Goal: Task Accomplishment & Management: Manage account settings

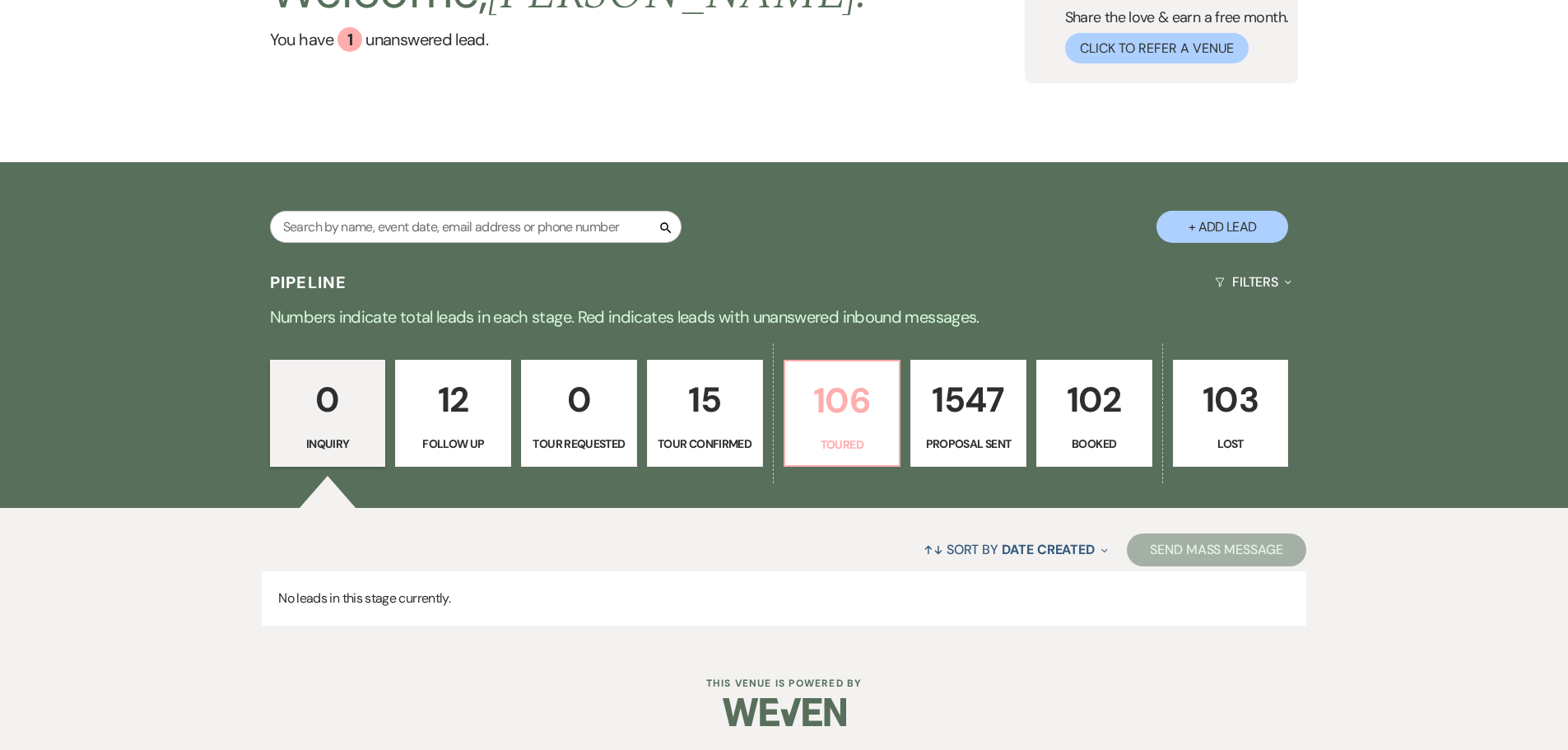
click at [835, 430] on link "106 Toured" at bounding box center [842, 413] width 118 height 107
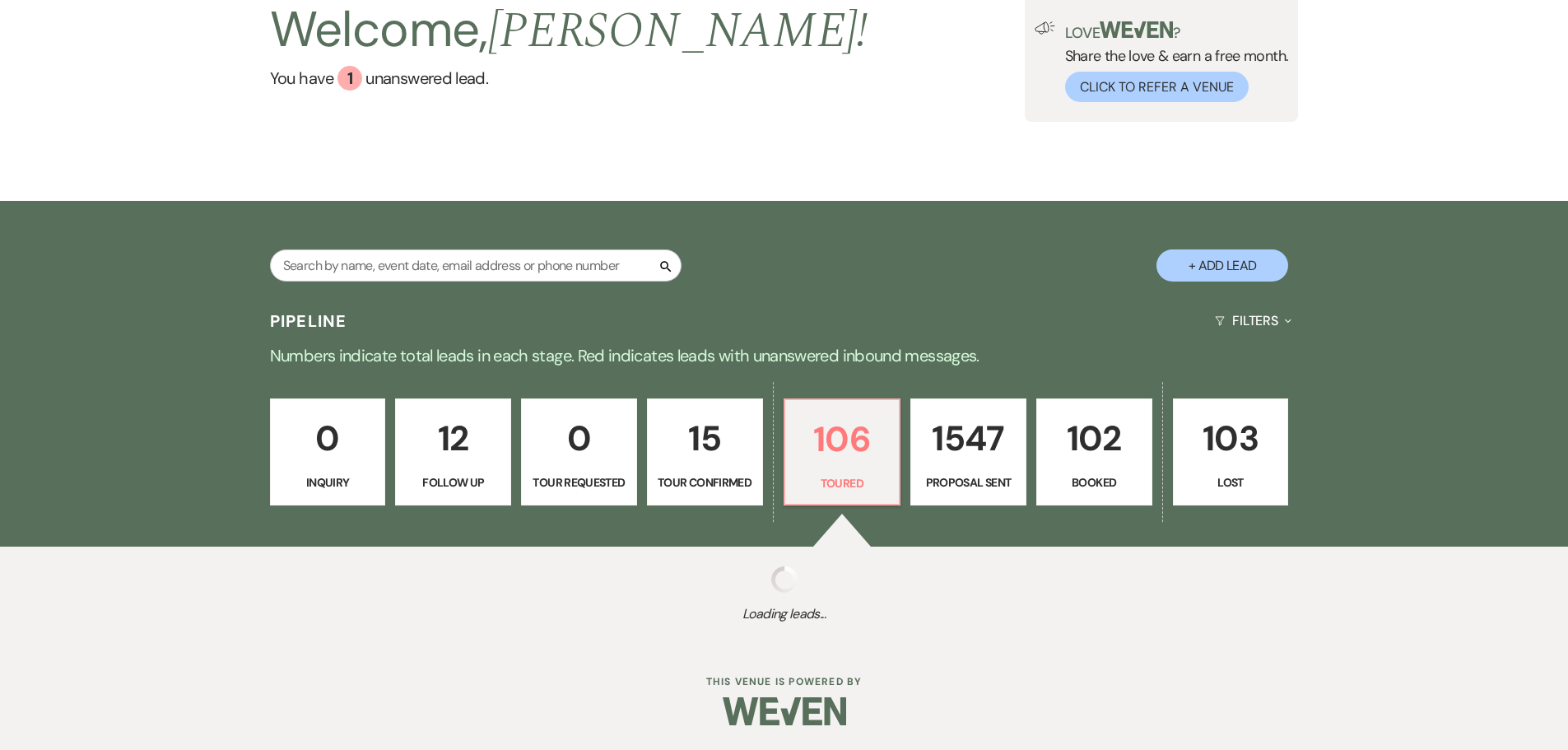
scroll to position [126, 0]
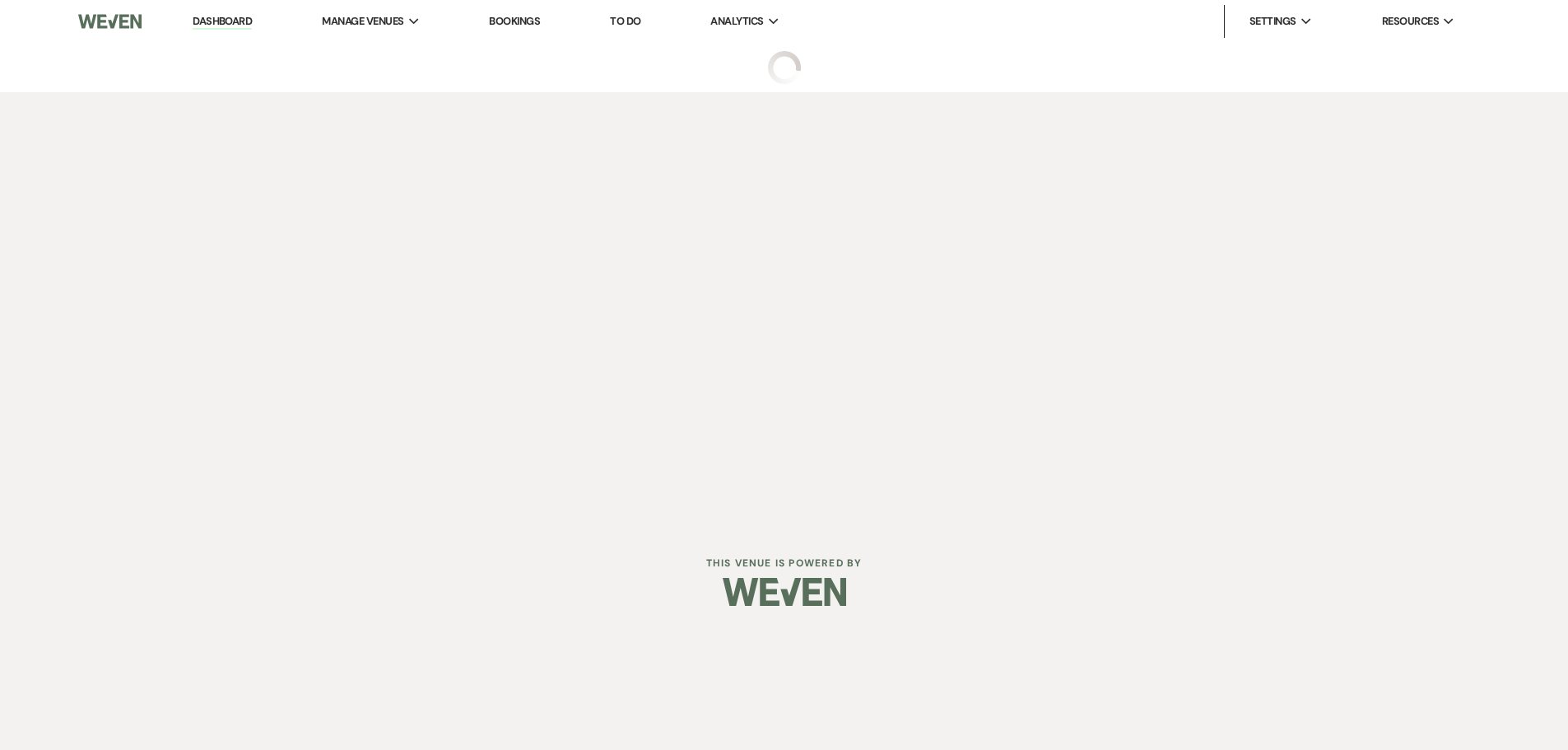
drag, startPoint x: 826, startPoint y: 430, endPoint x: 459, endPoint y: 387, distance: 369.5
click at [459, 387] on div "Dashboard Manage Venues Expand The Barn at [PERSON_NAME][GEOGRAPHIC_DATA] Booki…" at bounding box center [784, 262] width 1568 height 526
select select "5"
select select "2"
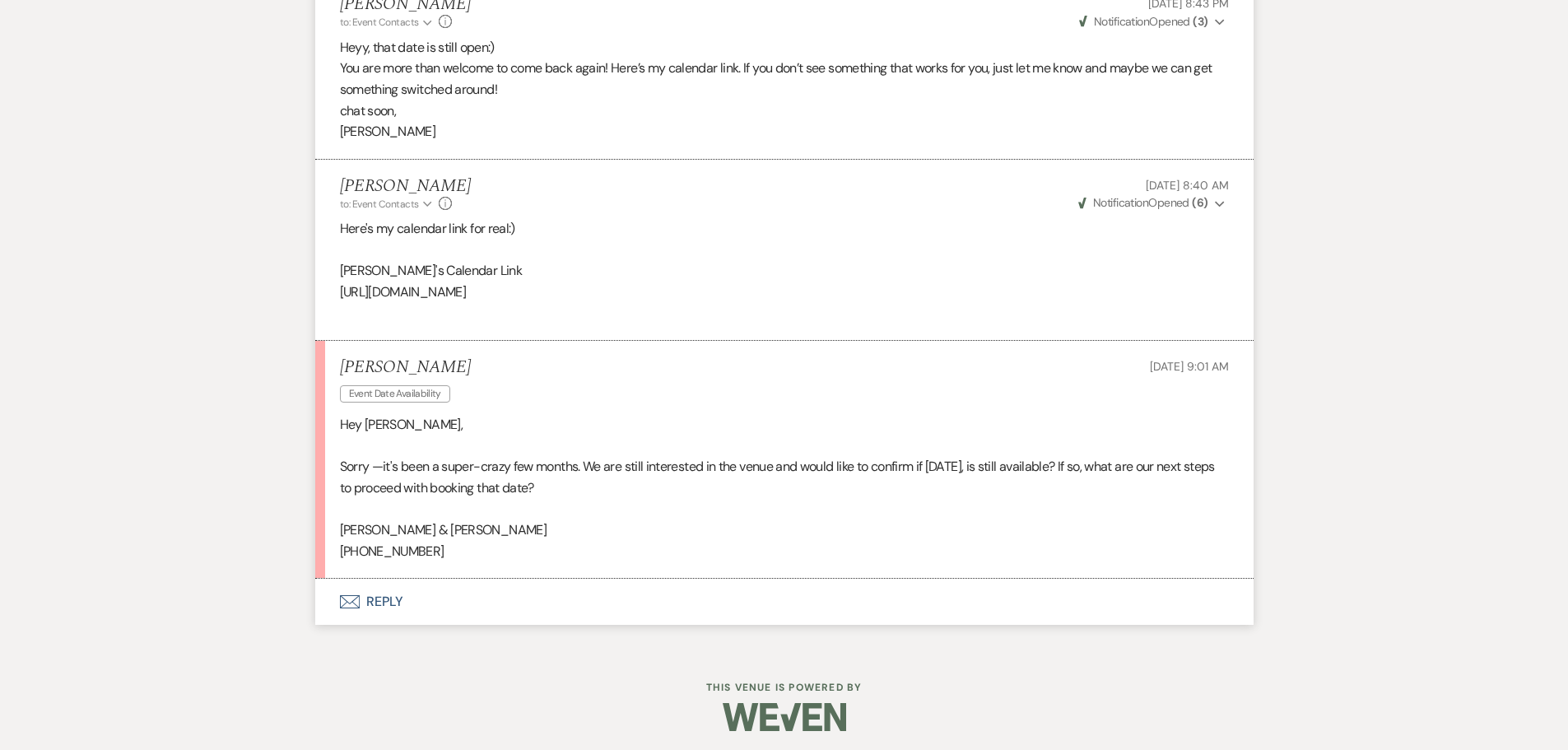
scroll to position [3462, 0]
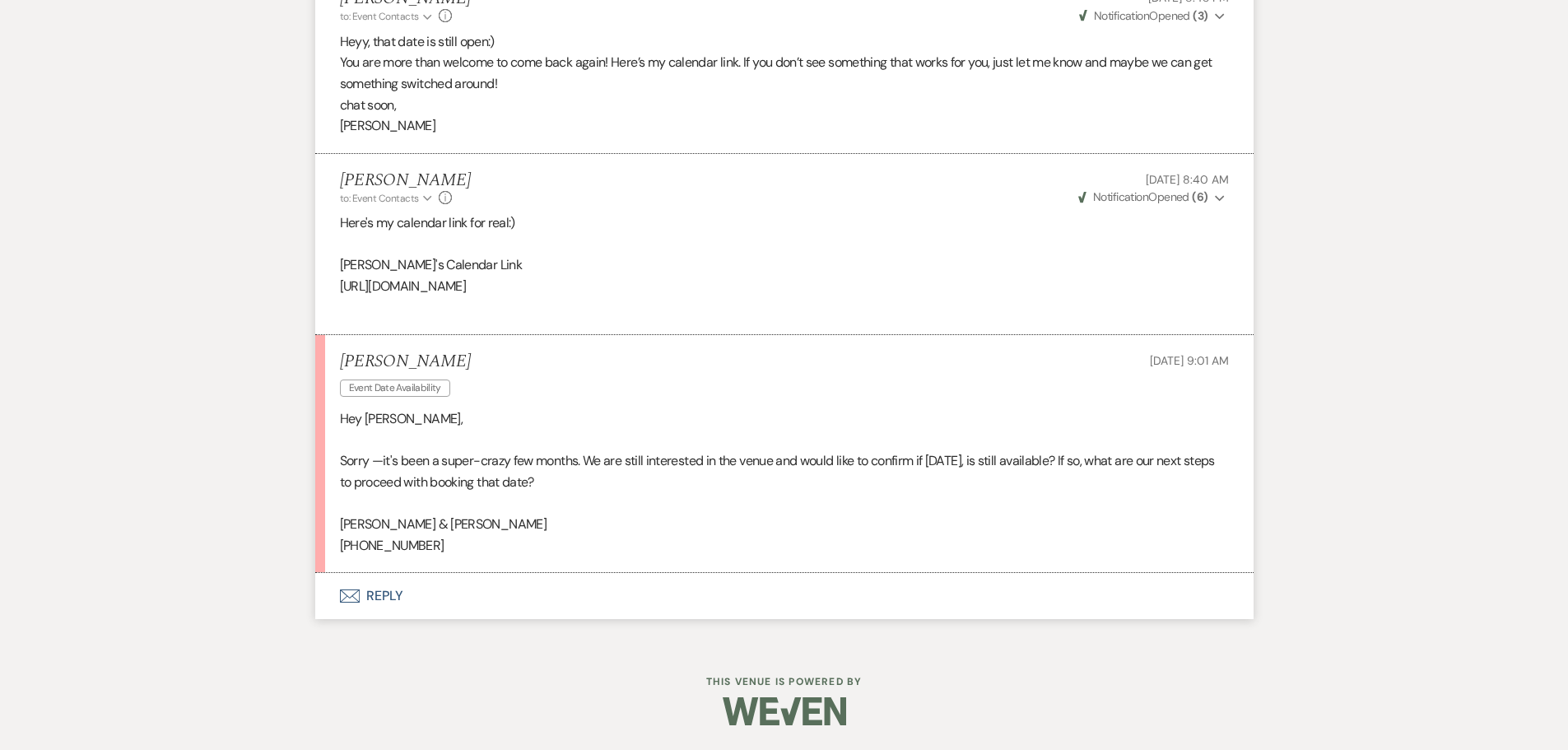
click at [365, 596] on button "Envelope Reply" at bounding box center [784, 596] width 938 height 46
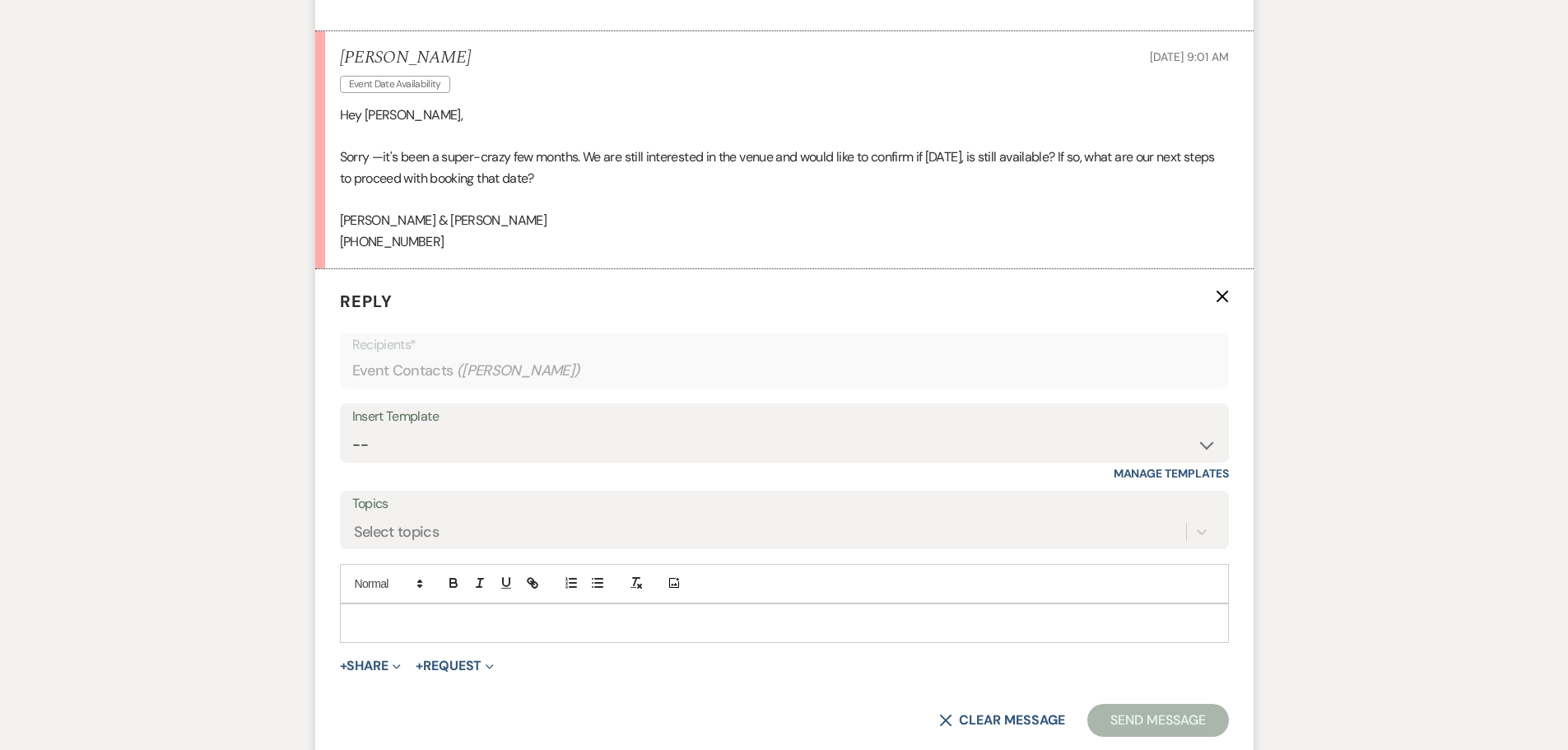
scroll to position [3777, 0]
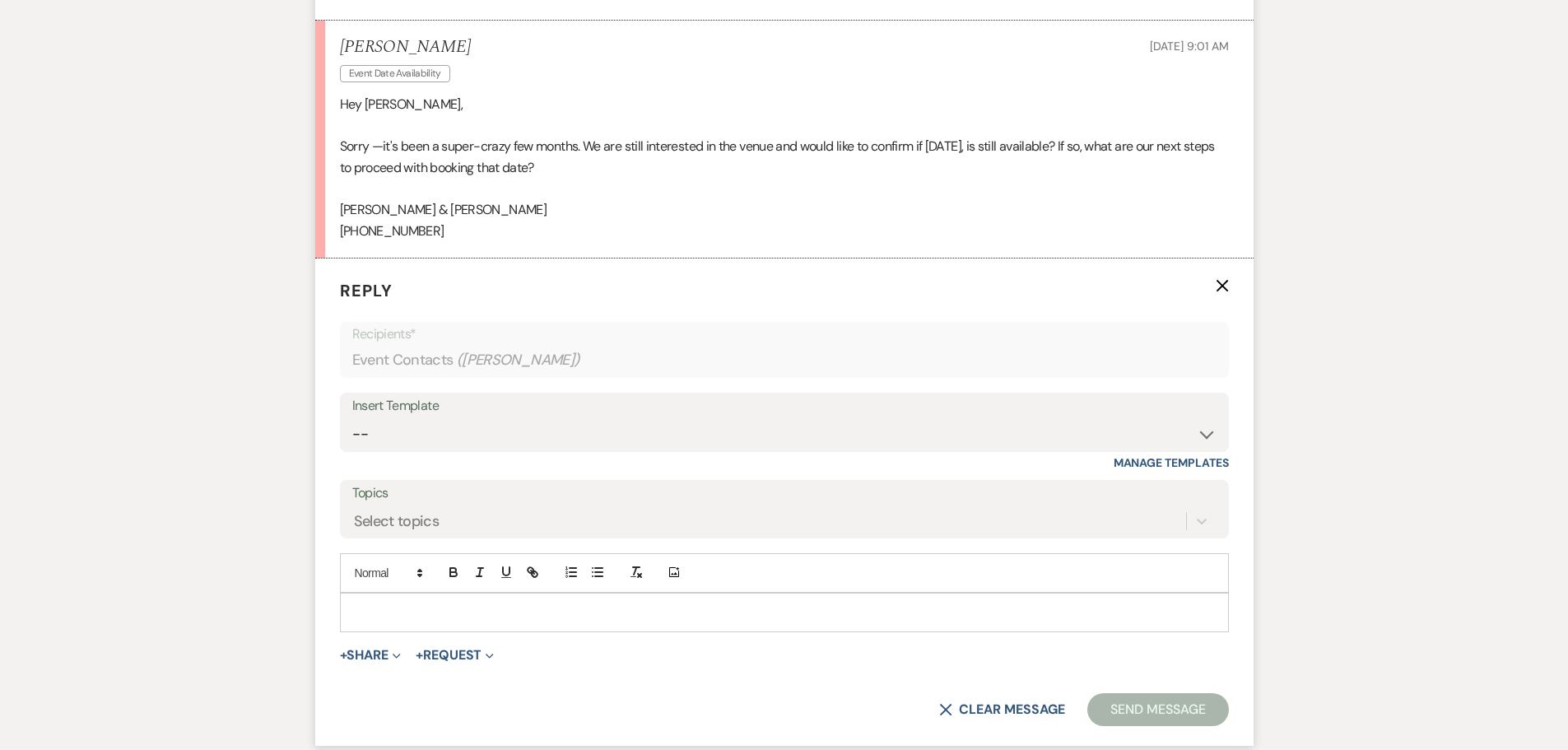
click at [381, 602] on div at bounding box center [784, 612] width 887 height 38
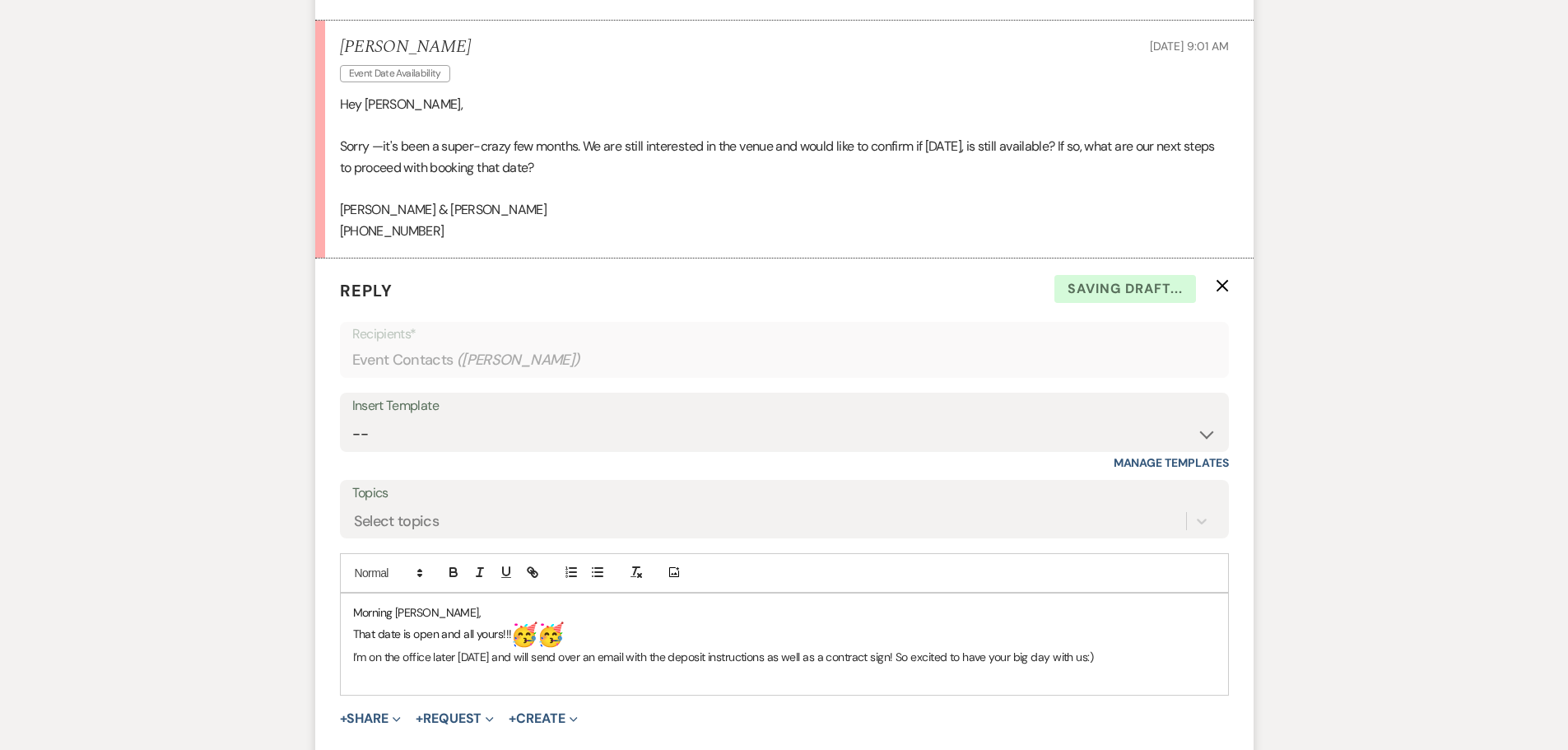
click at [1120, 662] on p "I’m on the office later [DATE] and will send over an email with the deposit ins…" at bounding box center [784, 657] width 862 height 18
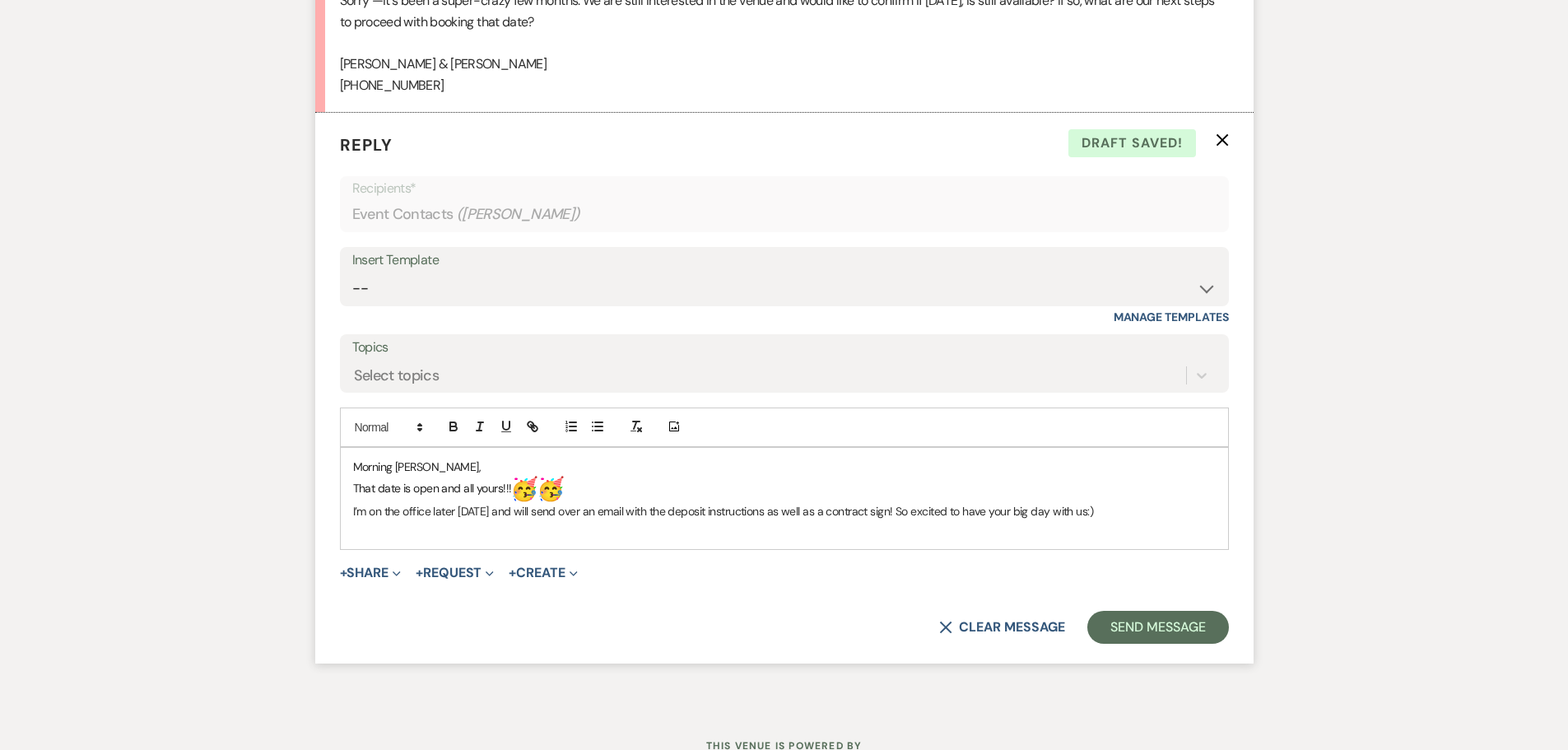
scroll to position [3942, 0]
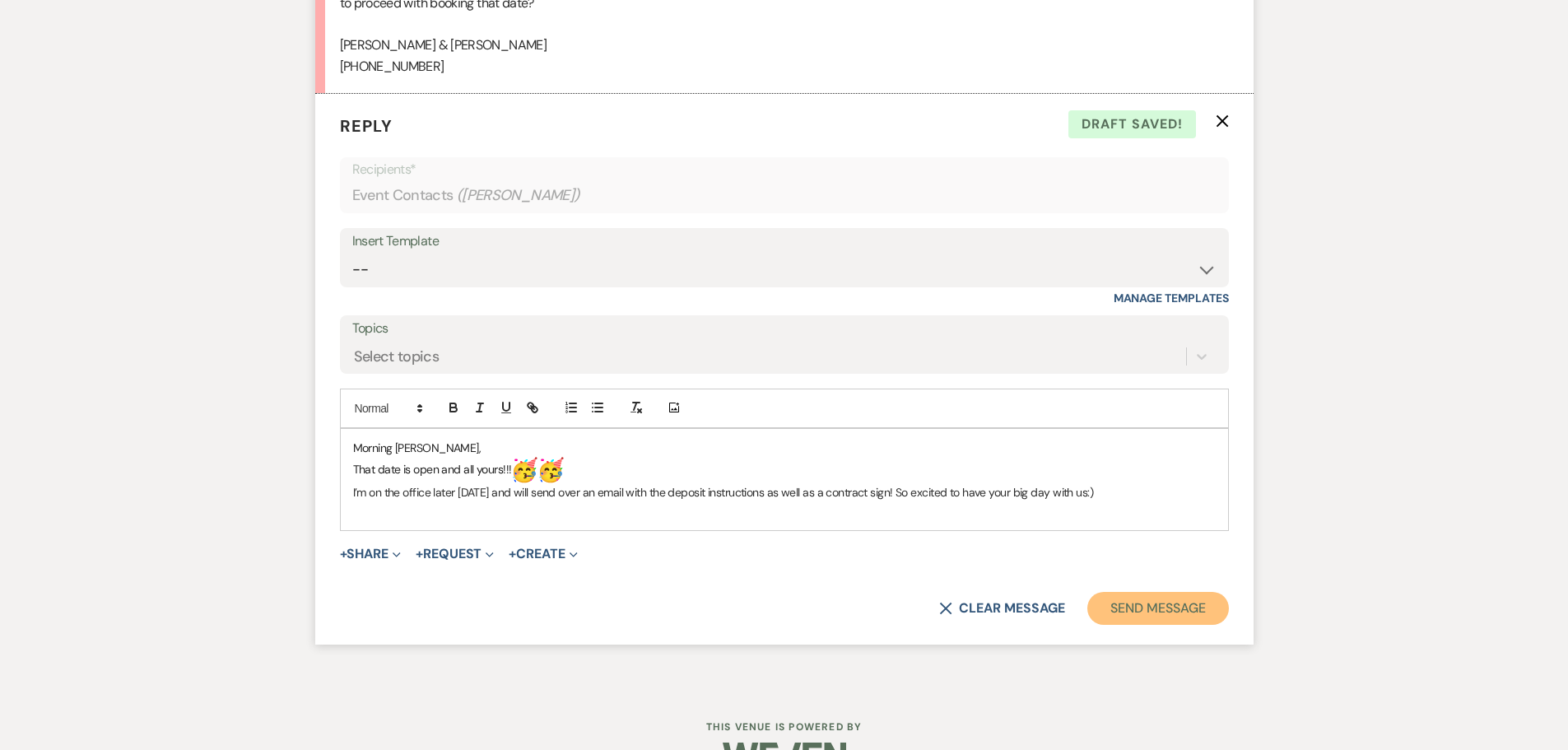
click at [1135, 605] on button "Send Message" at bounding box center [1157, 608] width 141 height 33
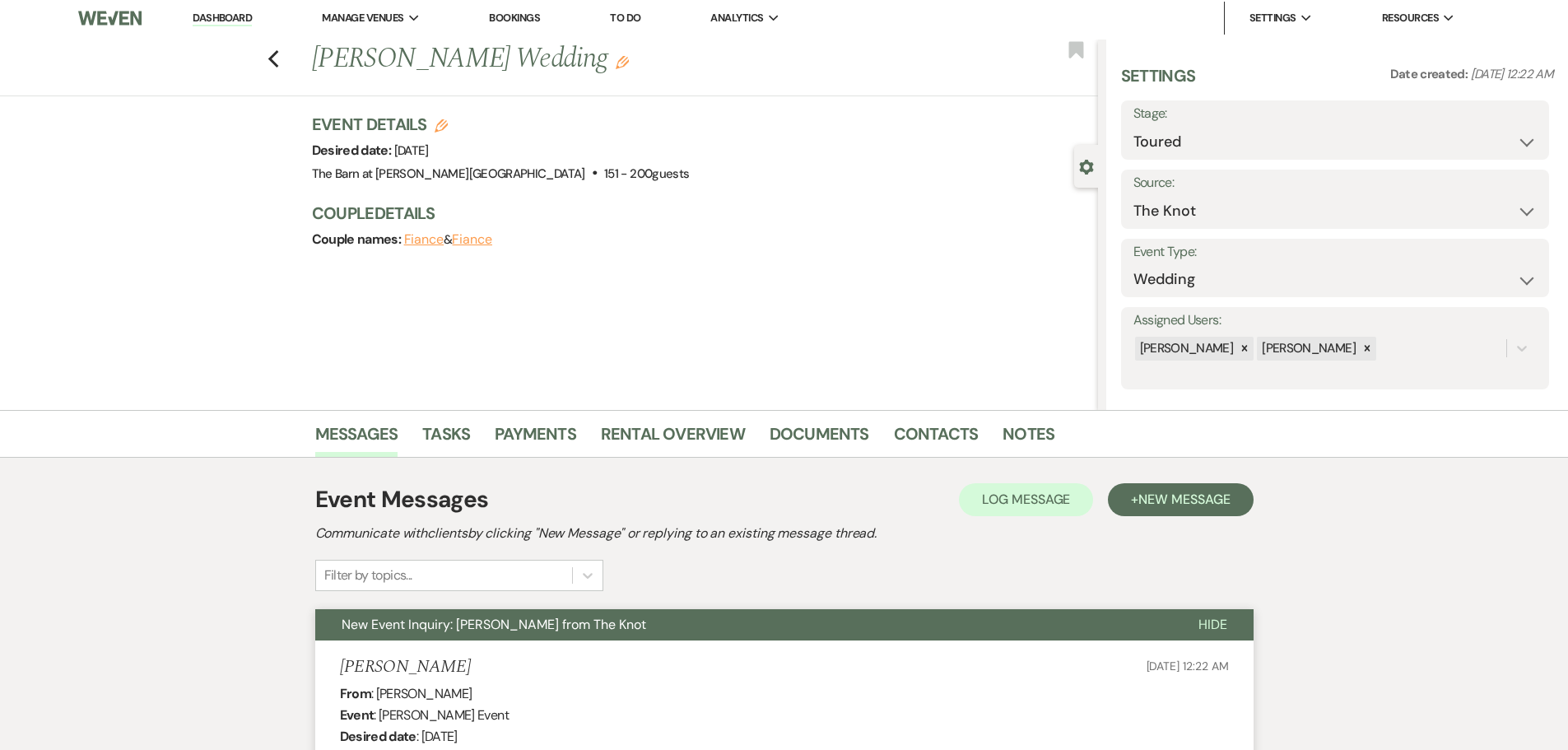
scroll to position [0, 0]
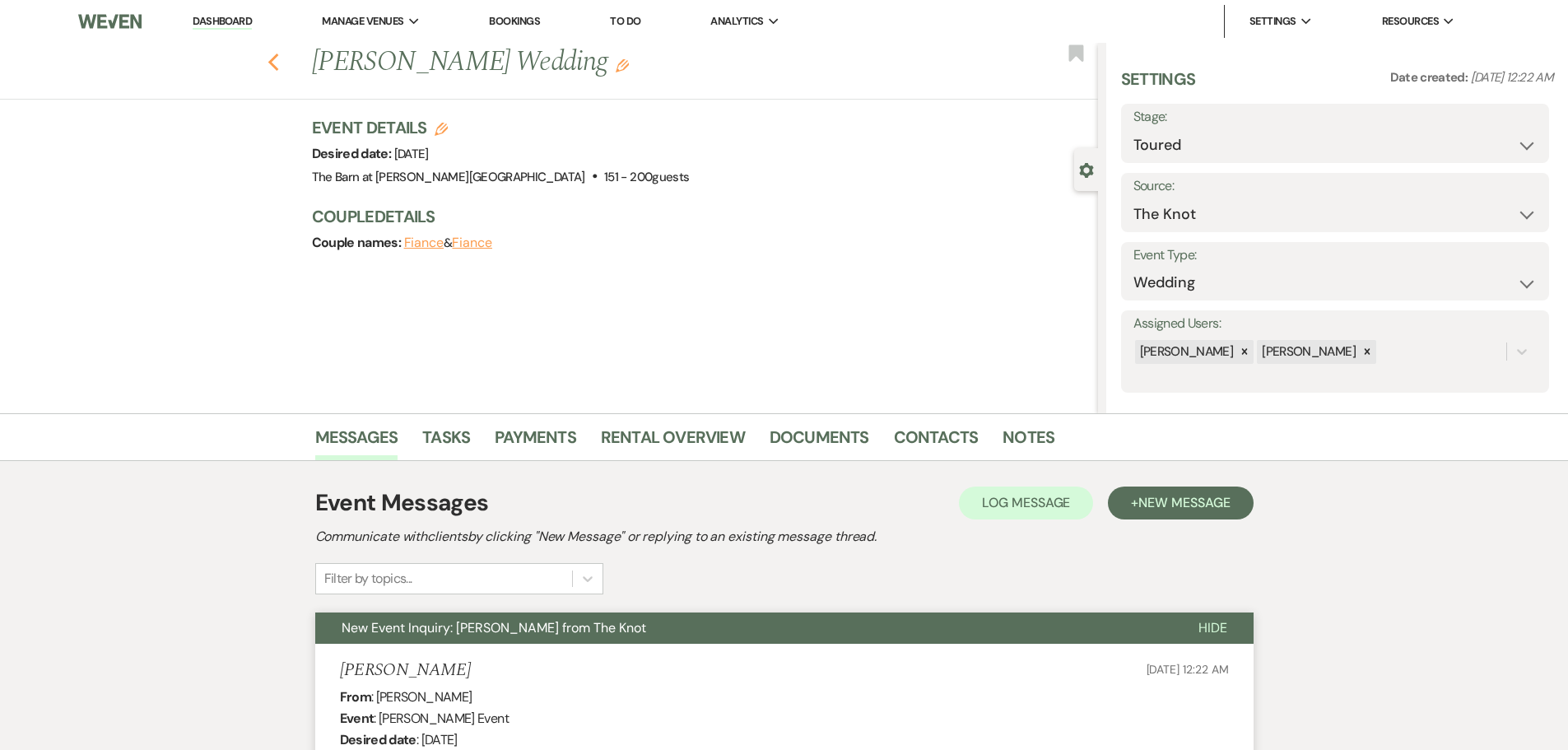
click at [280, 67] on icon "Previous" at bounding box center [274, 62] width 13 height 20
select select "5"
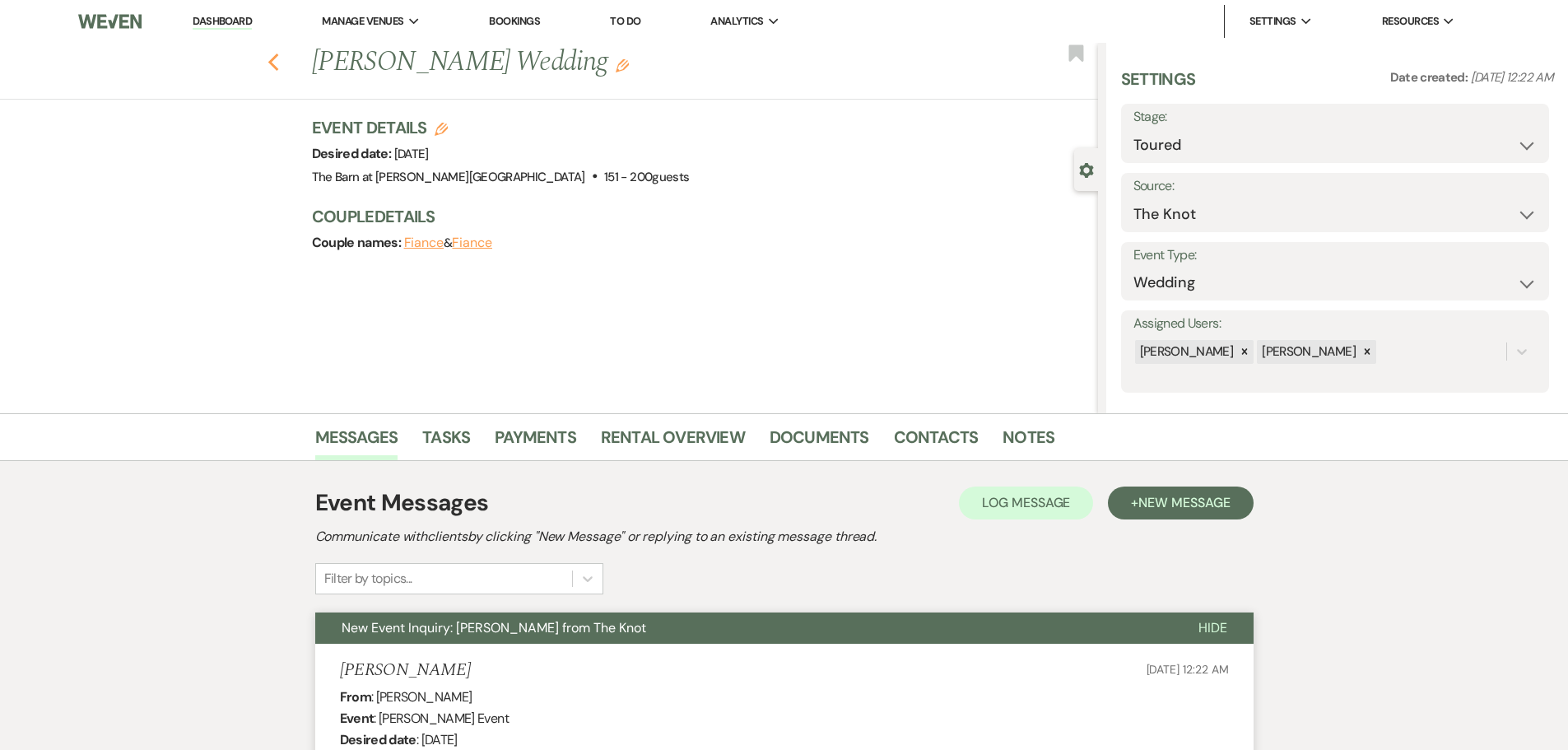
select select "5"
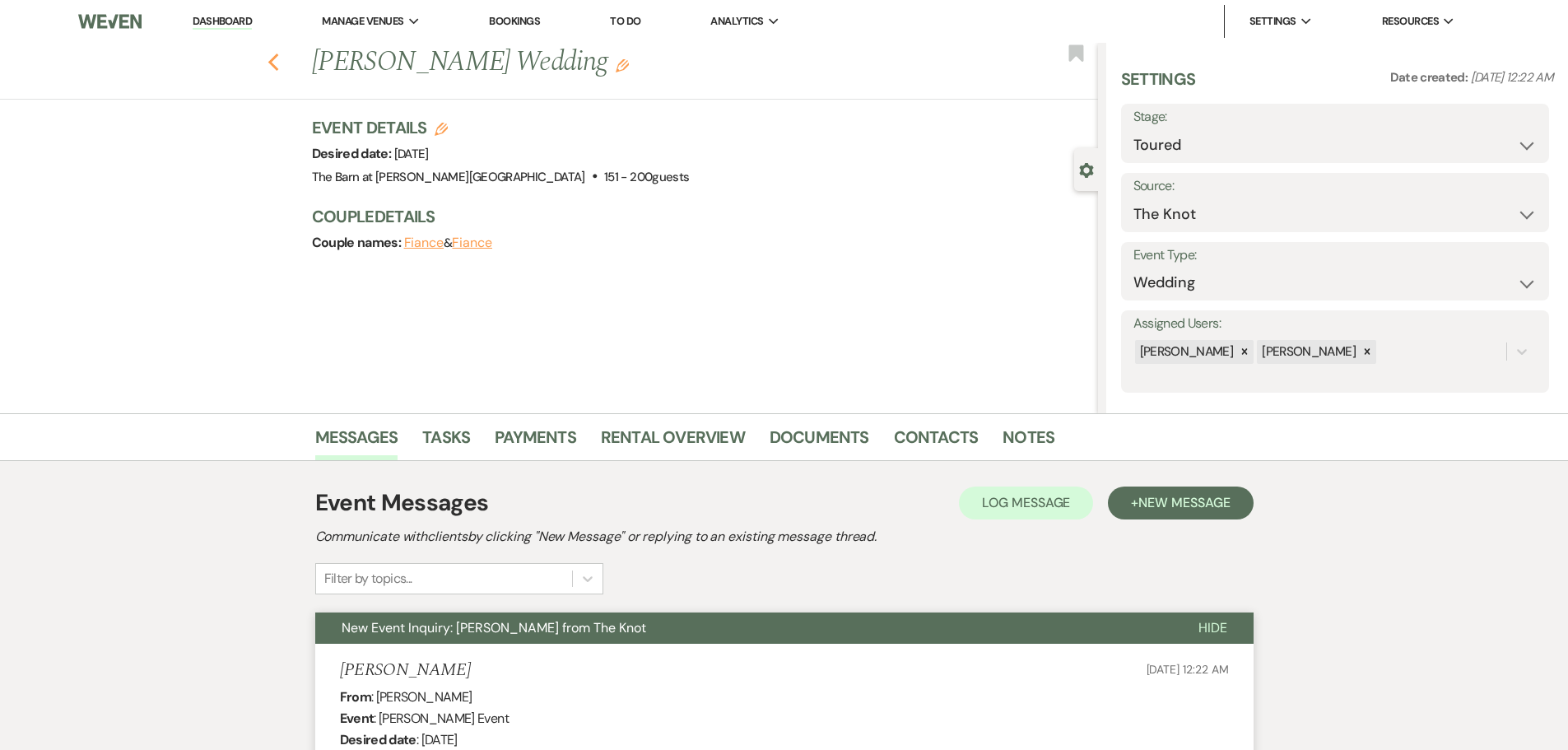
select select "5"
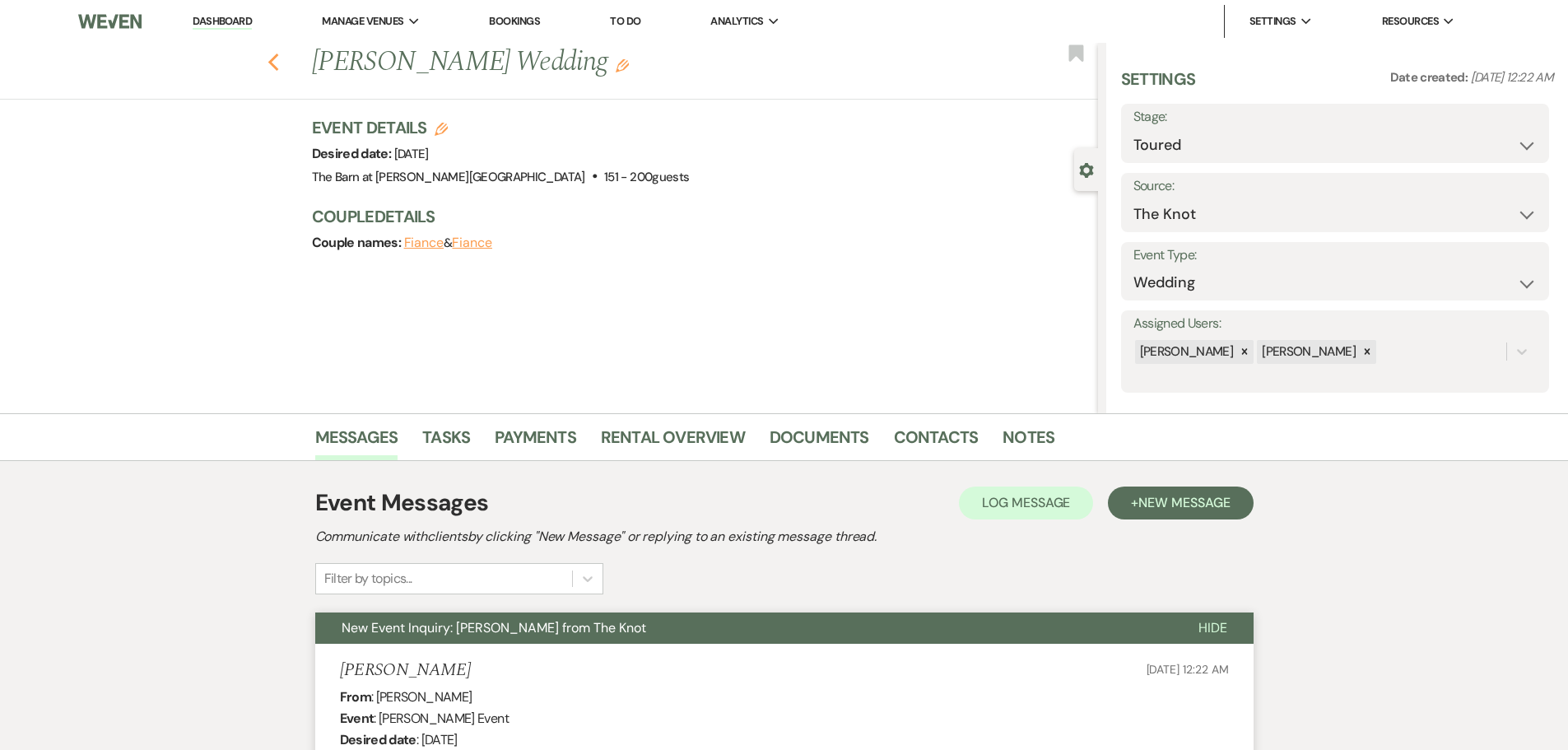
select select "5"
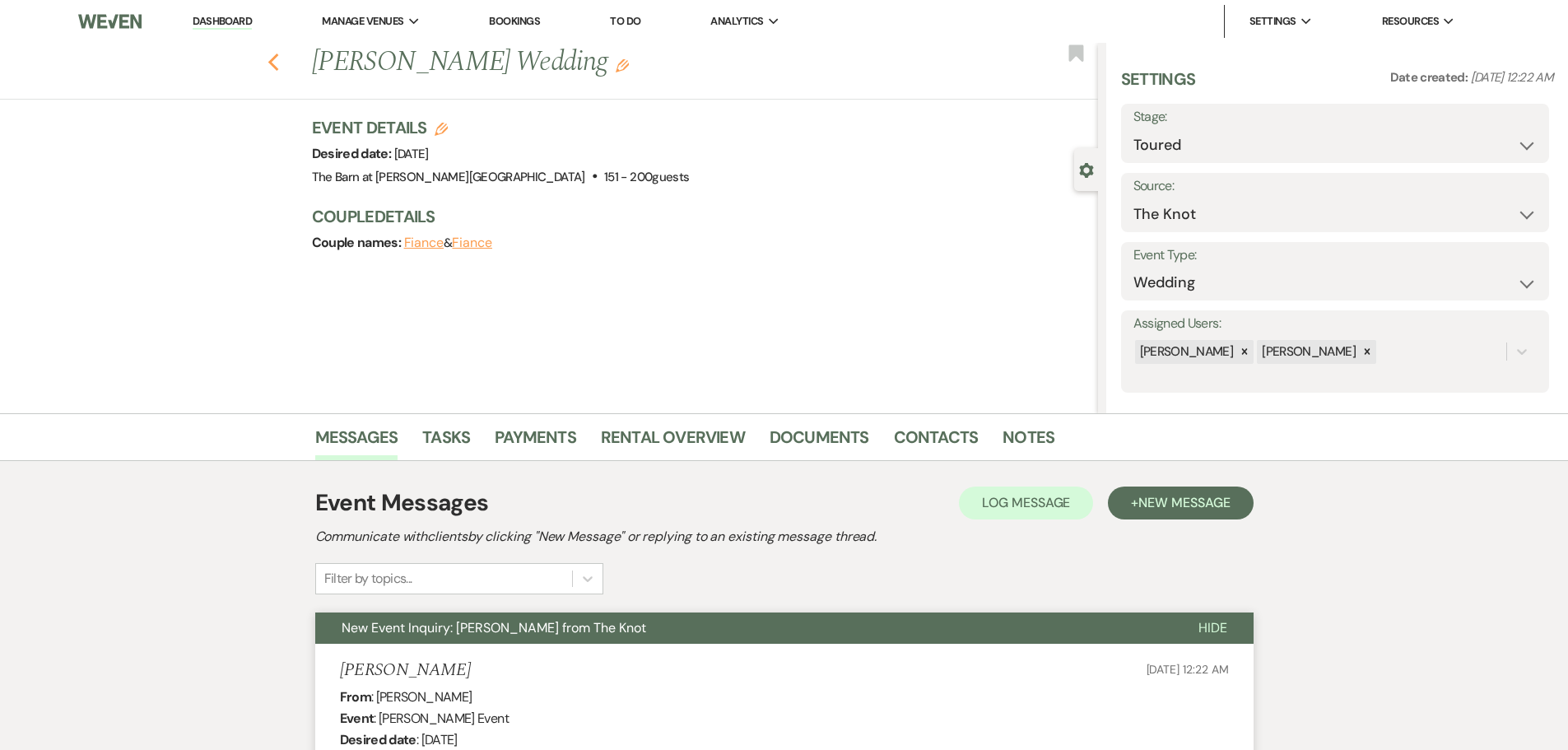
select select "5"
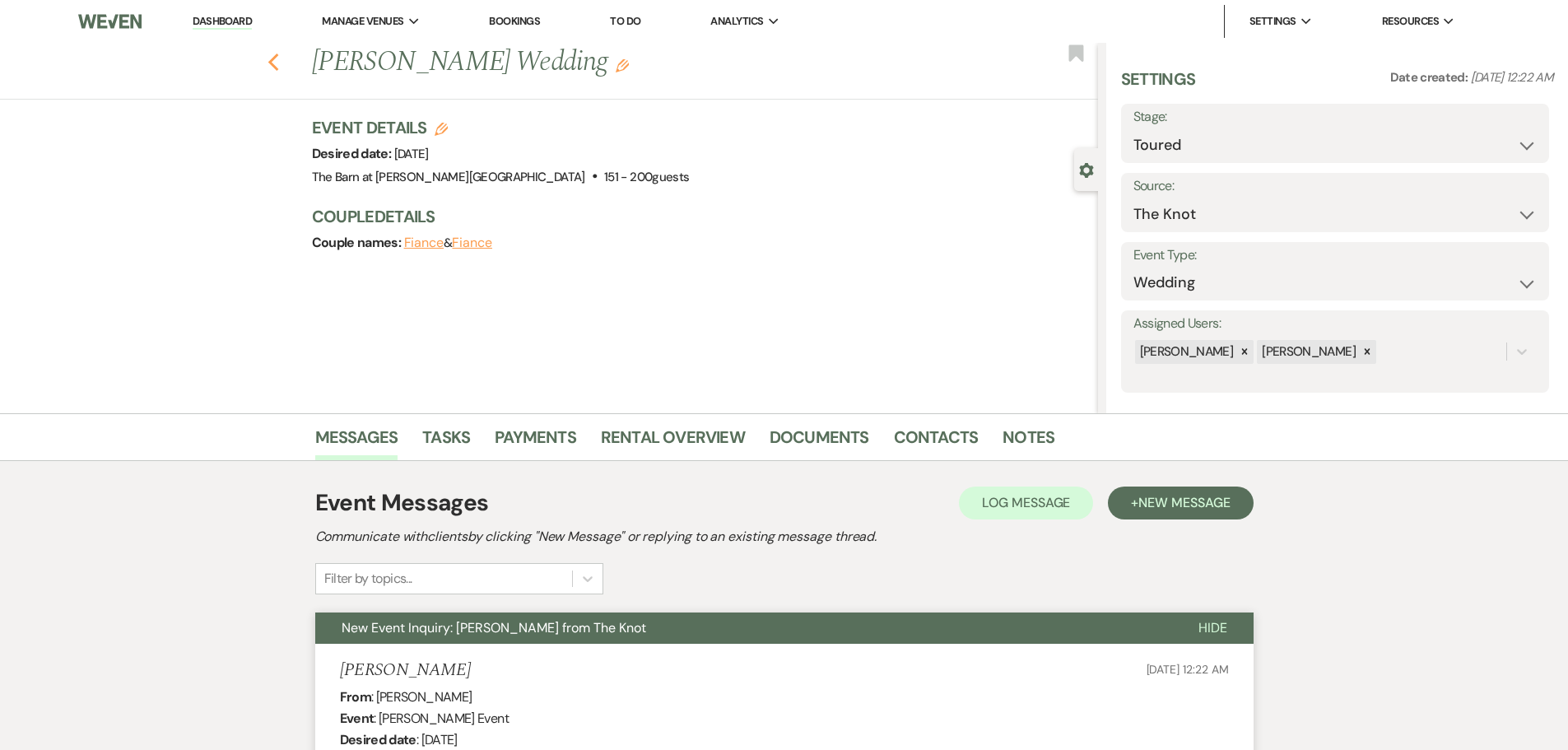
select select "5"
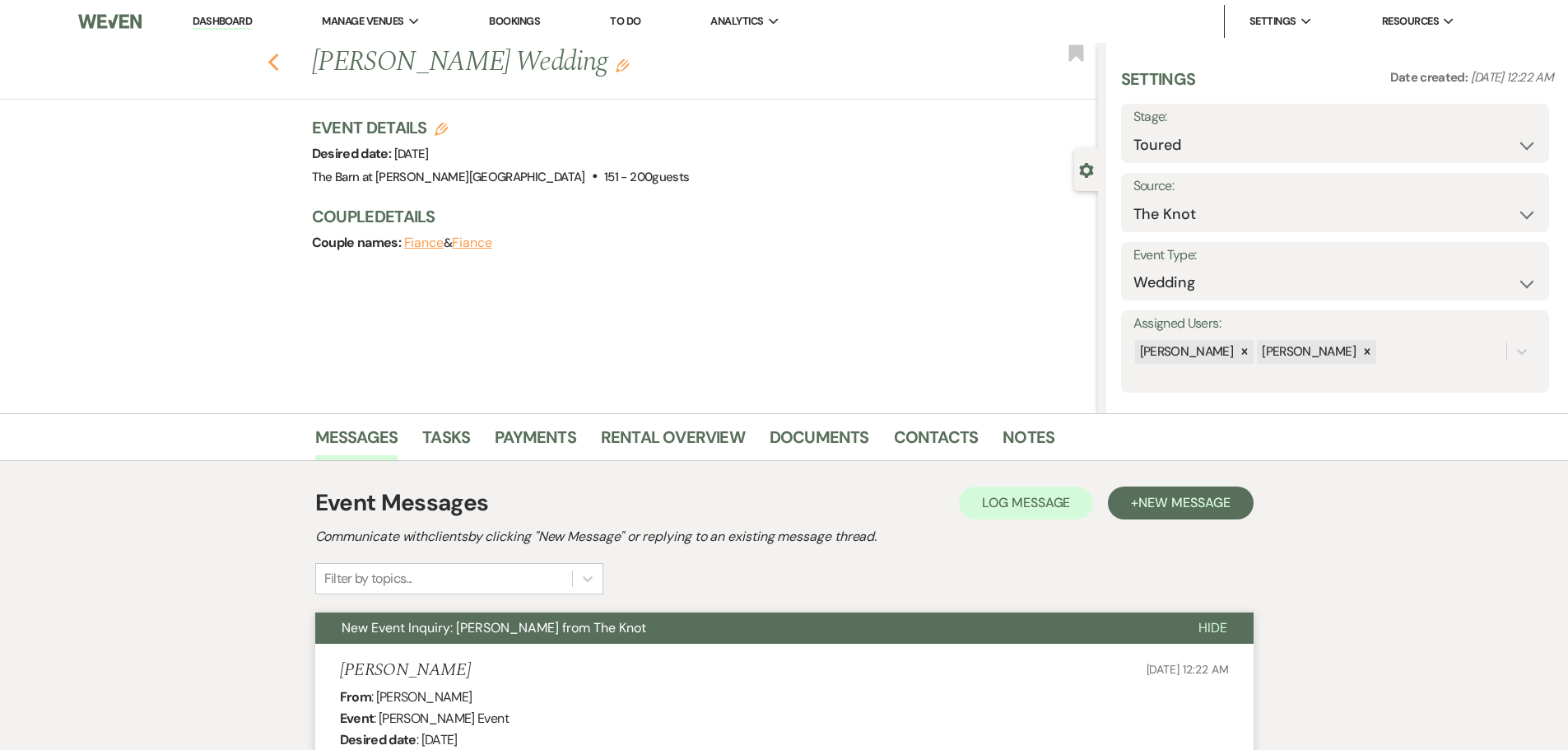
select select "5"
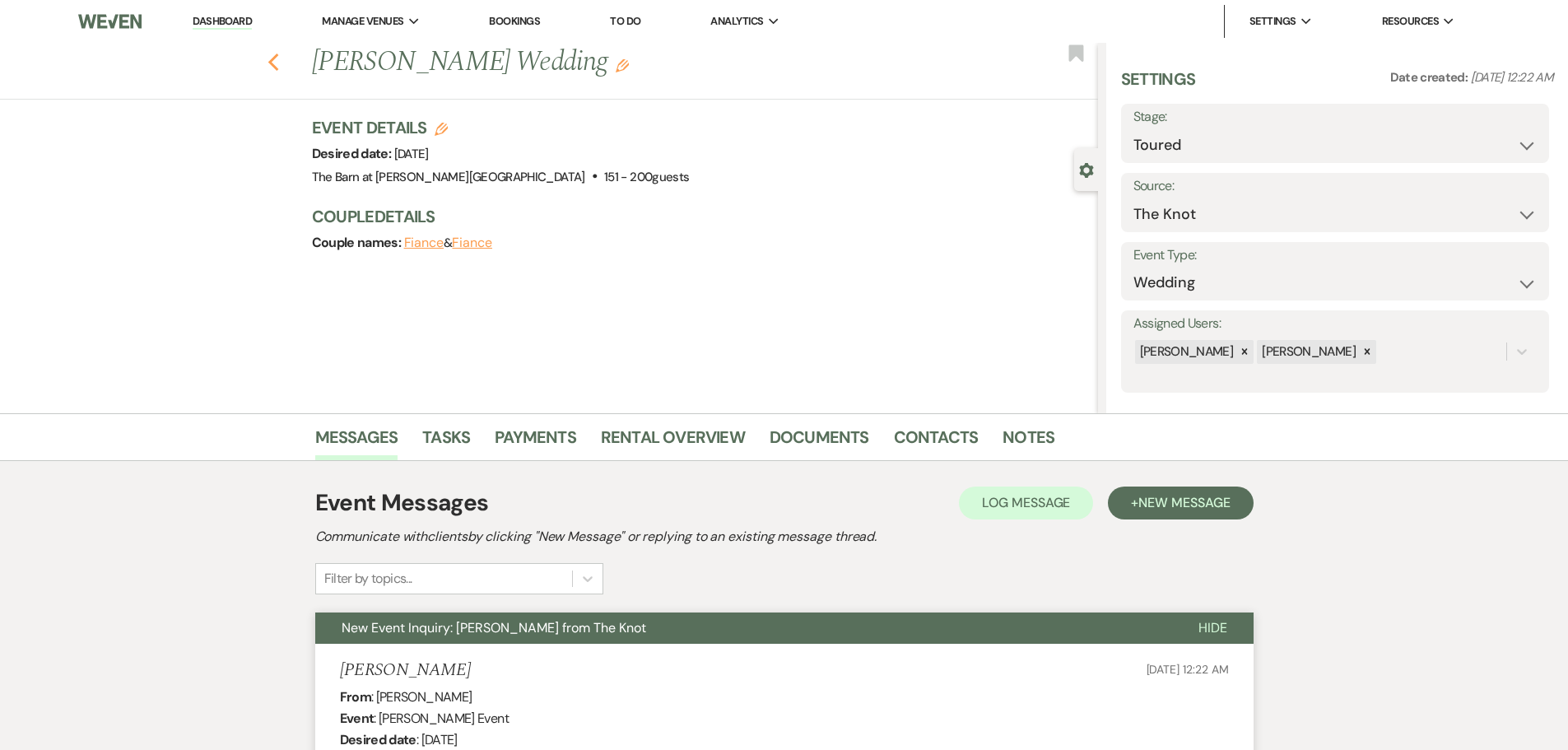
select select "5"
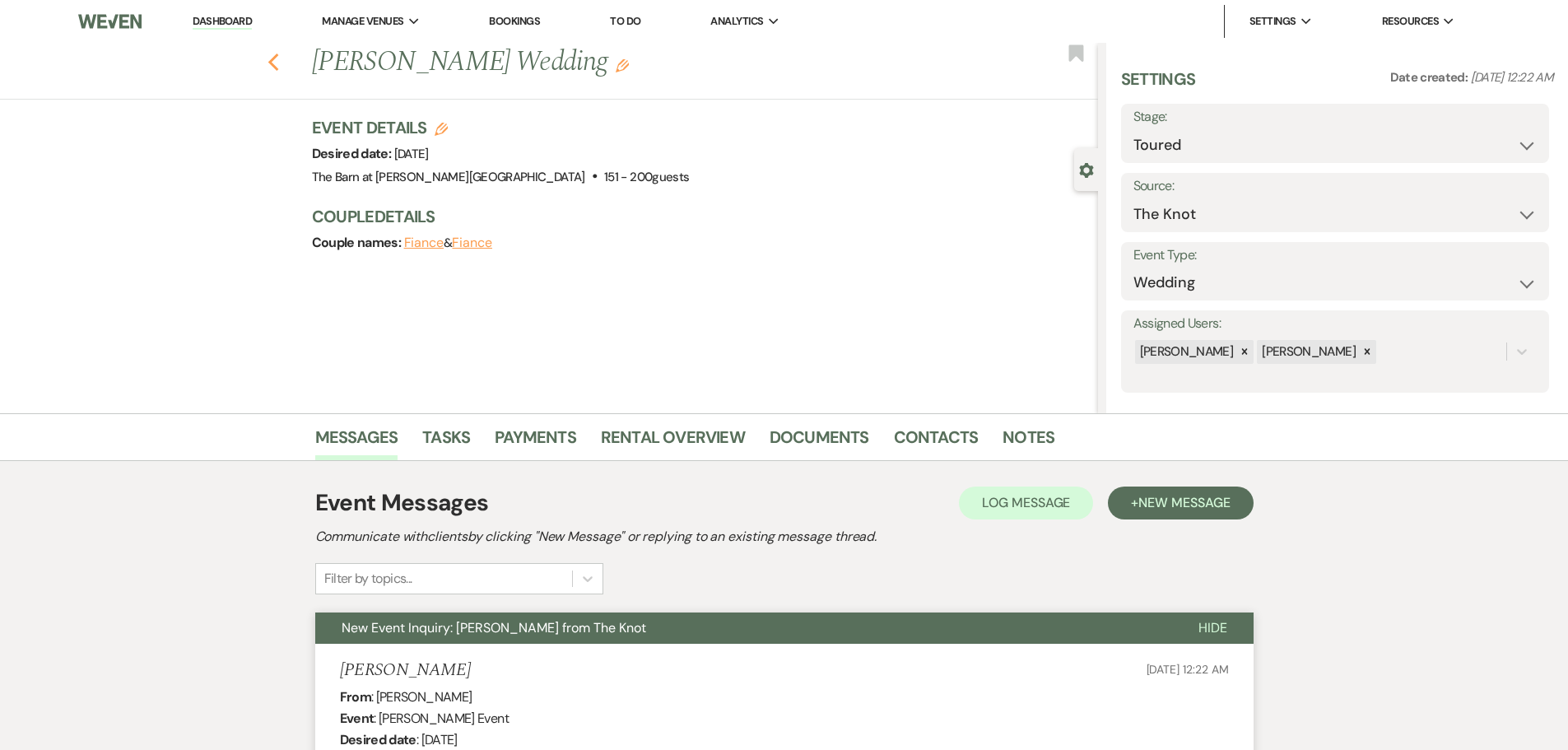
select select "5"
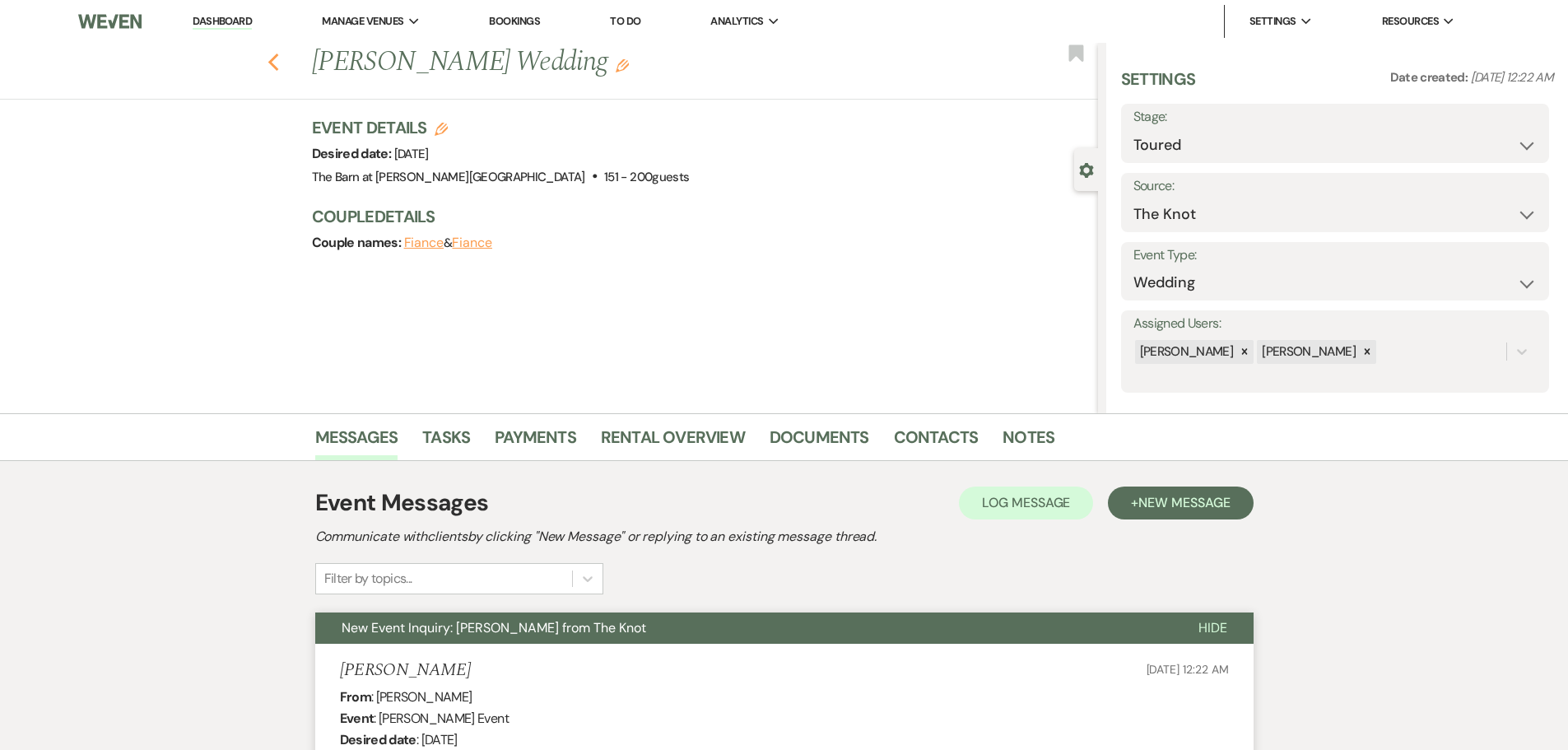
select select "5"
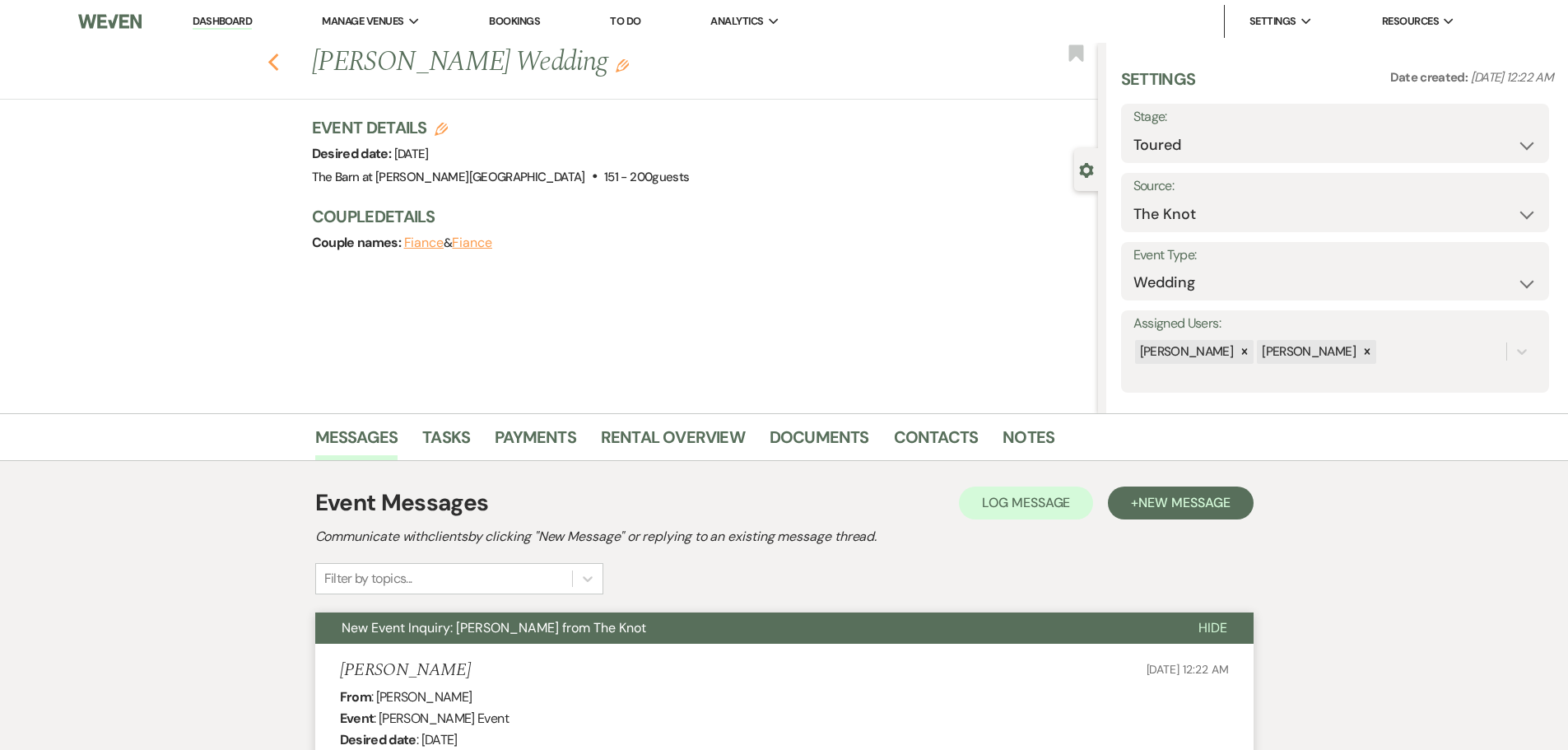
select select "5"
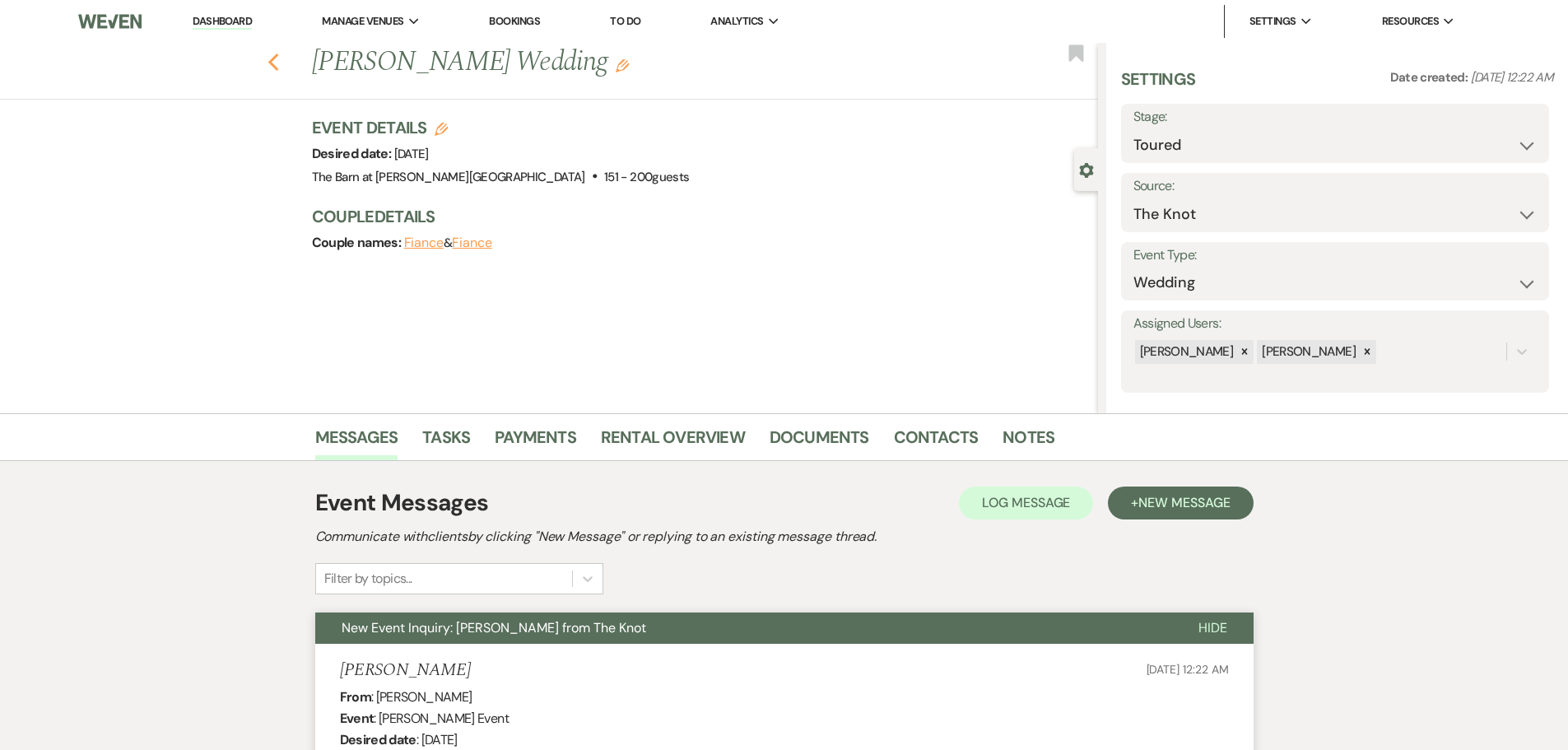
select select "5"
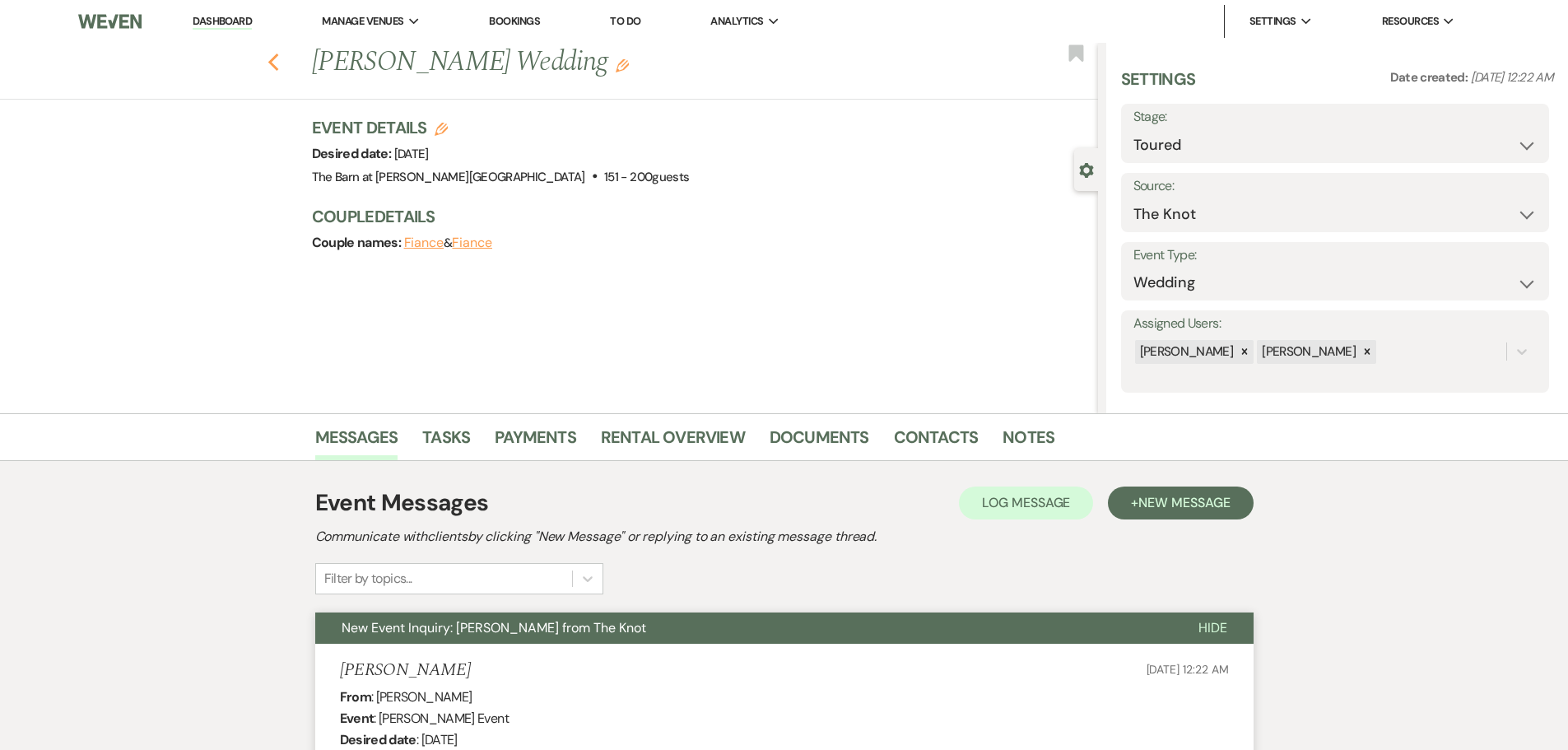
select select "5"
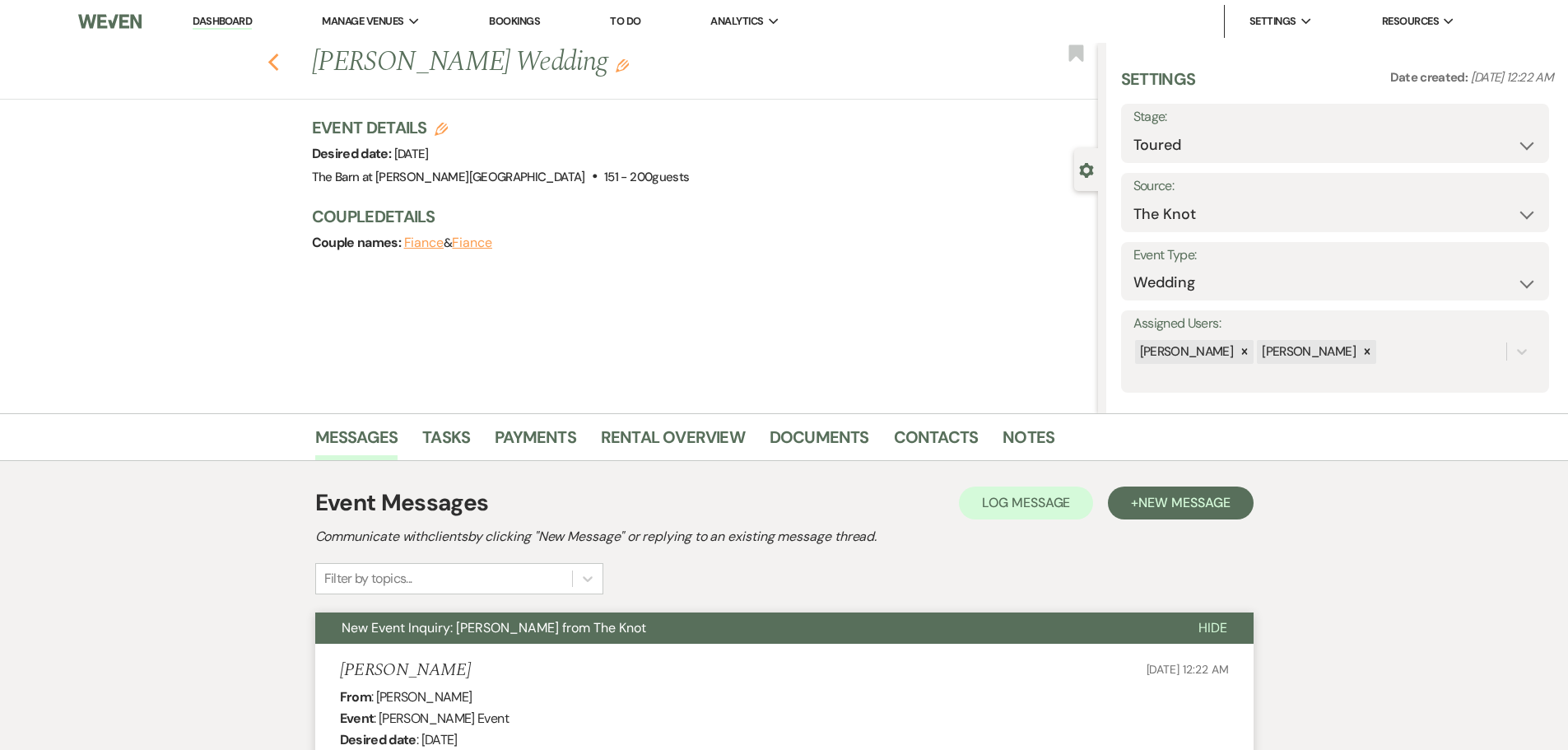
select select "5"
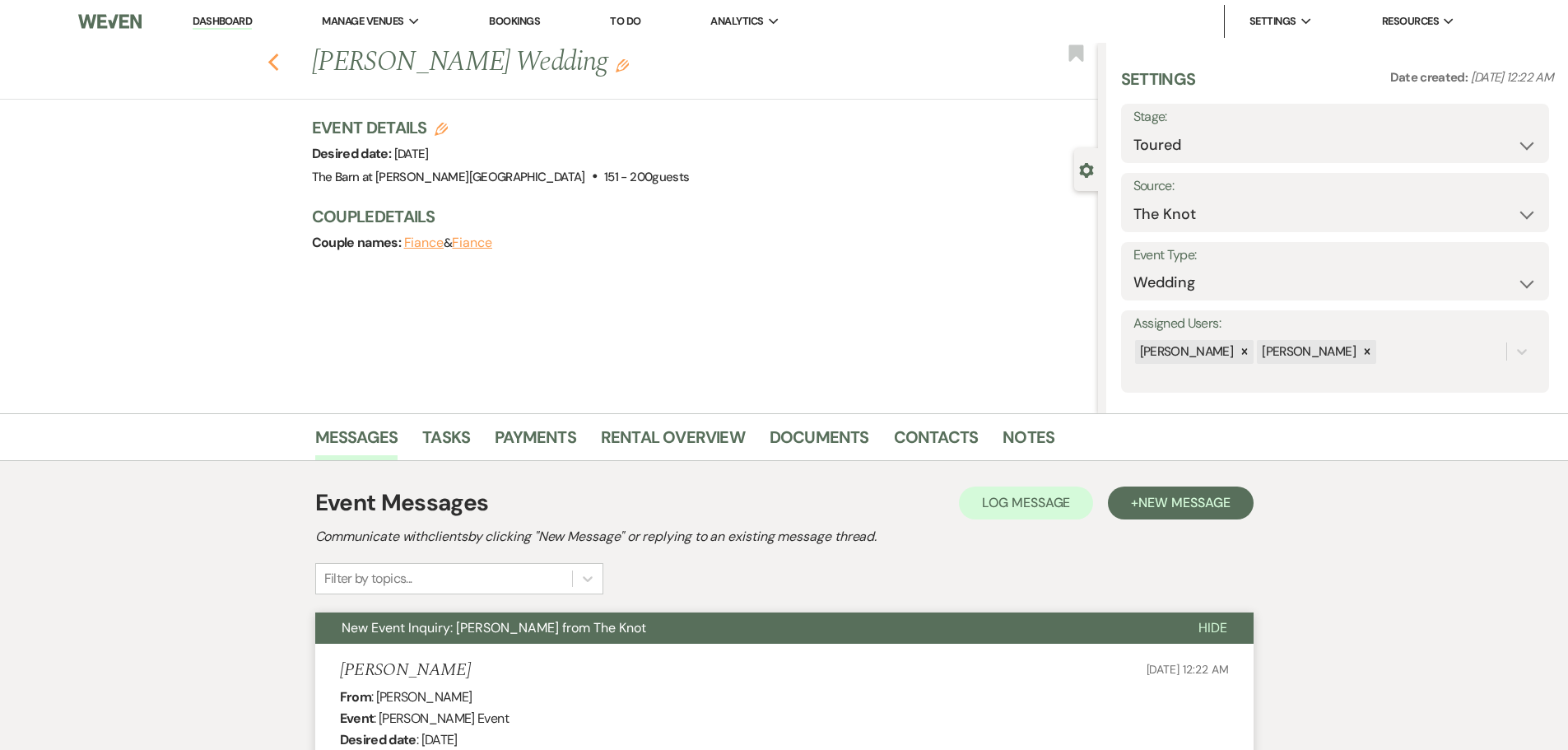
select select "5"
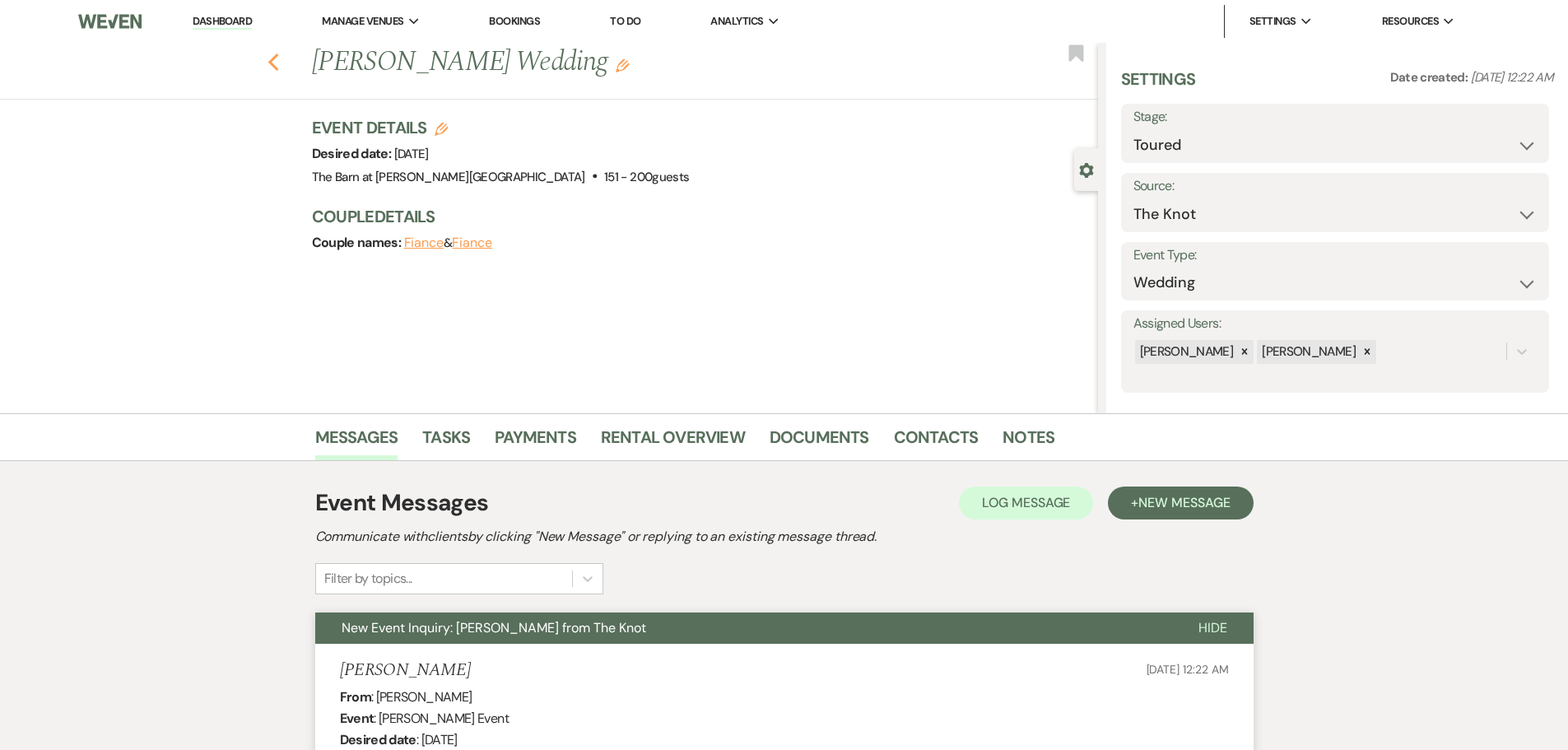
select select "5"
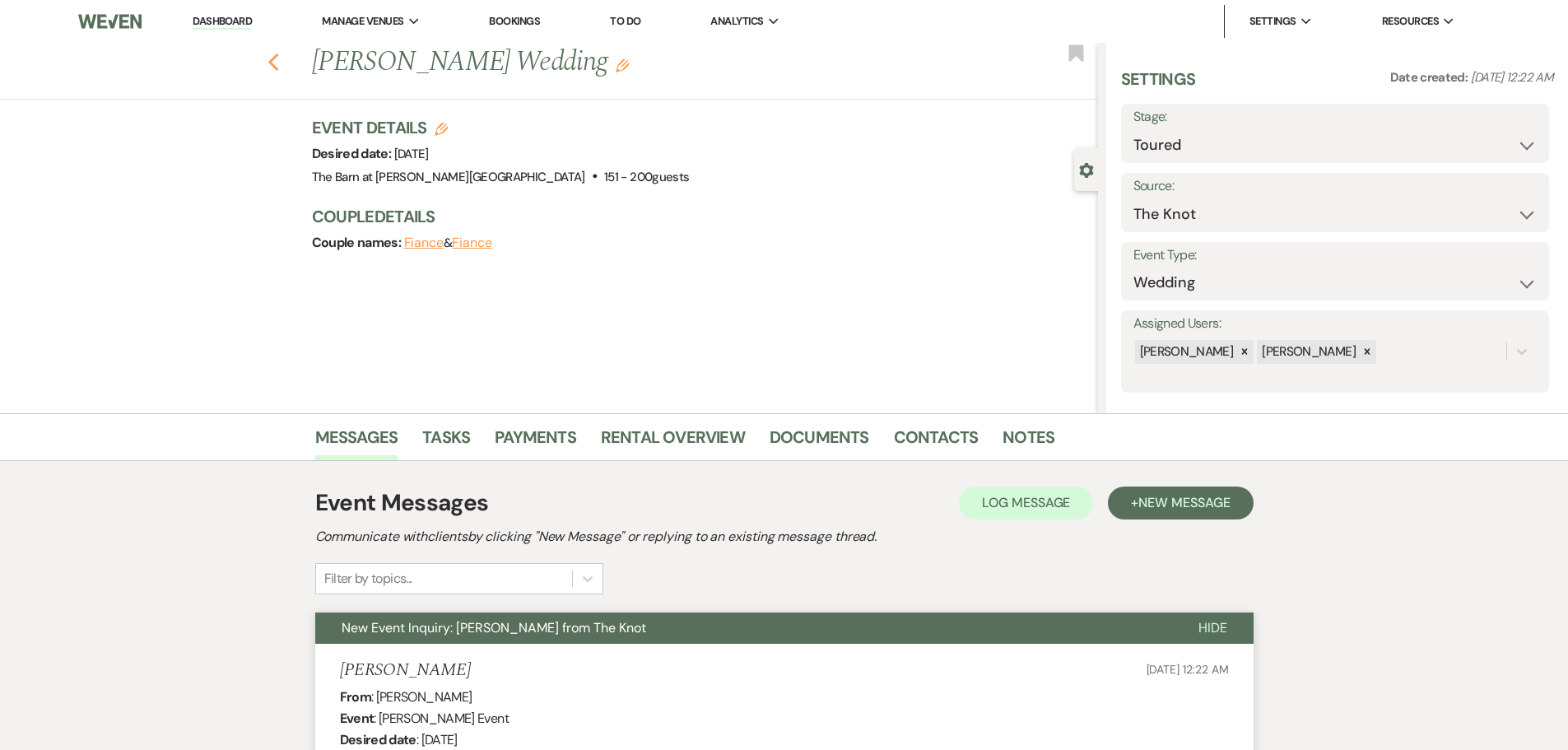
select select "5"
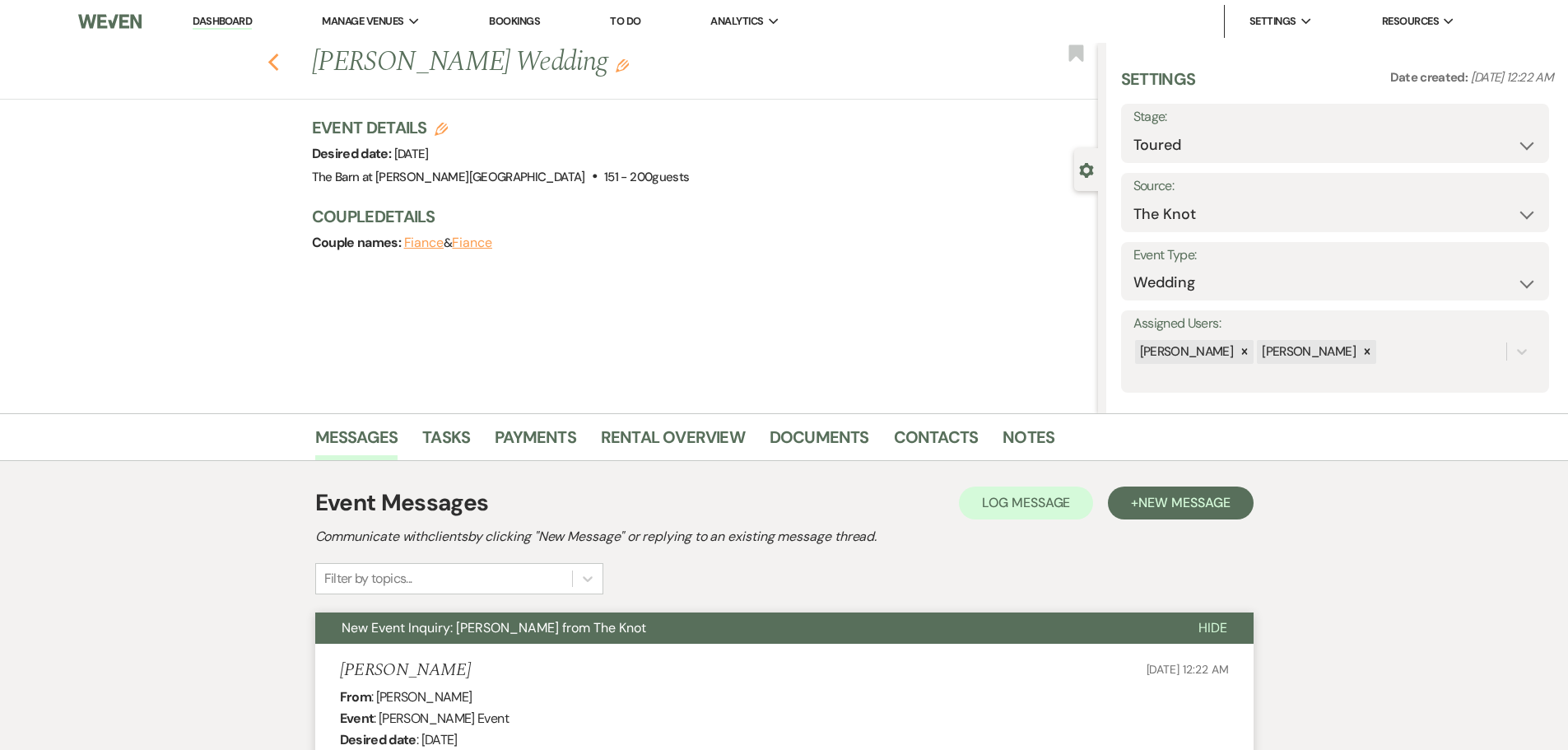
select select "5"
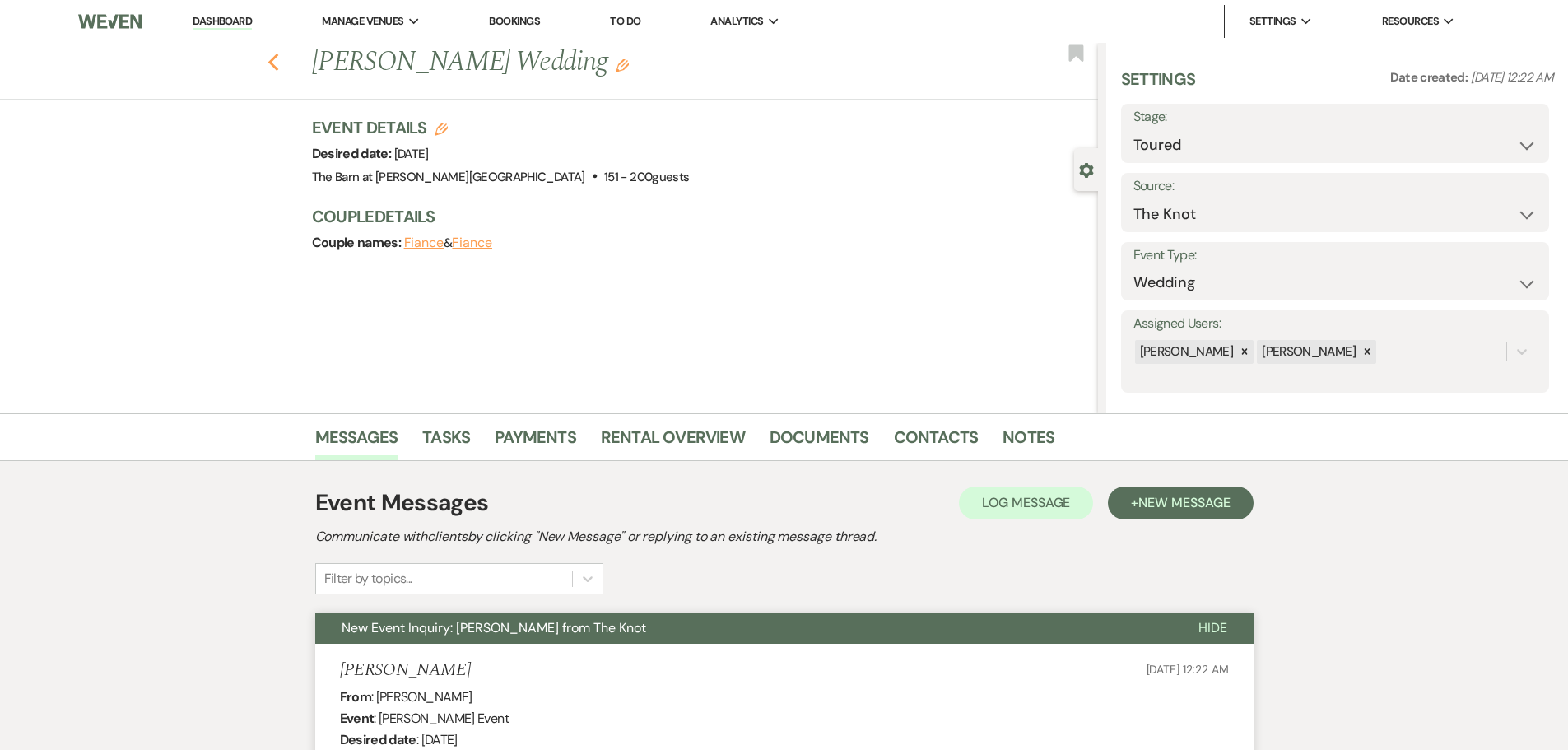
select select "5"
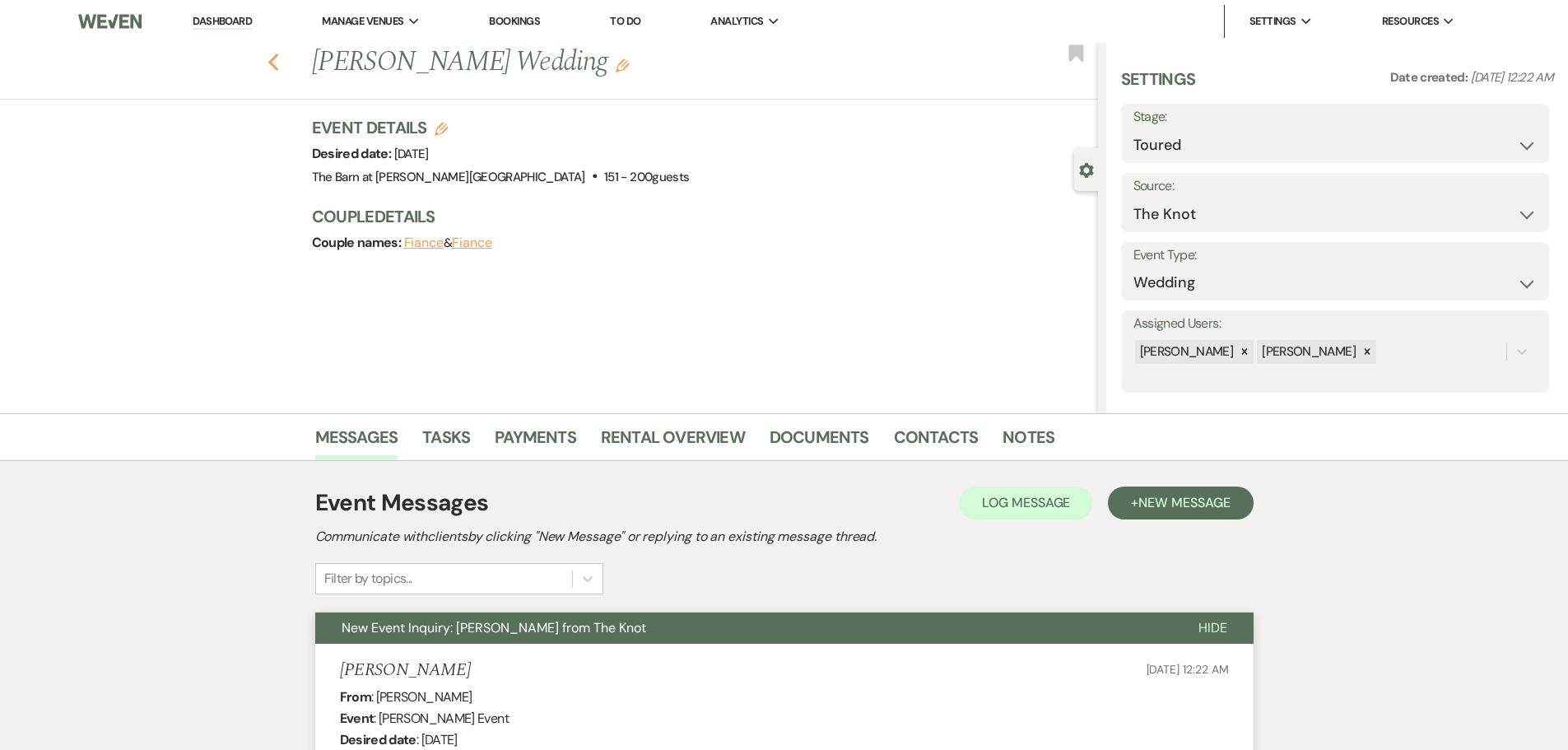
select select "5"
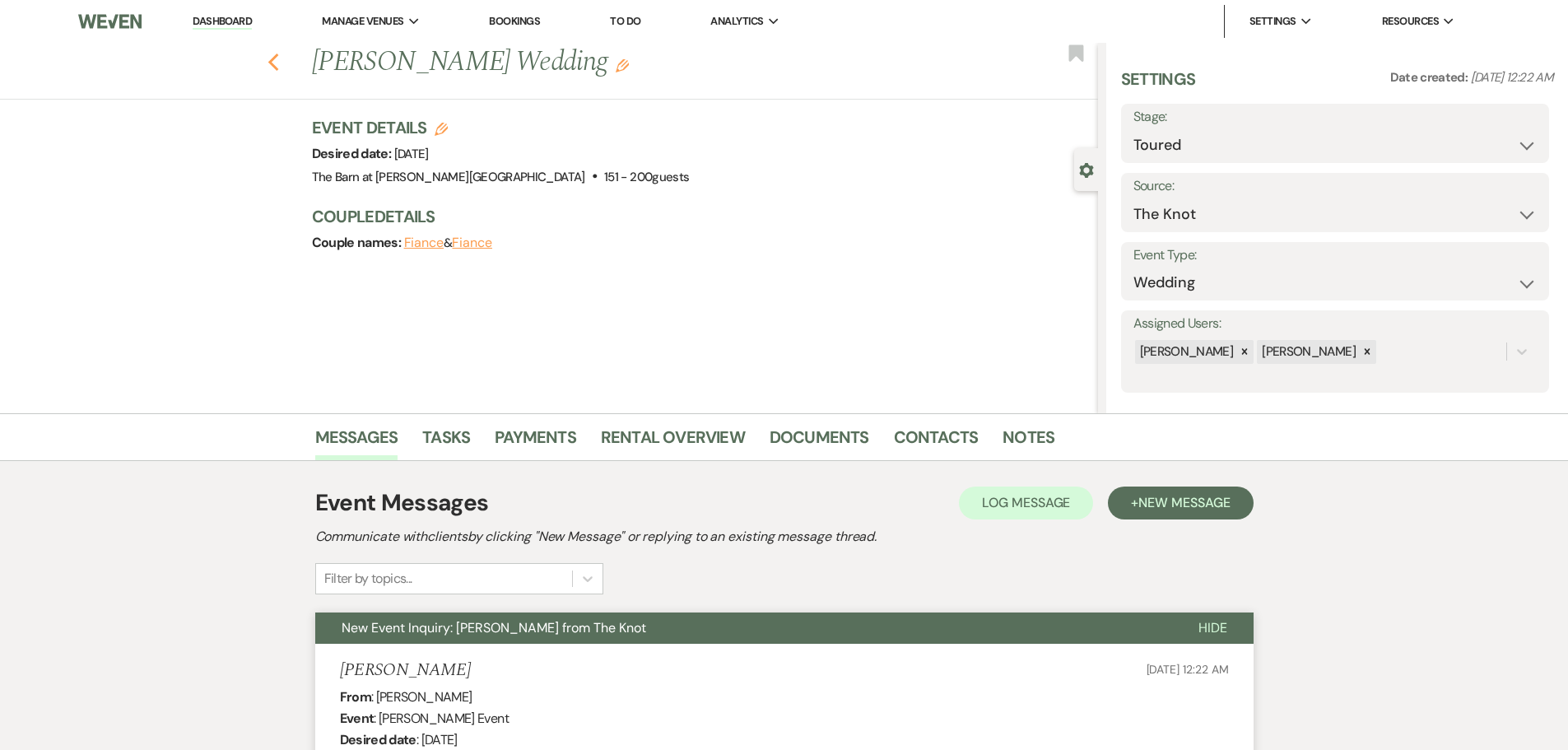
select select "5"
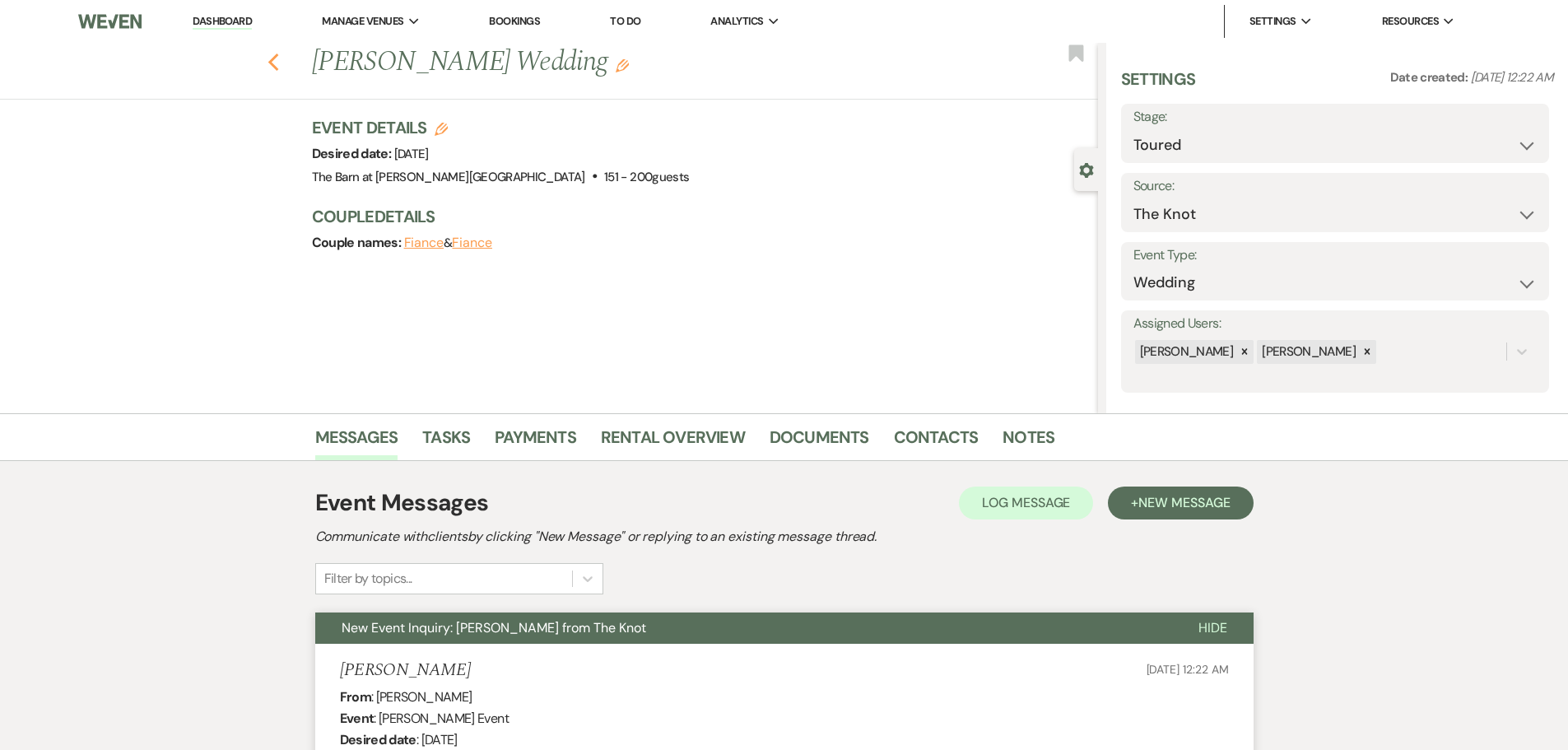
select select "5"
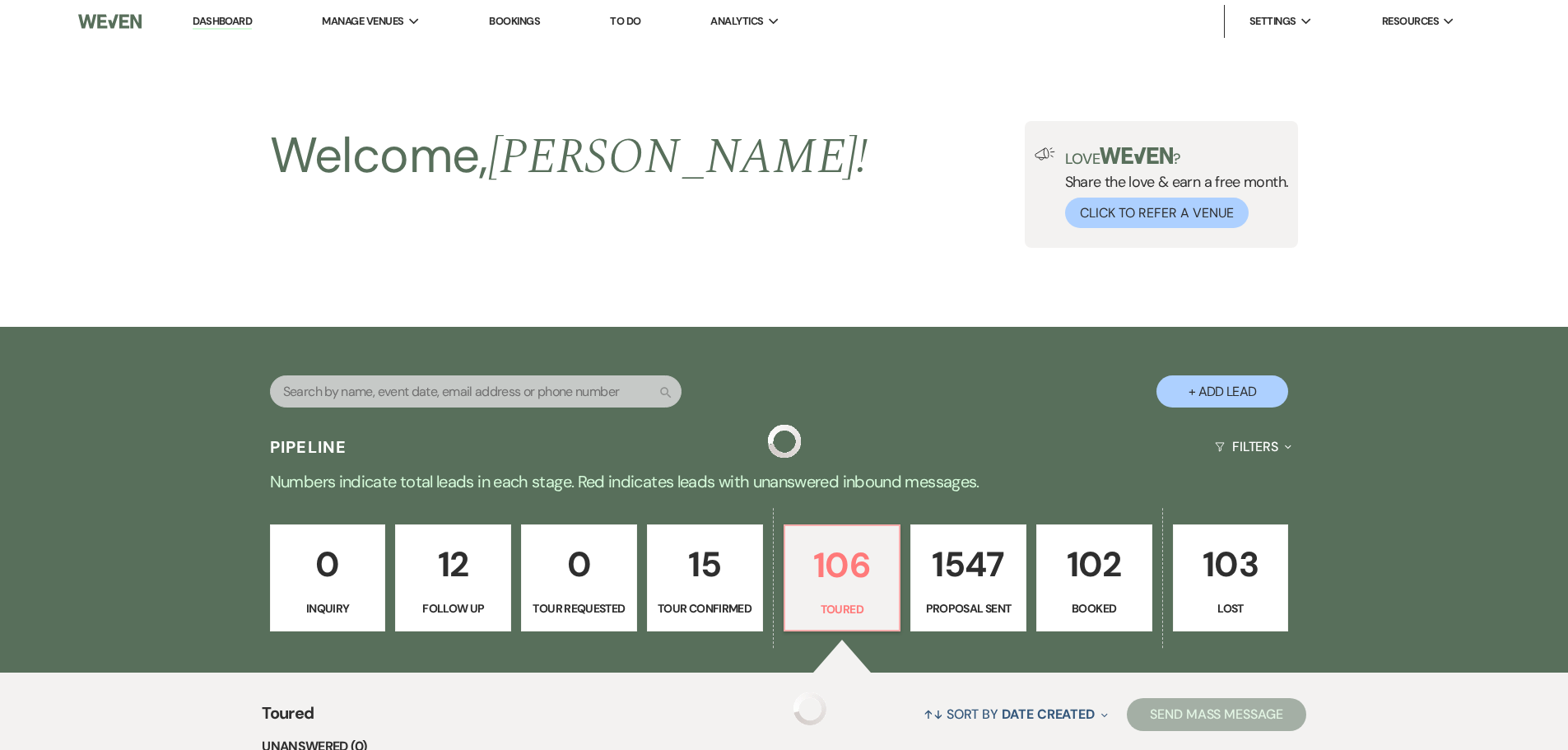
scroll to position [406, 0]
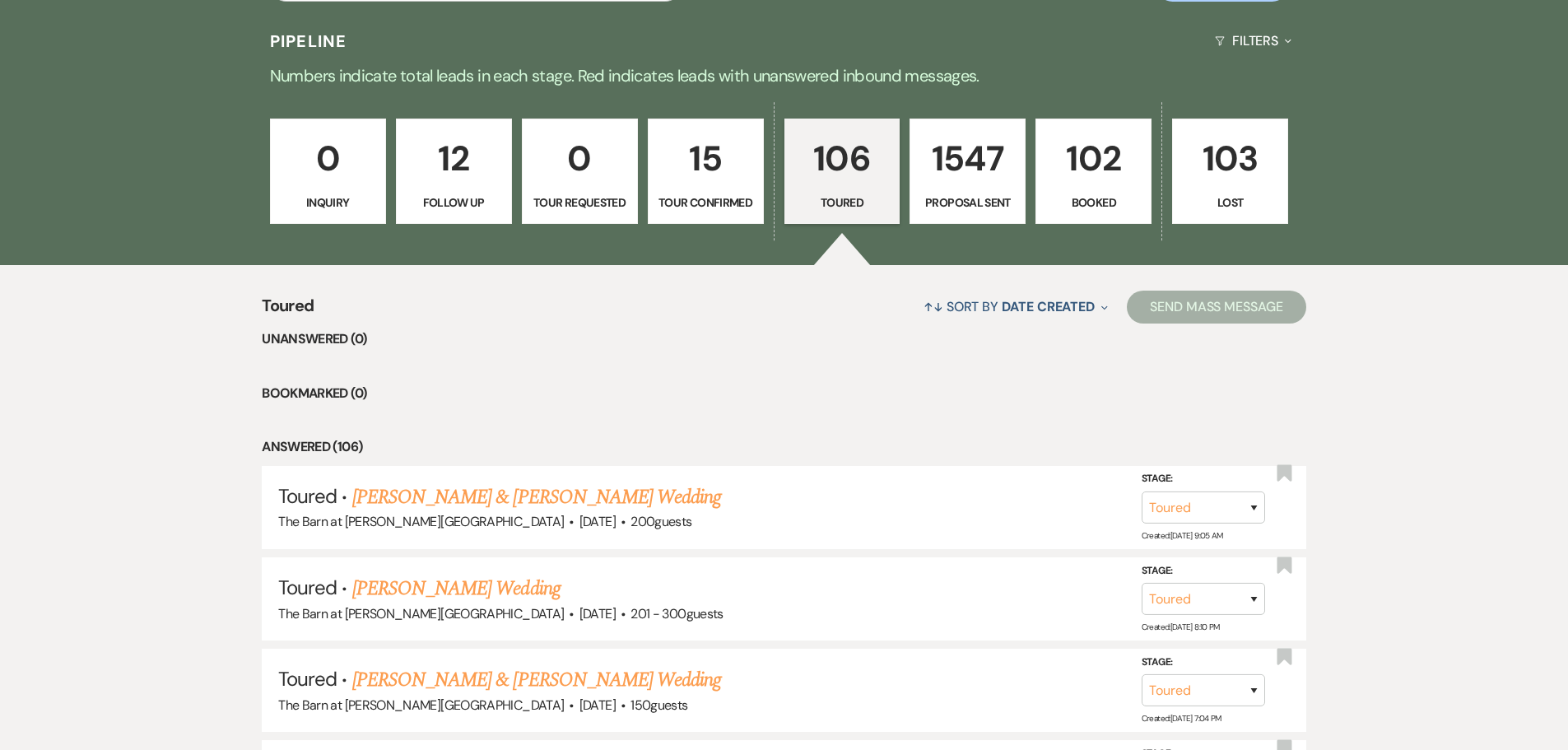
click at [1086, 181] on p "102" at bounding box center [1093, 158] width 95 height 55
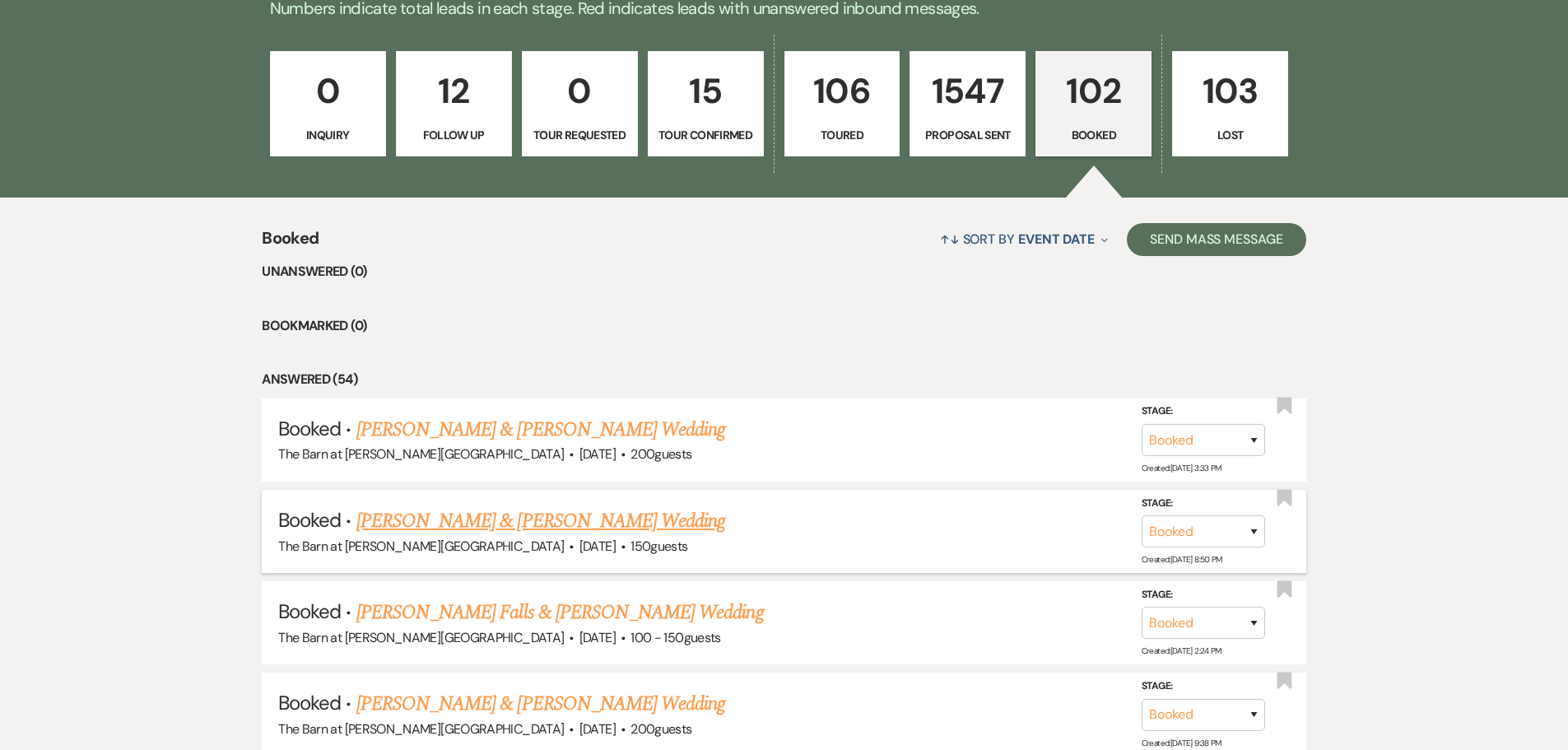
scroll to position [571, 0]
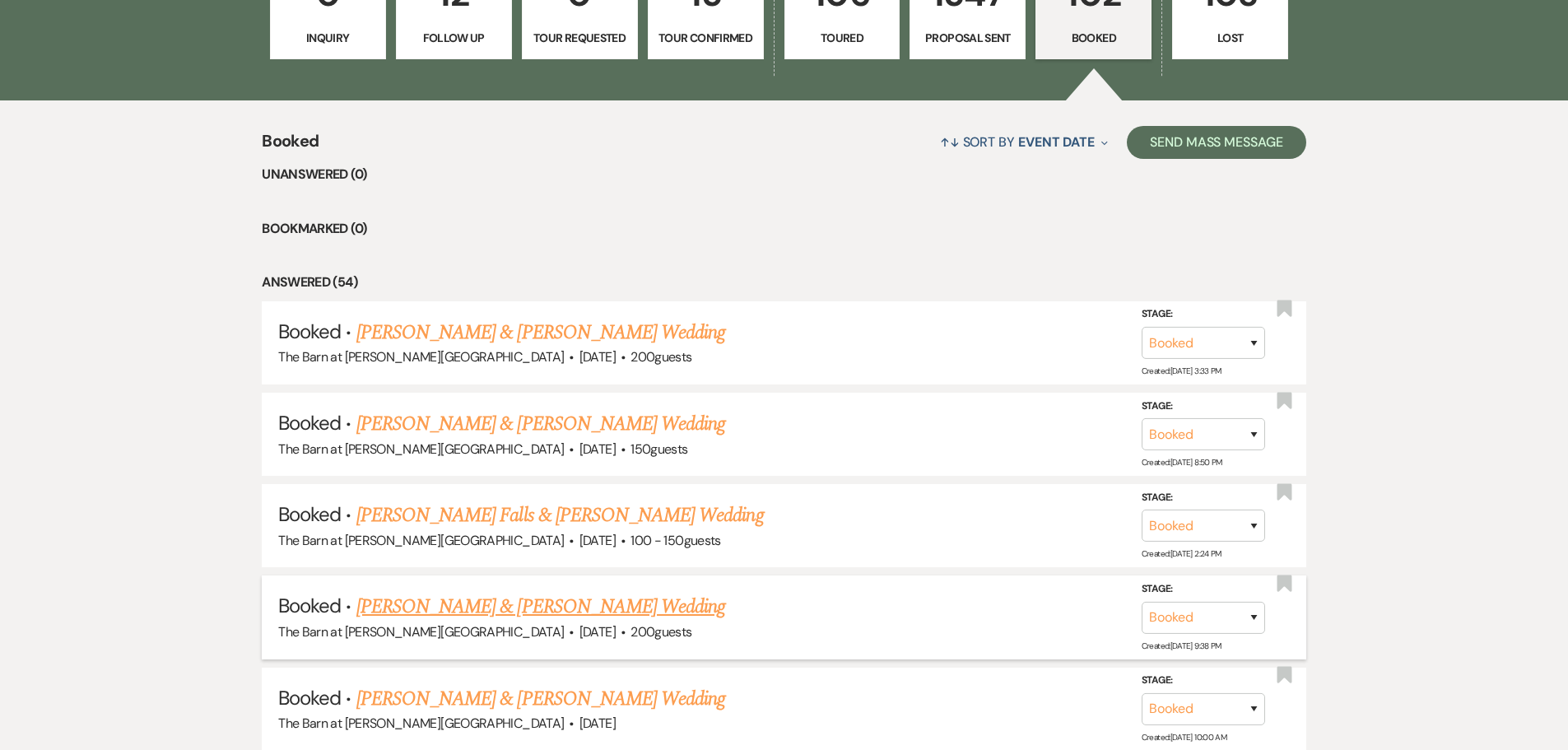
click at [440, 616] on link "[PERSON_NAME] & [PERSON_NAME] Wedding" at bounding box center [540, 607] width 369 height 30
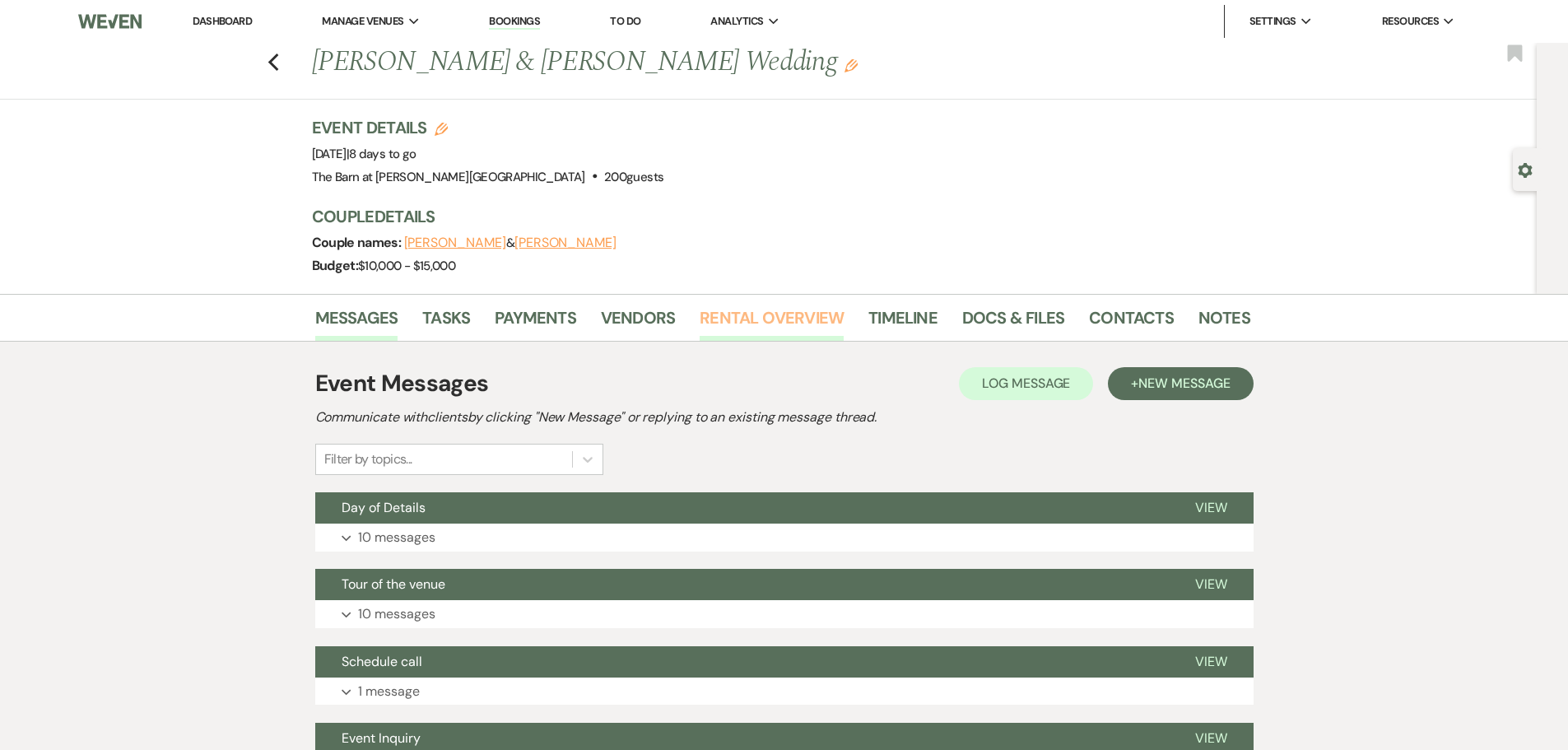
click at [772, 312] on link "Rental Overview" at bounding box center [771, 323] width 144 height 36
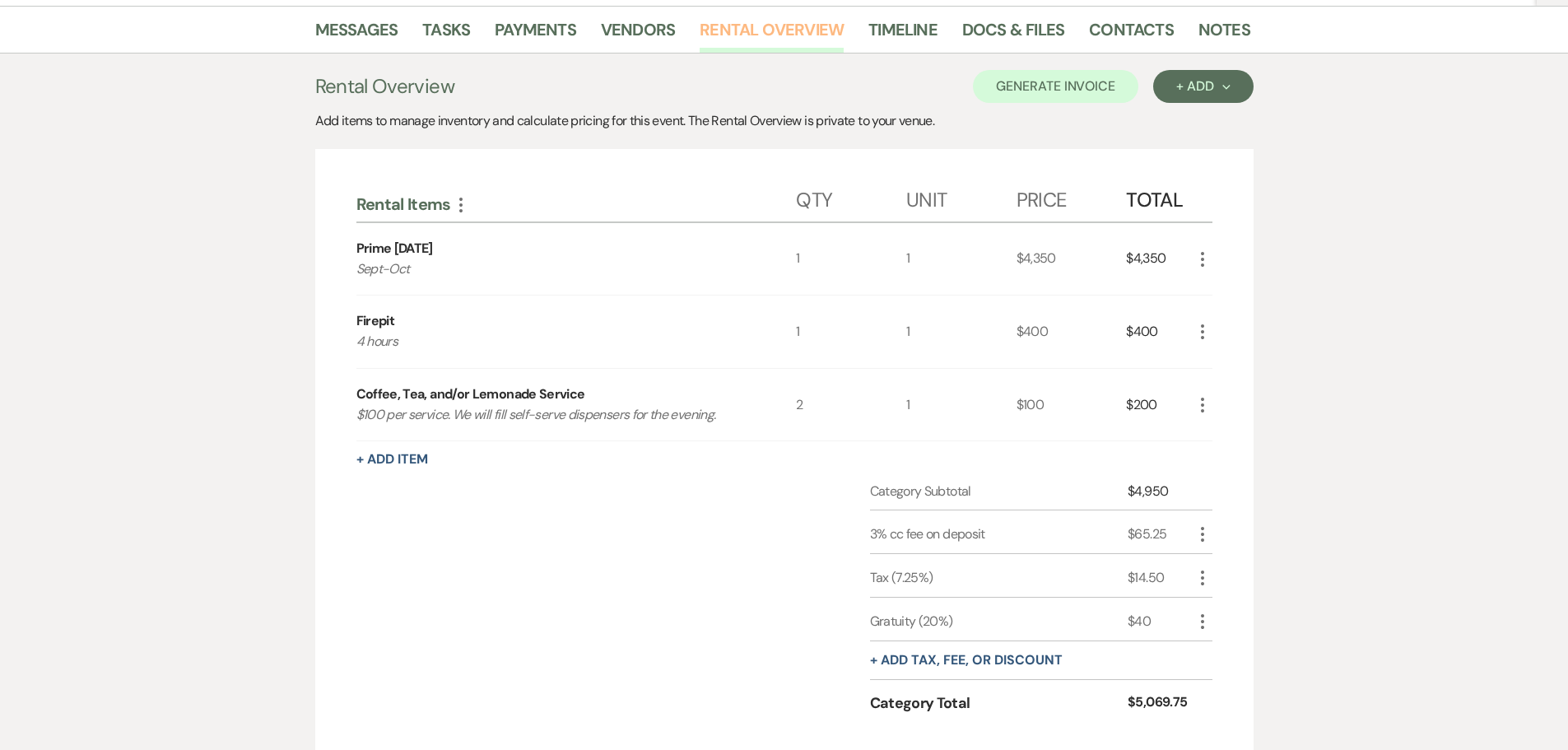
scroll to position [329, 0]
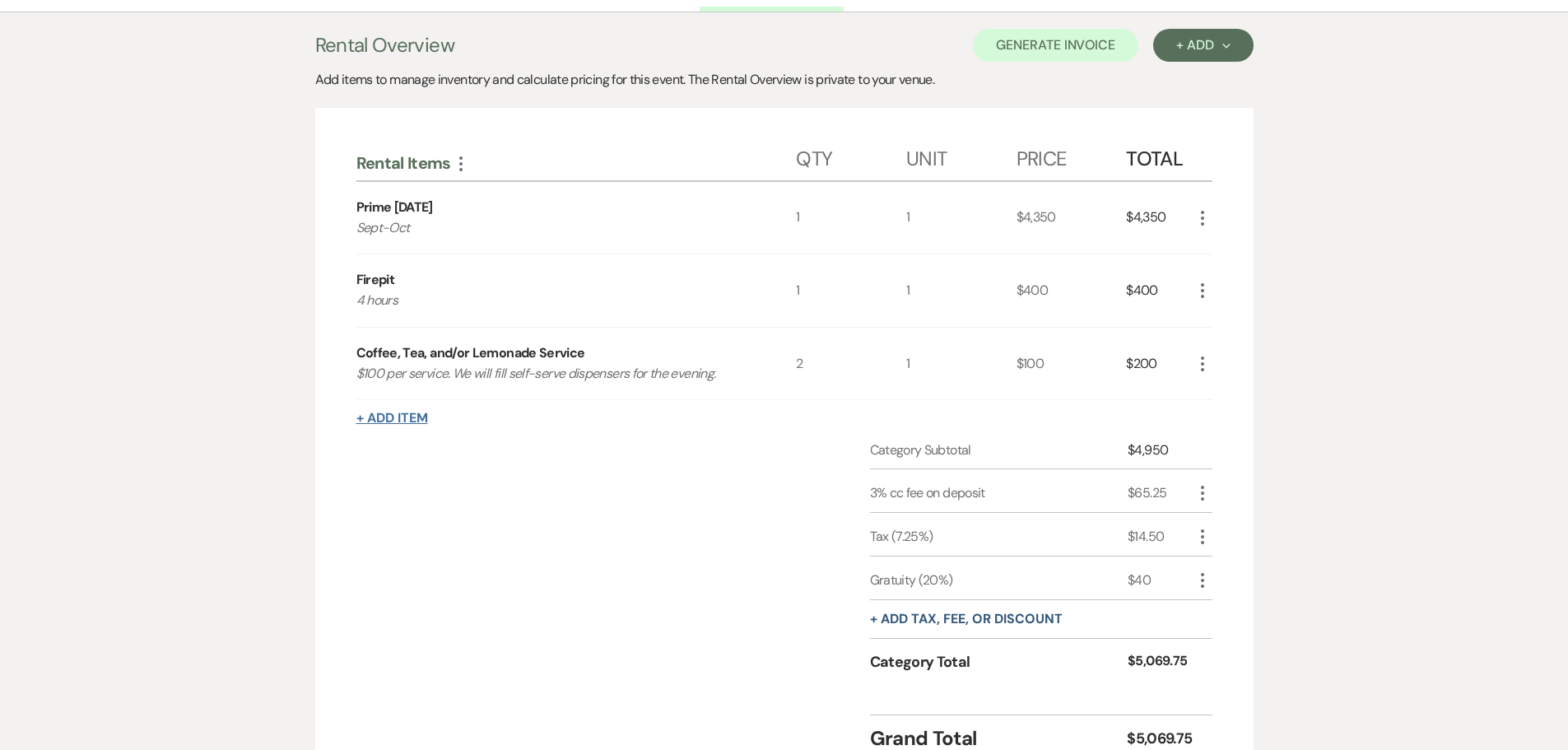
click at [388, 418] on button "+ Add Item" at bounding box center [391, 418] width 71 height 14
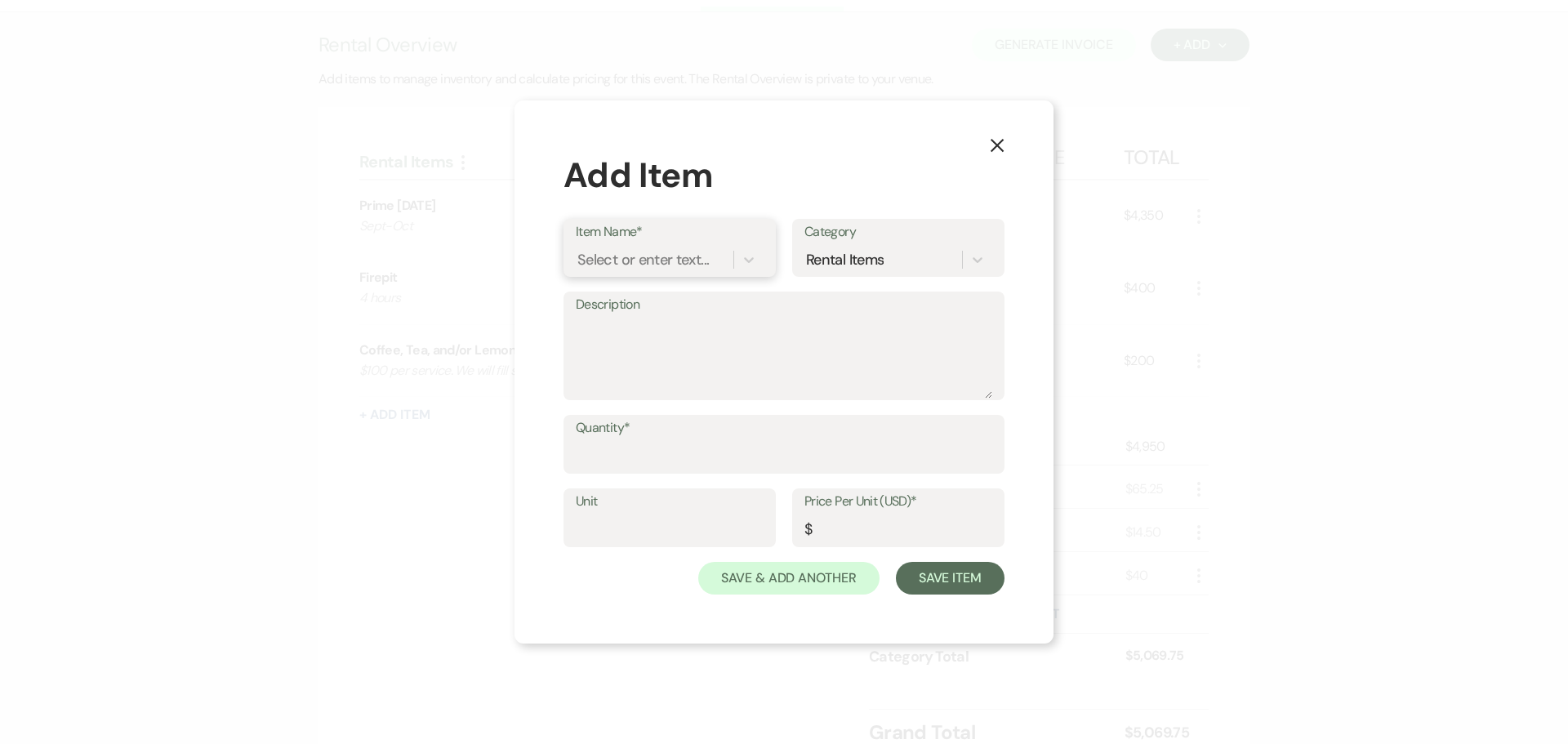
click at [589, 261] on div "Select or enter text..." at bounding box center [643, 260] width 131 height 22
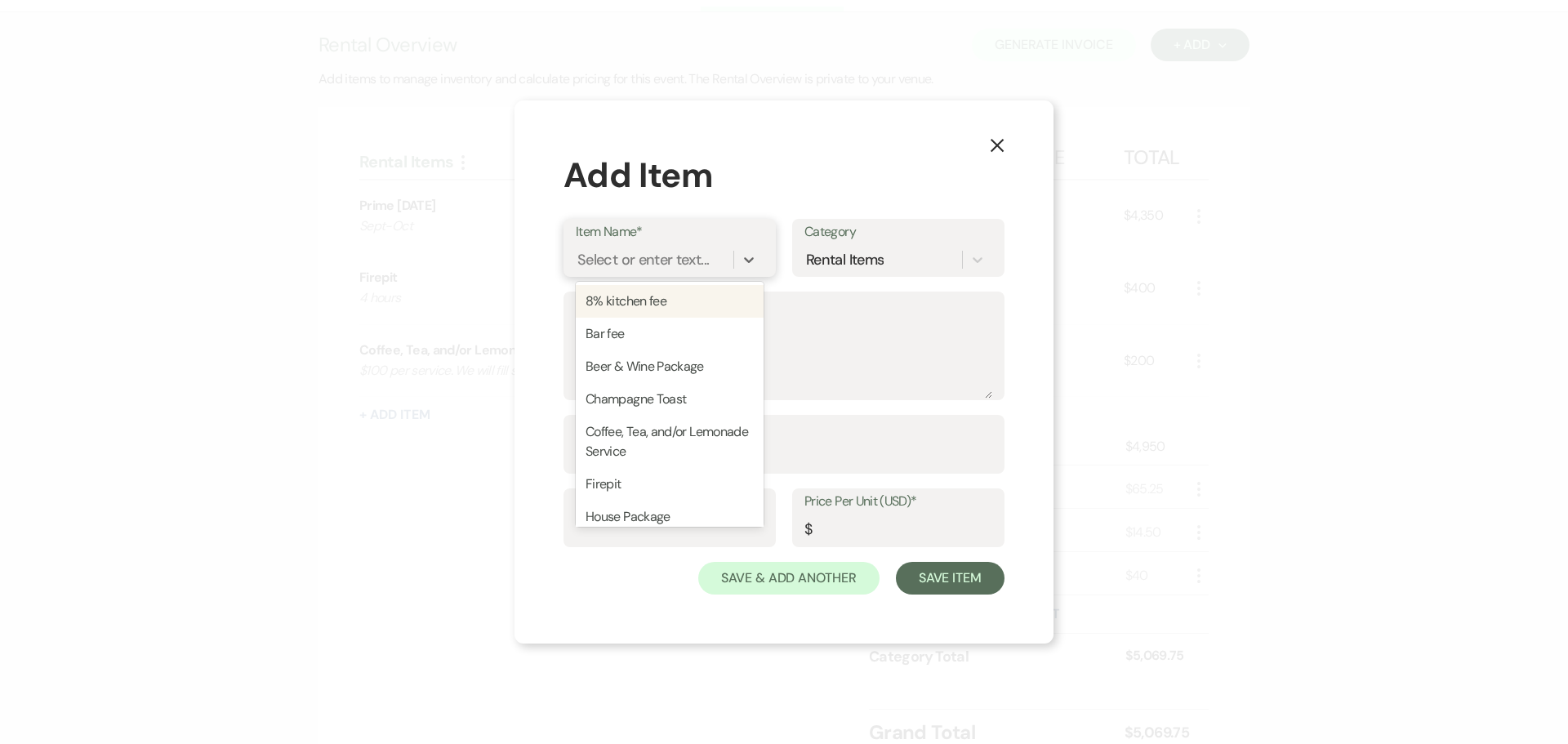
click at [601, 305] on div "8% kitchen fee" at bounding box center [670, 301] width 188 height 33
type textarea "8% of your food total before taxes and gratuities they may charge"
type input "1"
type input "0"
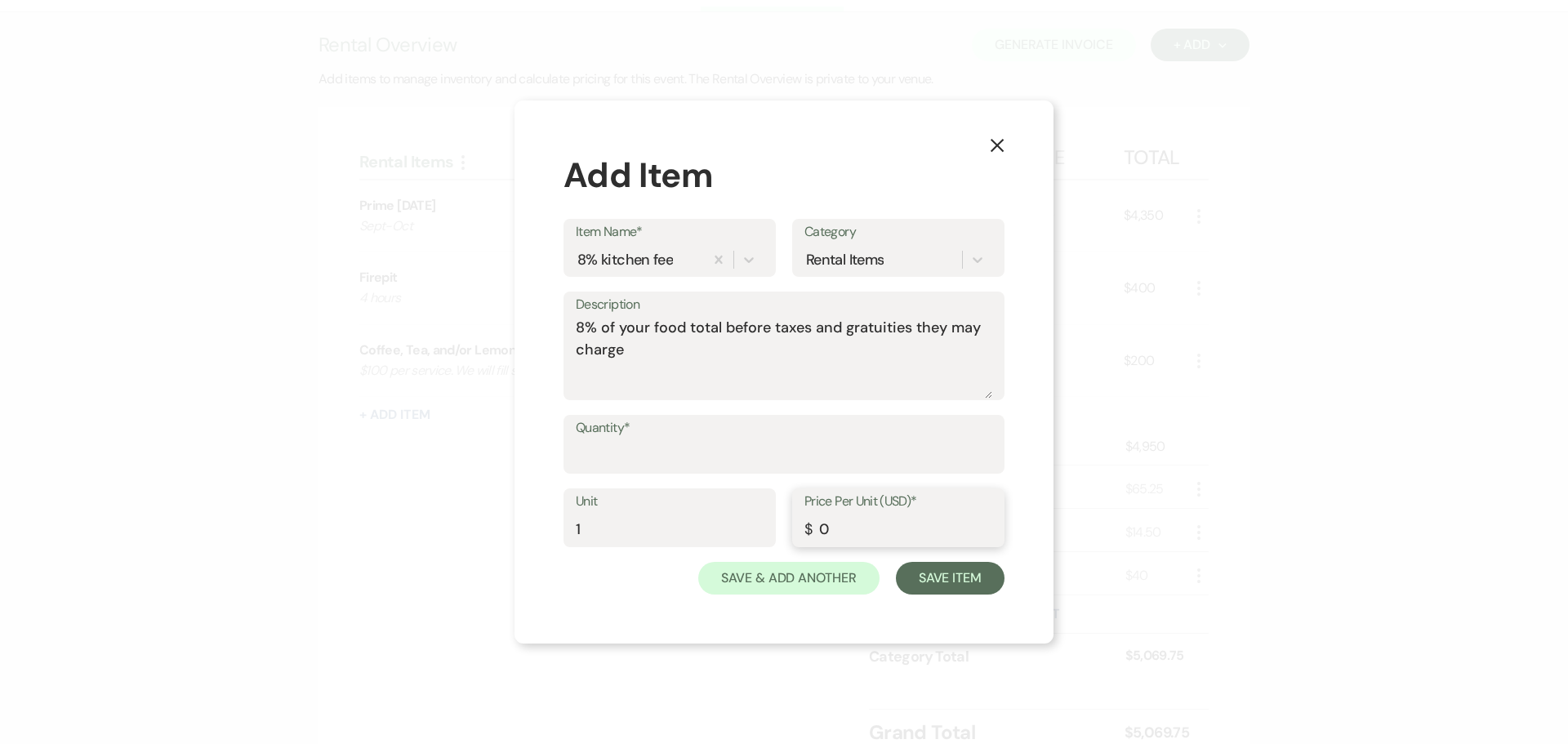
click at [834, 532] on input "0" at bounding box center [899, 529] width 188 height 32
type input "345.04"
click at [637, 454] on input "Quantity*" at bounding box center [784, 456] width 417 height 32
type input "1"
click at [960, 591] on button "Save Item" at bounding box center [950, 578] width 108 height 33
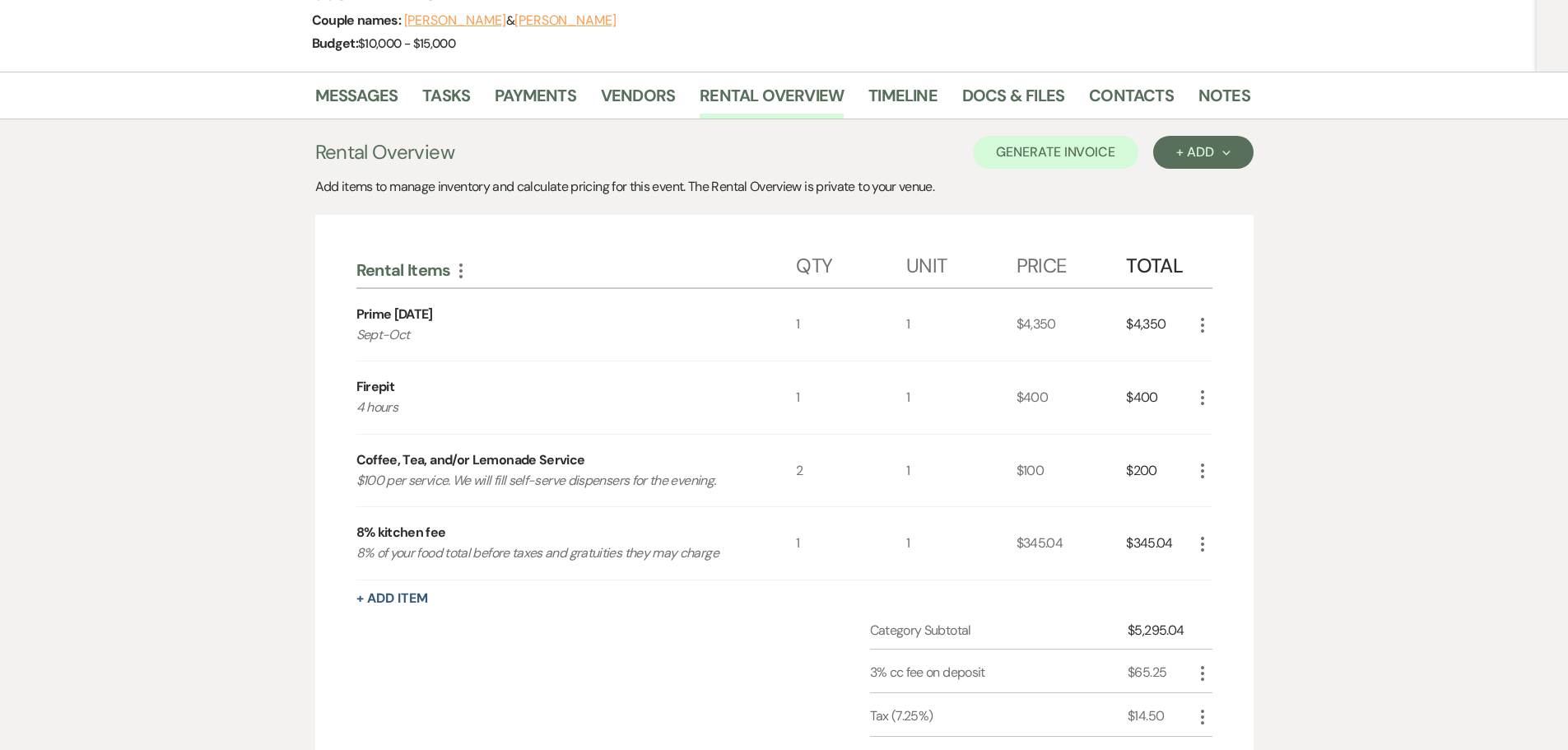
scroll to position [58, 0]
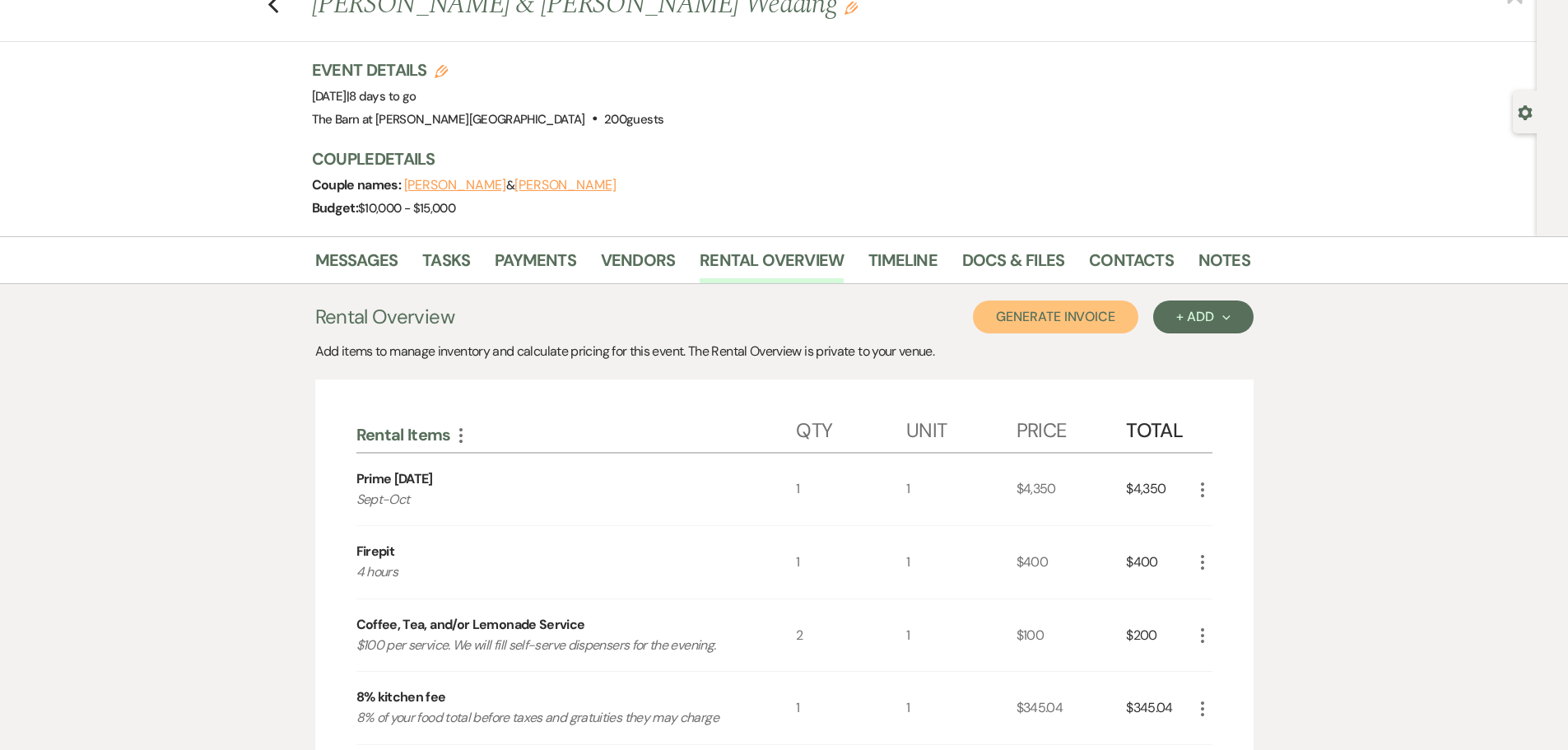
click at [1089, 315] on button "Generate Invoice" at bounding box center [1055, 316] width 166 height 33
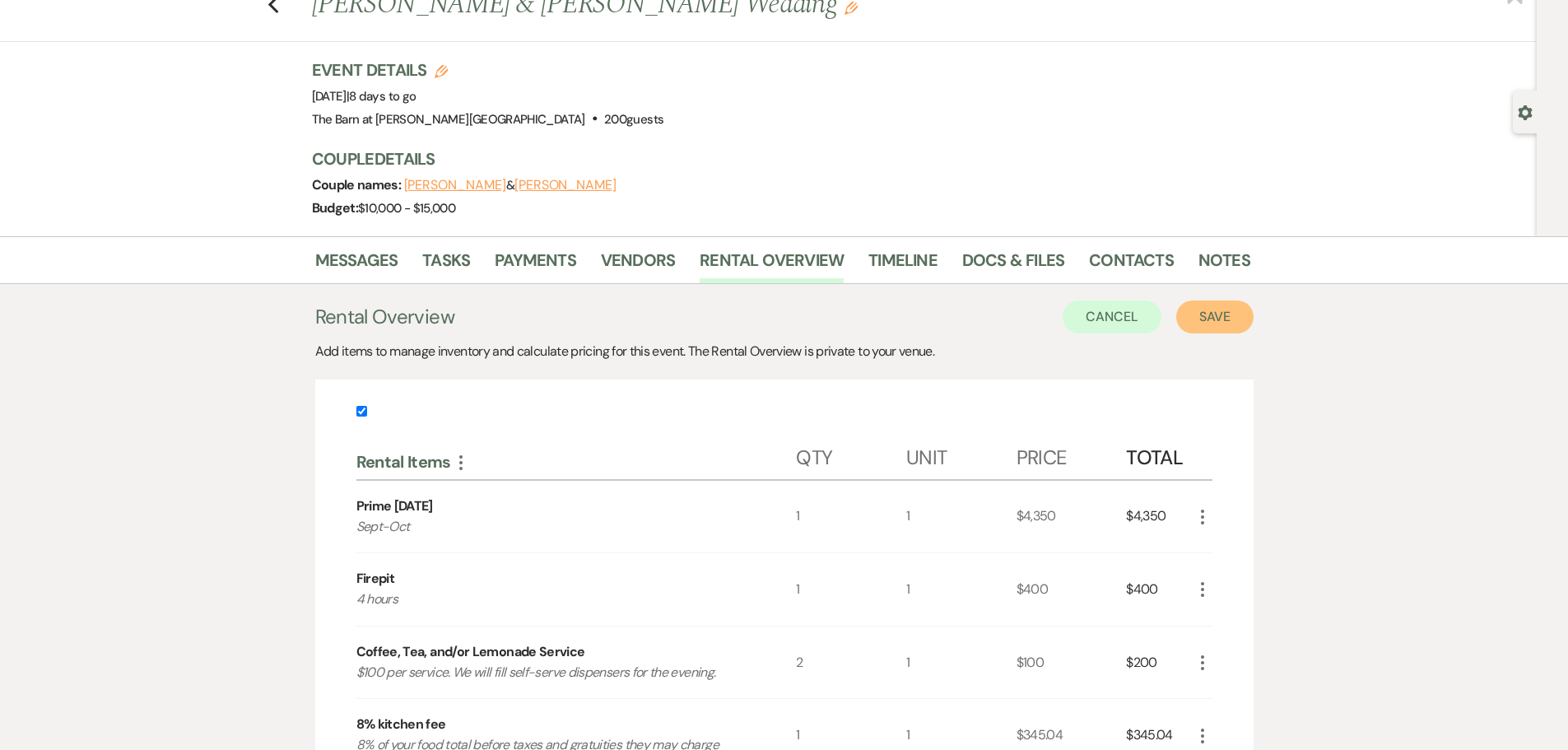
click at [1199, 312] on button "Save" at bounding box center [1215, 316] width 77 height 33
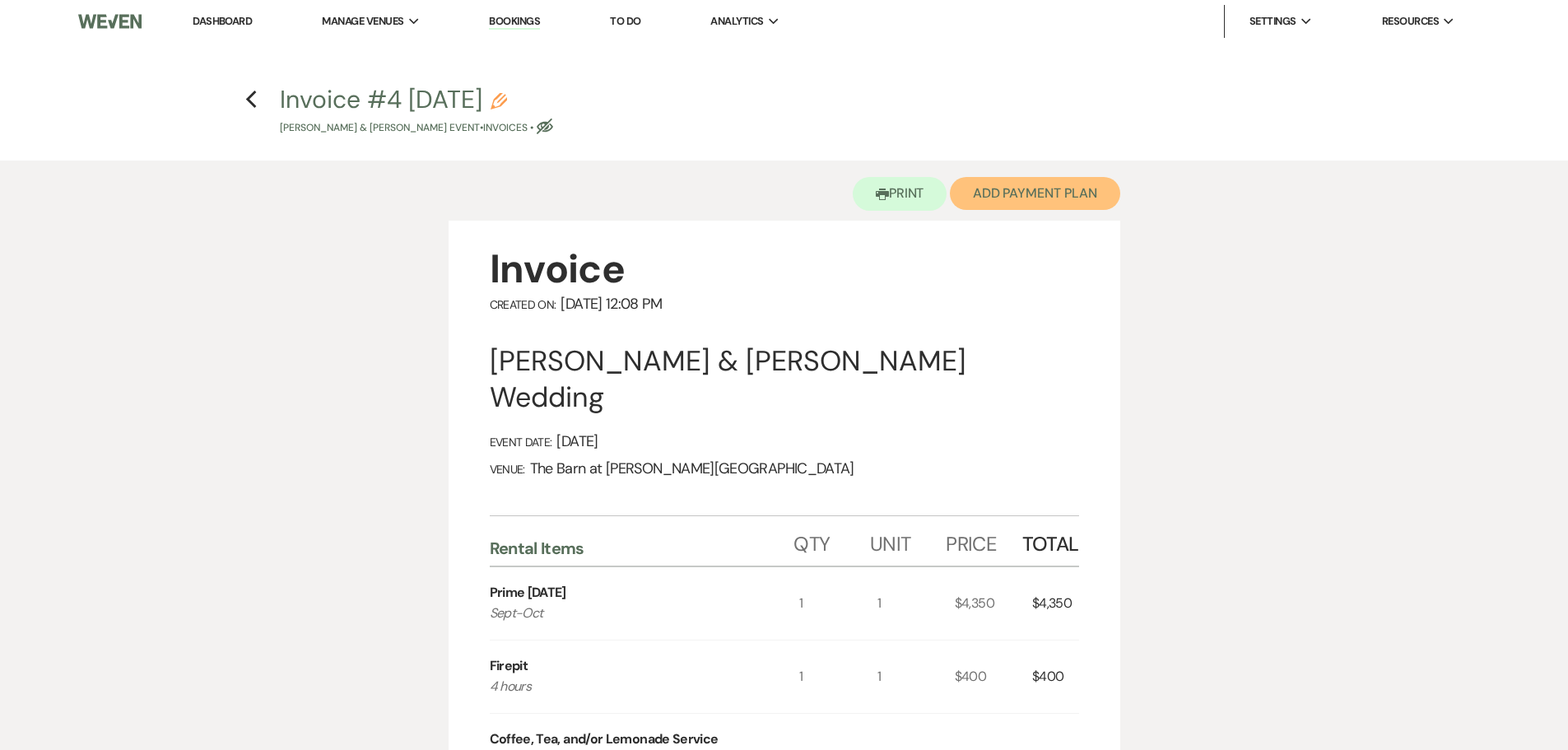
click at [998, 197] on button "Add Payment Plan" at bounding box center [1035, 193] width 170 height 33
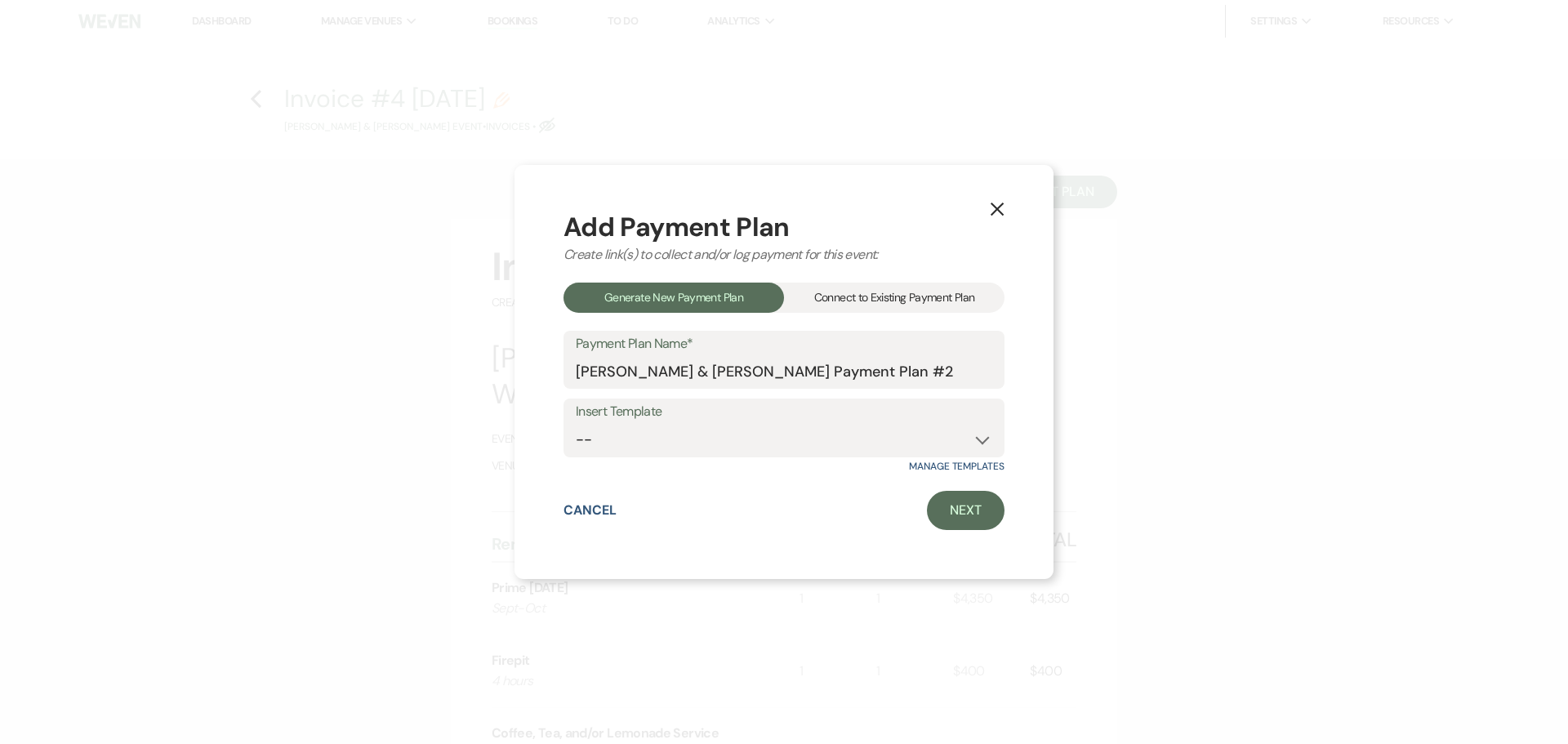
click at [904, 301] on div "Connect to Existing Payment Plan" at bounding box center [894, 298] width 221 height 30
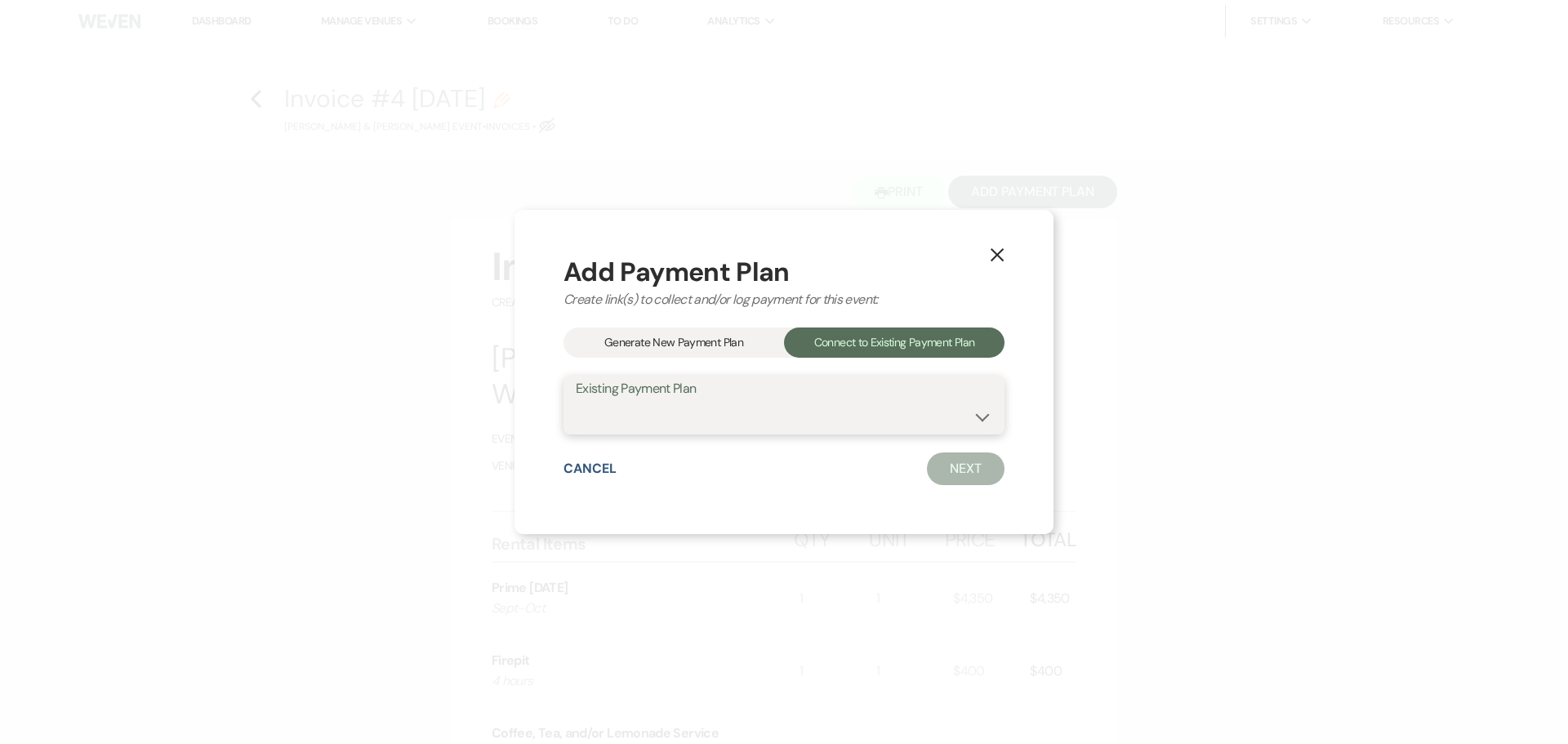
click at [784, 418] on select "[PERSON_NAME] & [PERSON_NAME] Payment Plan #1" at bounding box center [784, 417] width 417 height 32
select select "22390"
click at [576, 401] on select "[PERSON_NAME] & [PERSON_NAME] Payment Plan #1" at bounding box center [784, 417] width 417 height 32
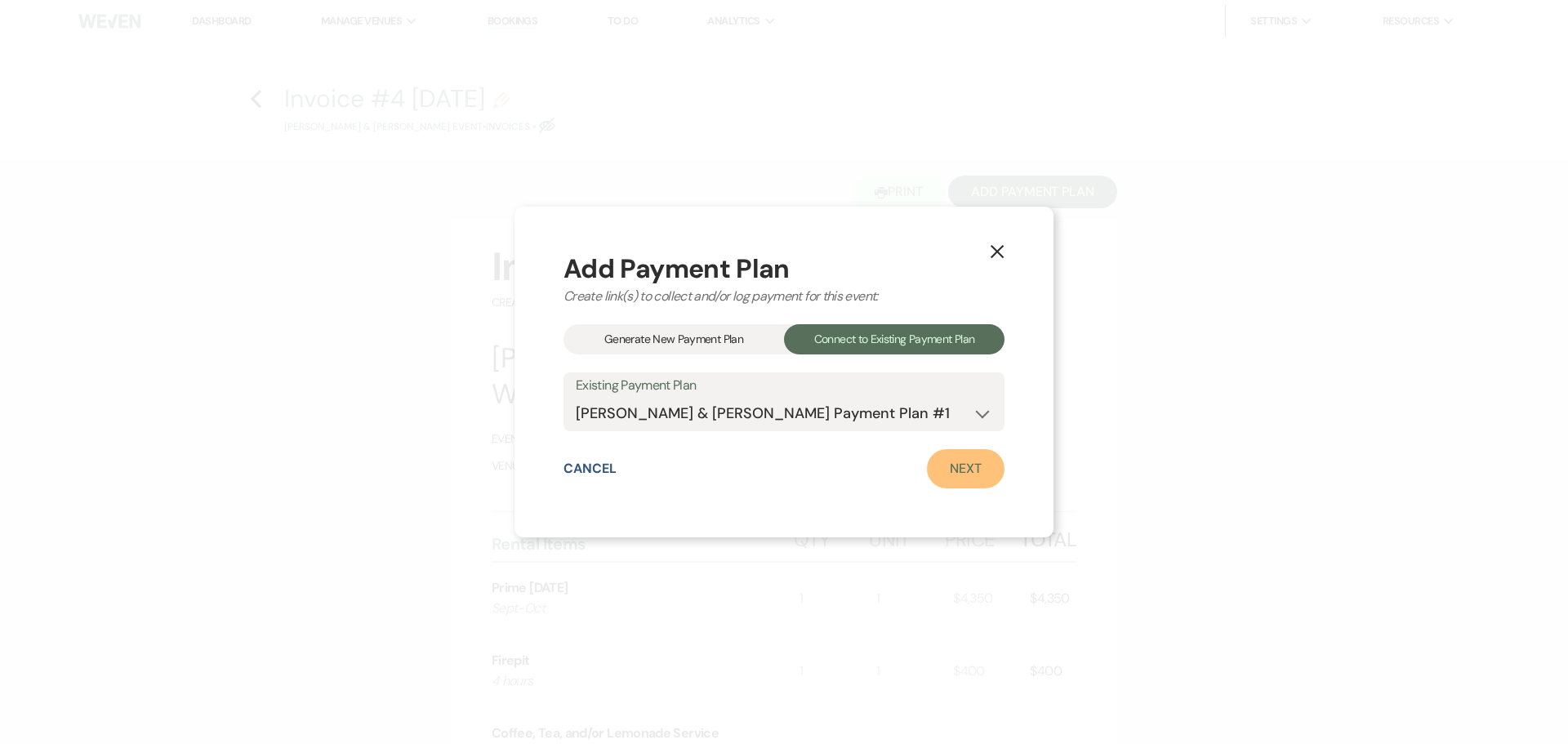
click at [960, 464] on link "Next" at bounding box center [966, 469] width 78 height 39
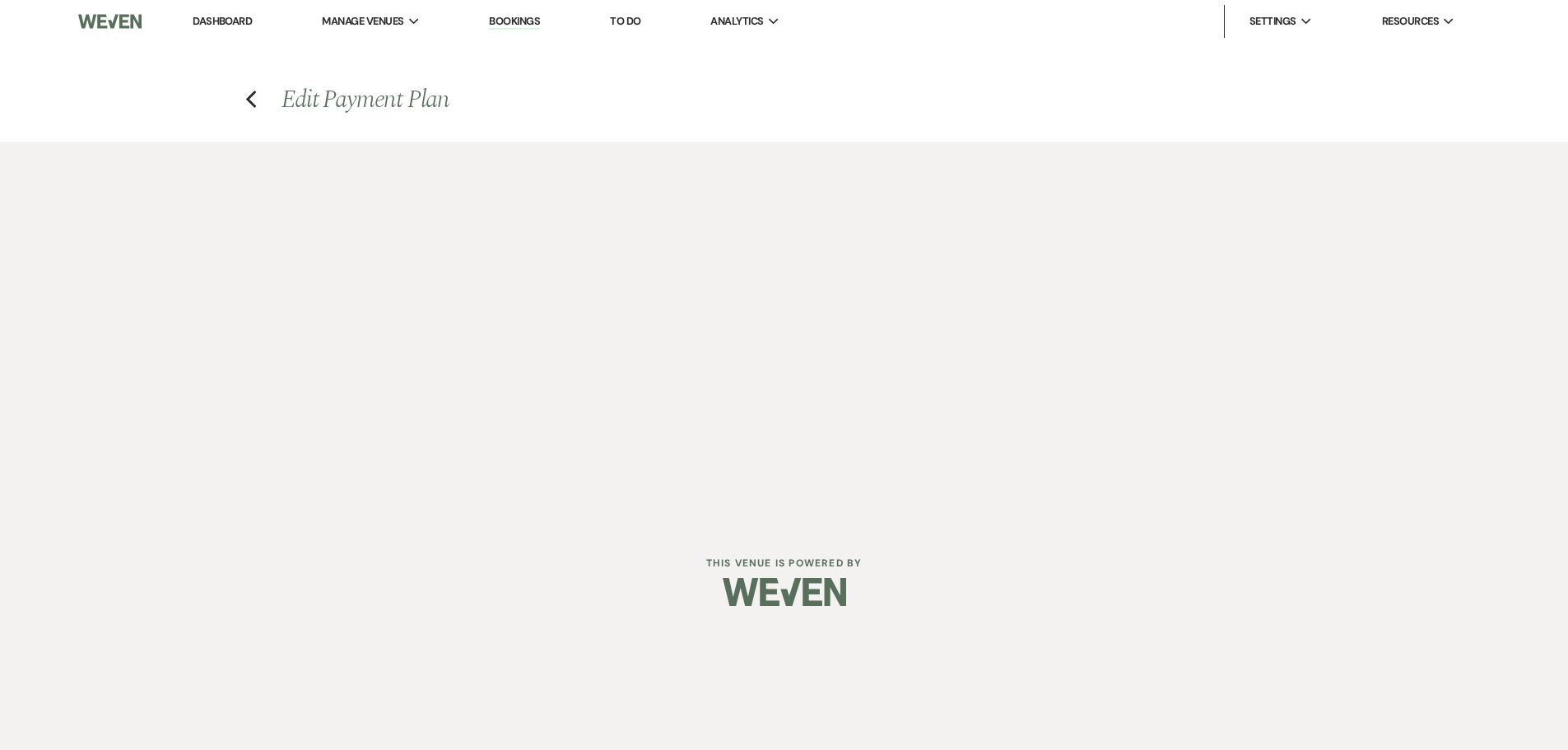
select select "29991"
select select "1"
select select "false"
select select "2"
select select "flat"
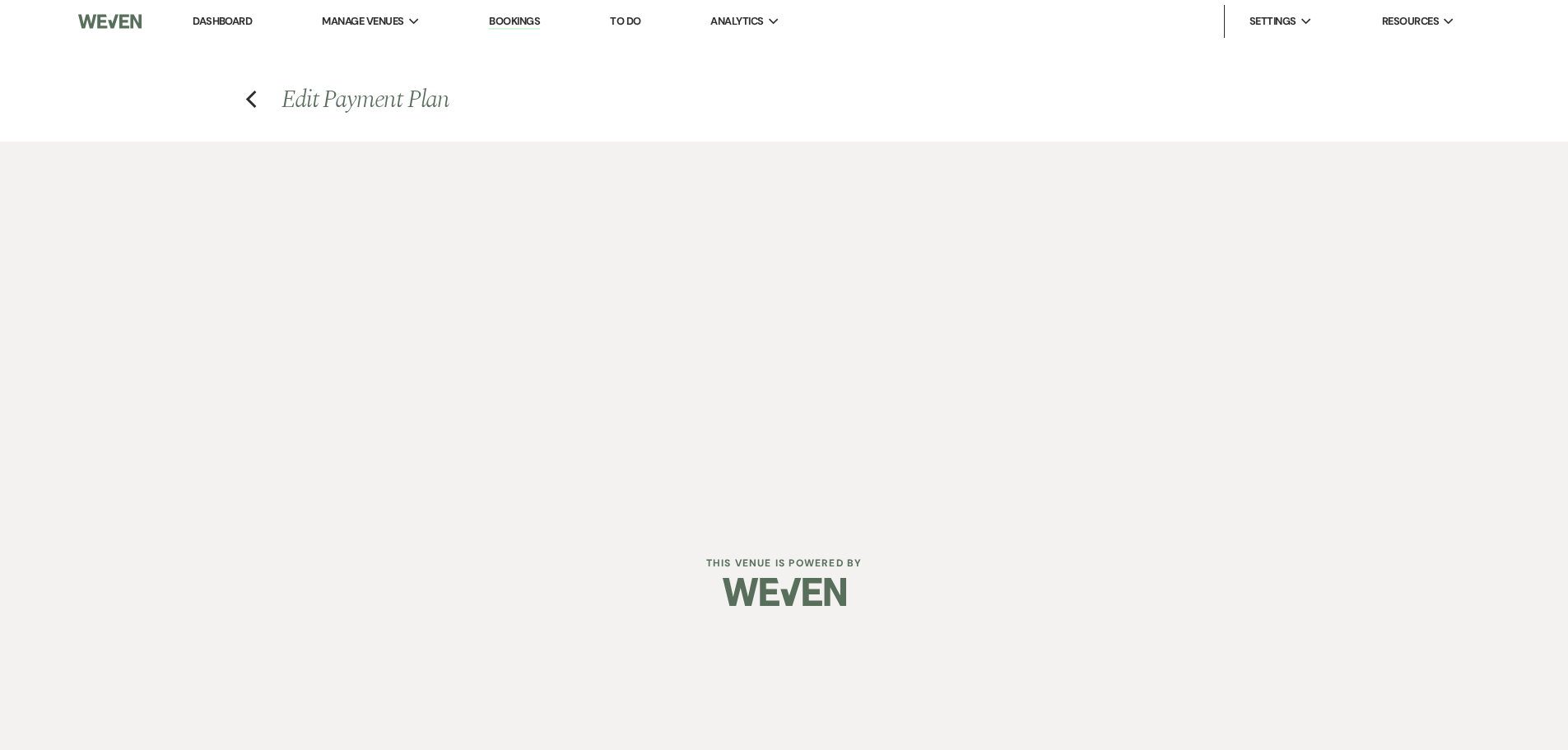
select select "true"
select select "client"
select select "weeks"
select select "2"
select select "flat"
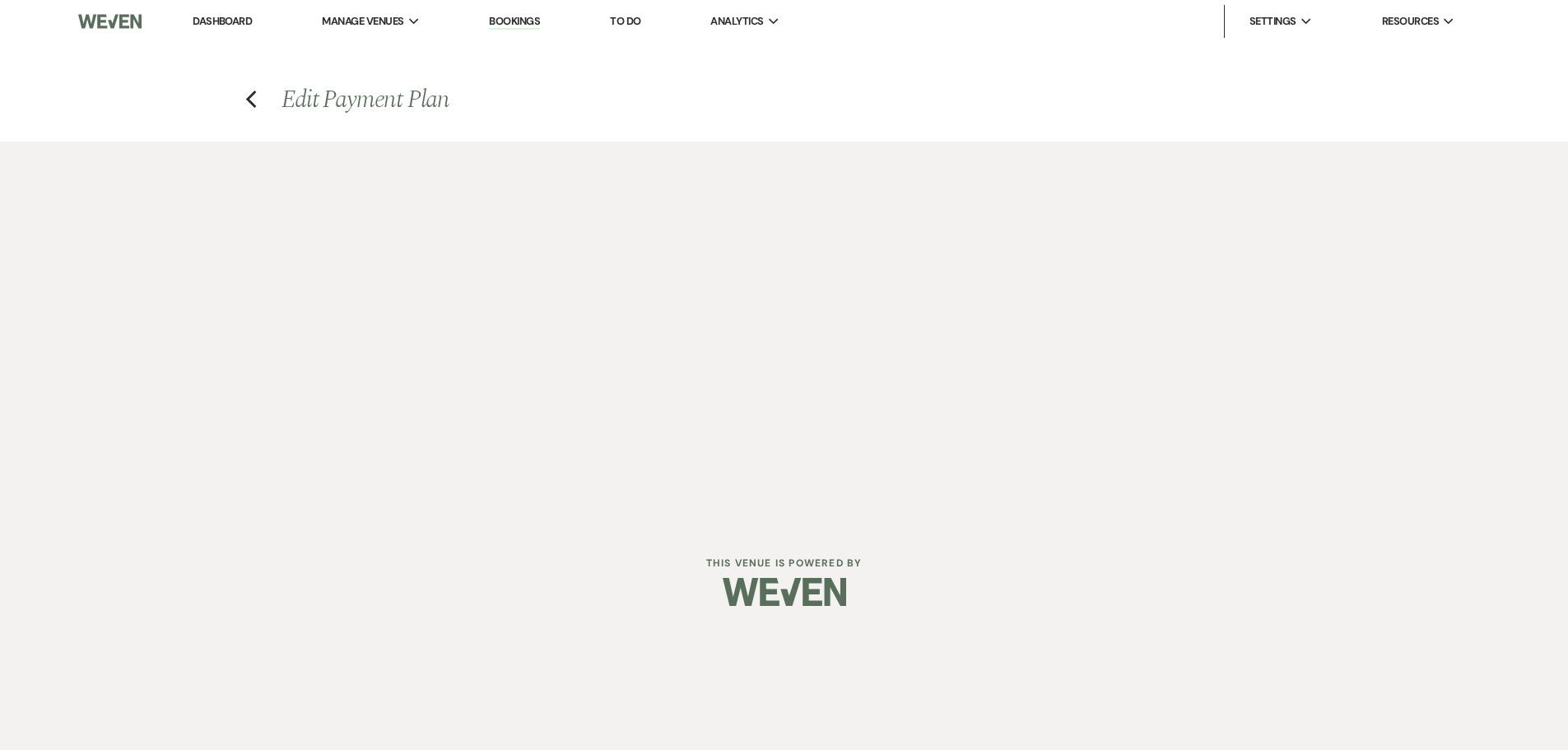
select select "false"
select select "both"
select select "weeks"
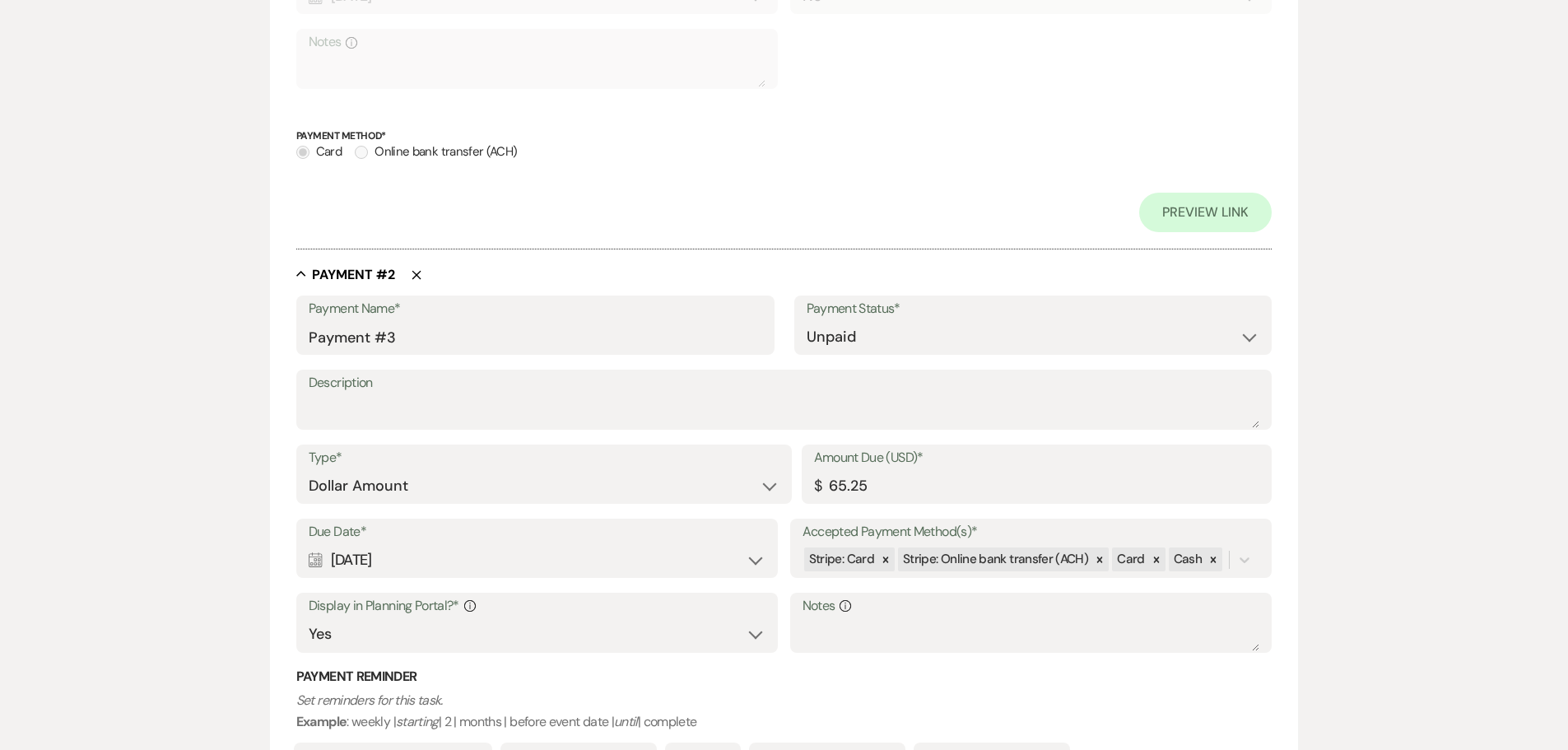
scroll to position [758, 0]
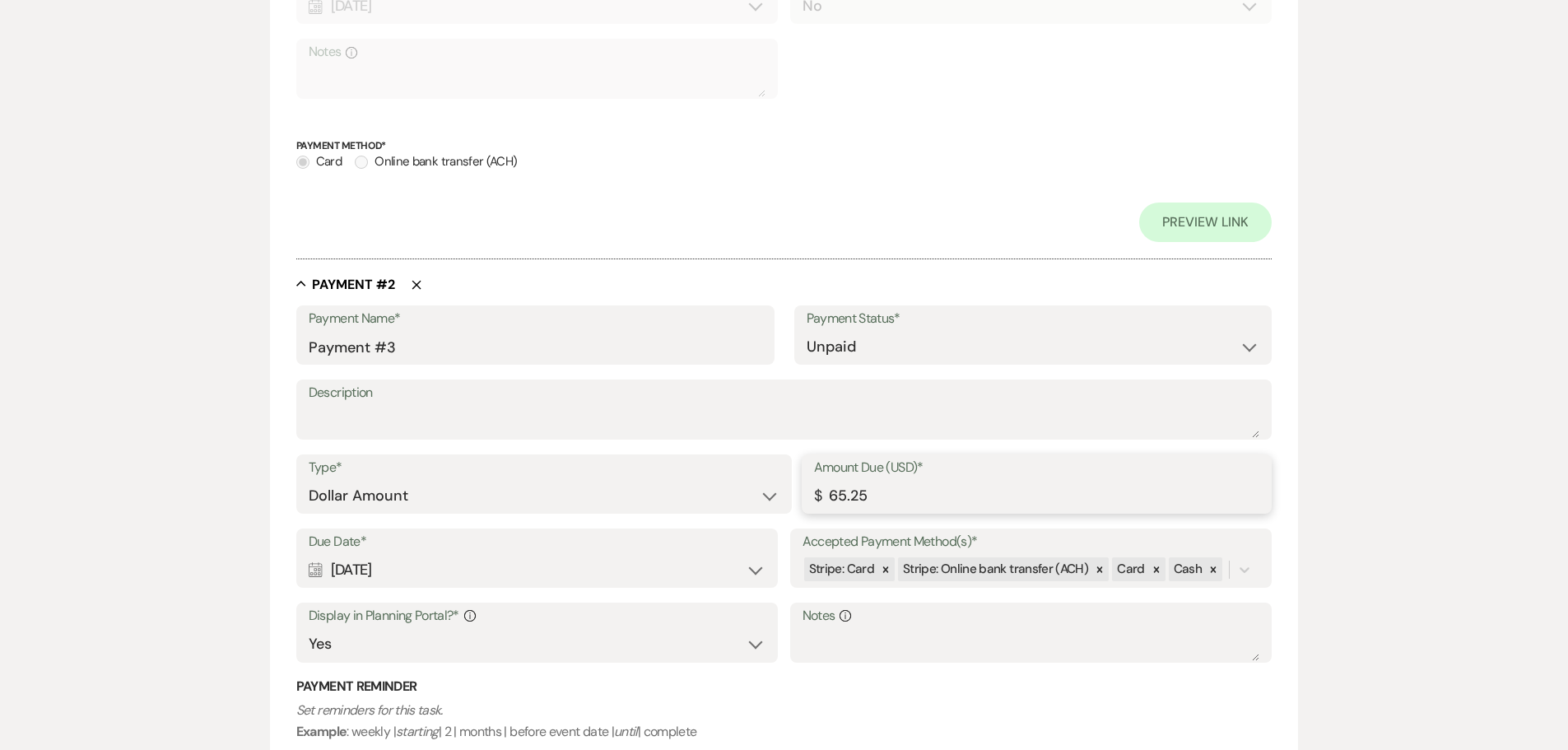
click at [890, 492] on input "65.25" at bounding box center [1036, 496] width 446 height 32
type input "6"
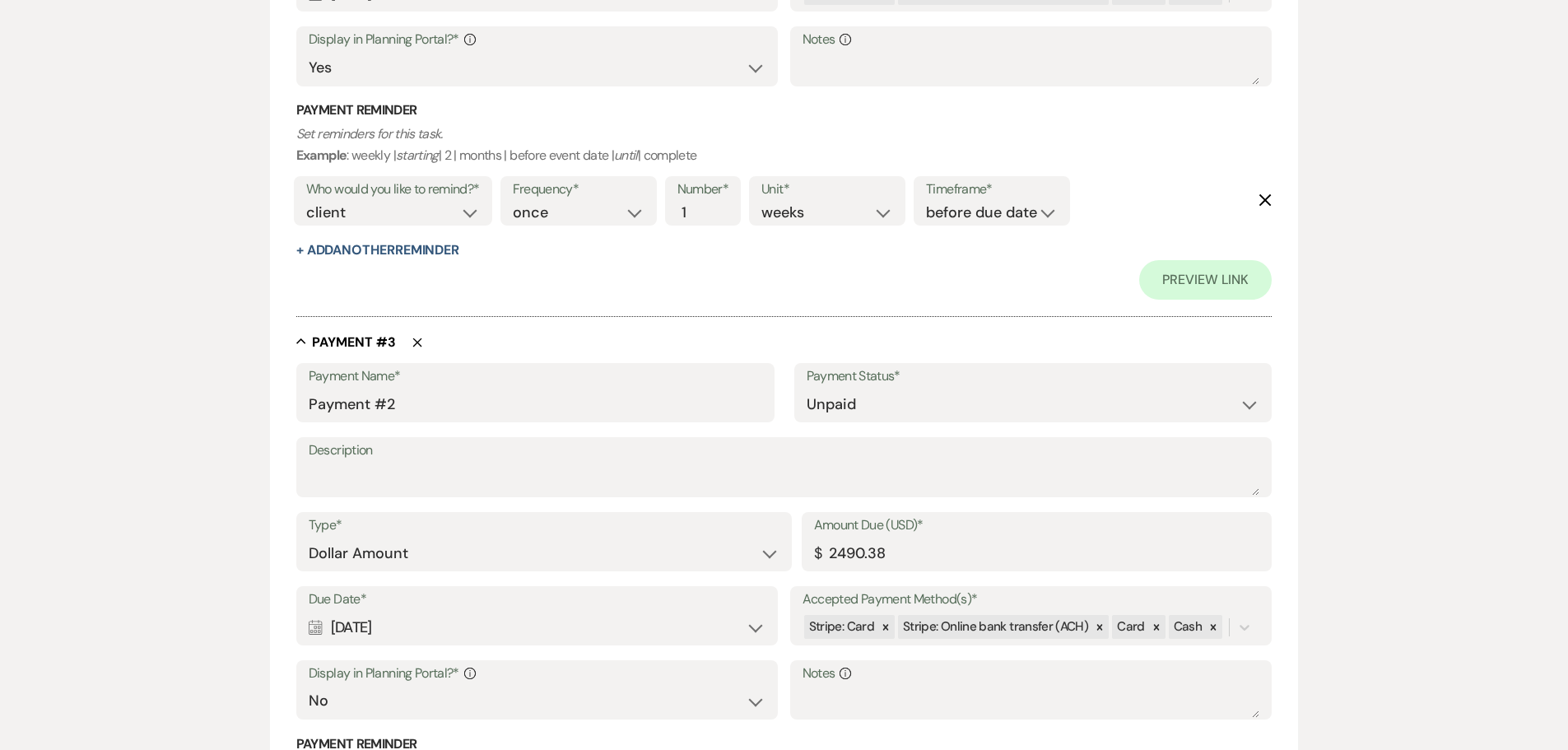
scroll to position [1417, 0]
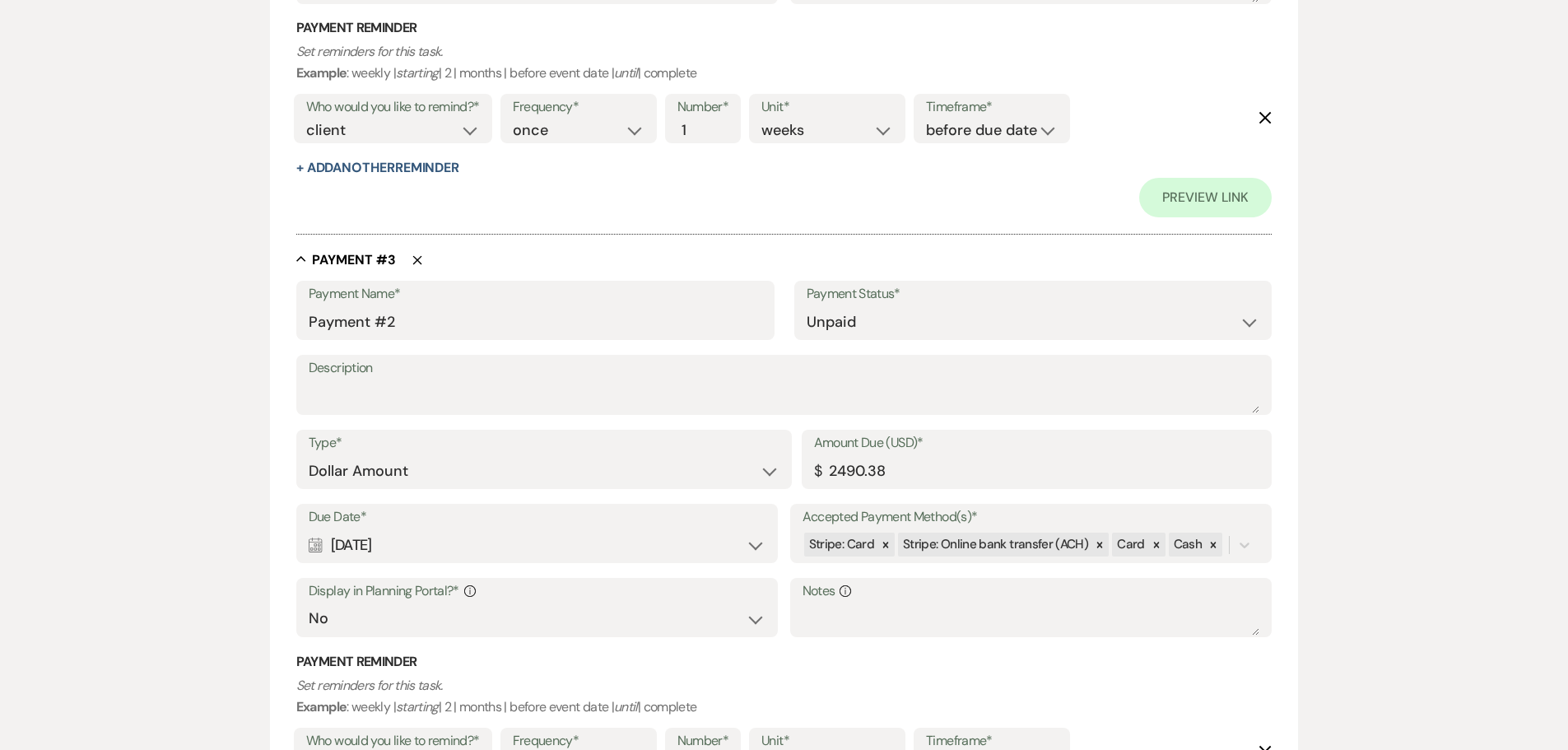
type input "3239.79"
click at [414, 257] on icon "Delete" at bounding box center [417, 260] width 10 height 10
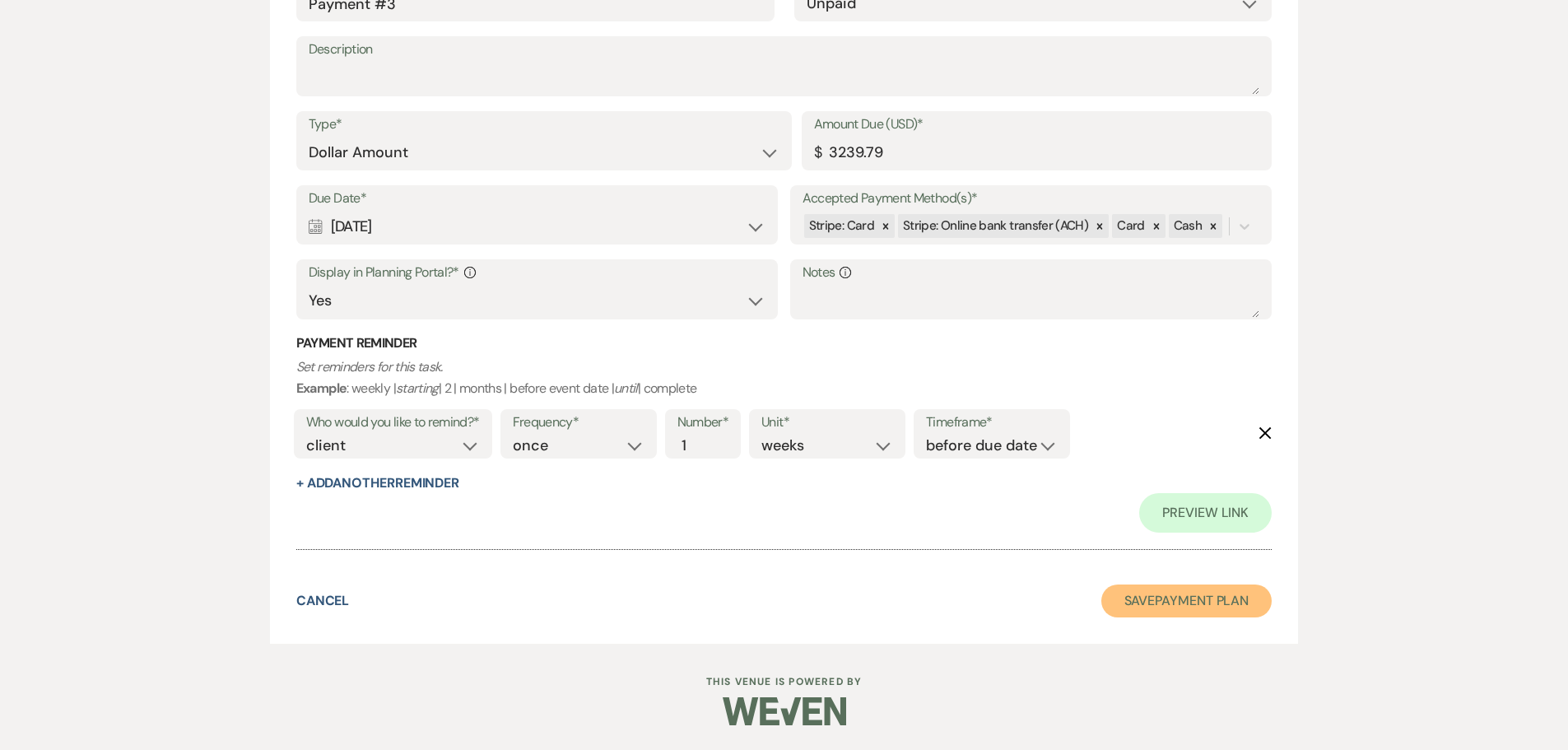
click at [1117, 600] on button "Save Payment Plan" at bounding box center [1187, 600] width 171 height 33
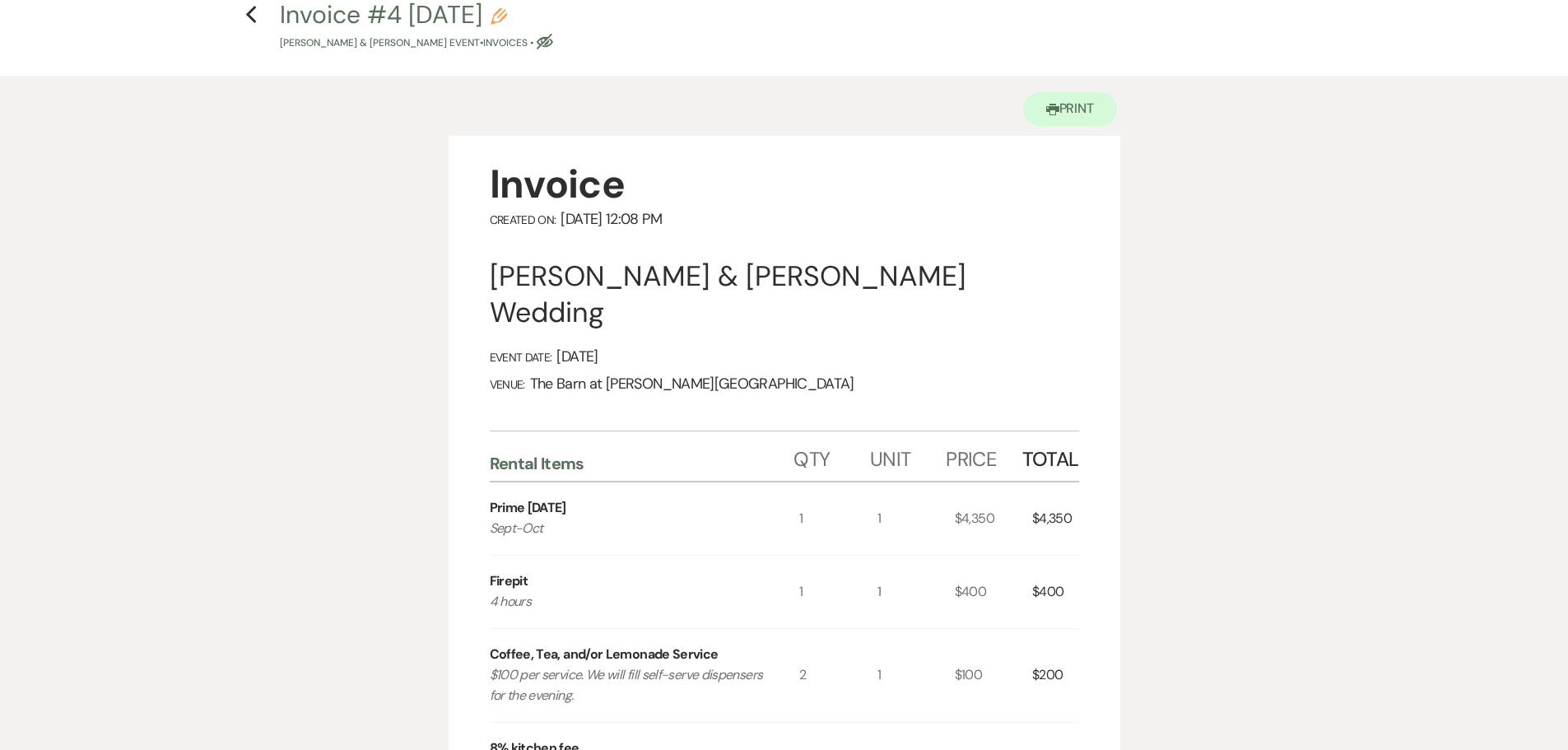
scroll to position [82, 0]
click at [553, 46] on icon "Eye Blocked" at bounding box center [544, 44] width 16 height 16
select select "22"
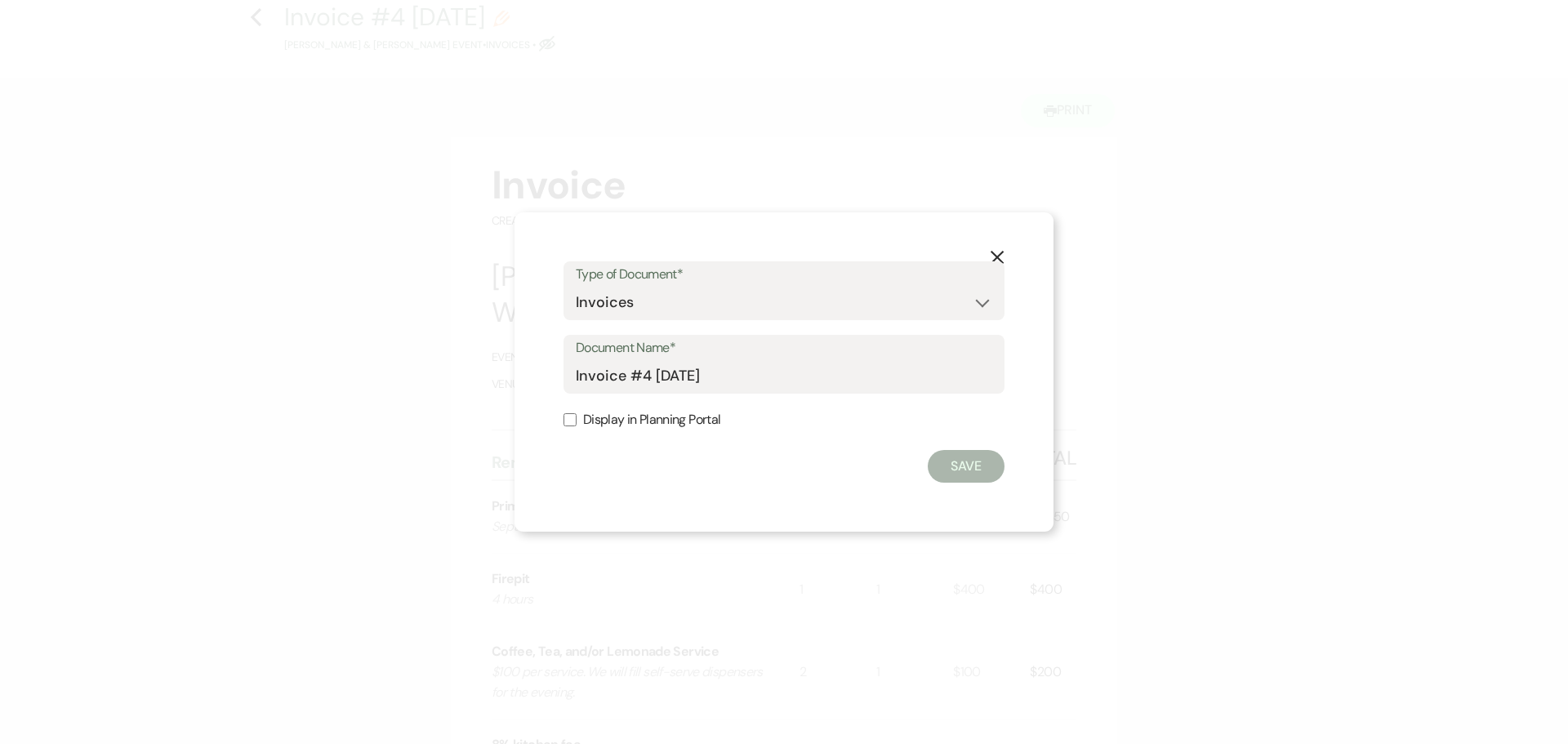
click at [569, 419] on input "Display in Planning Portal" at bounding box center [570, 419] width 13 height 13
checkbox input "true"
click at [962, 463] on button "Save" at bounding box center [966, 466] width 77 height 33
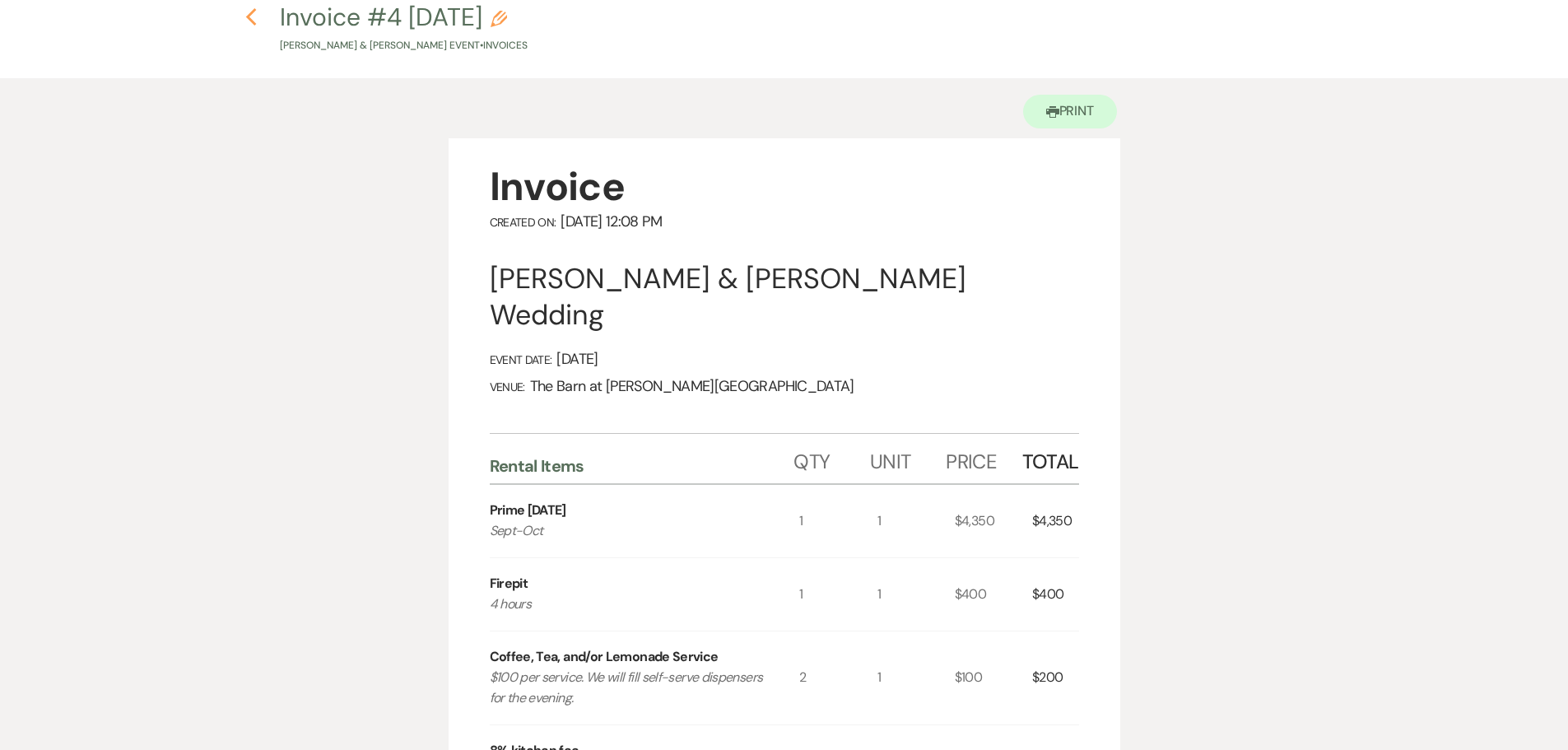
click at [246, 19] on icon "Previous" at bounding box center [251, 17] width 13 height 20
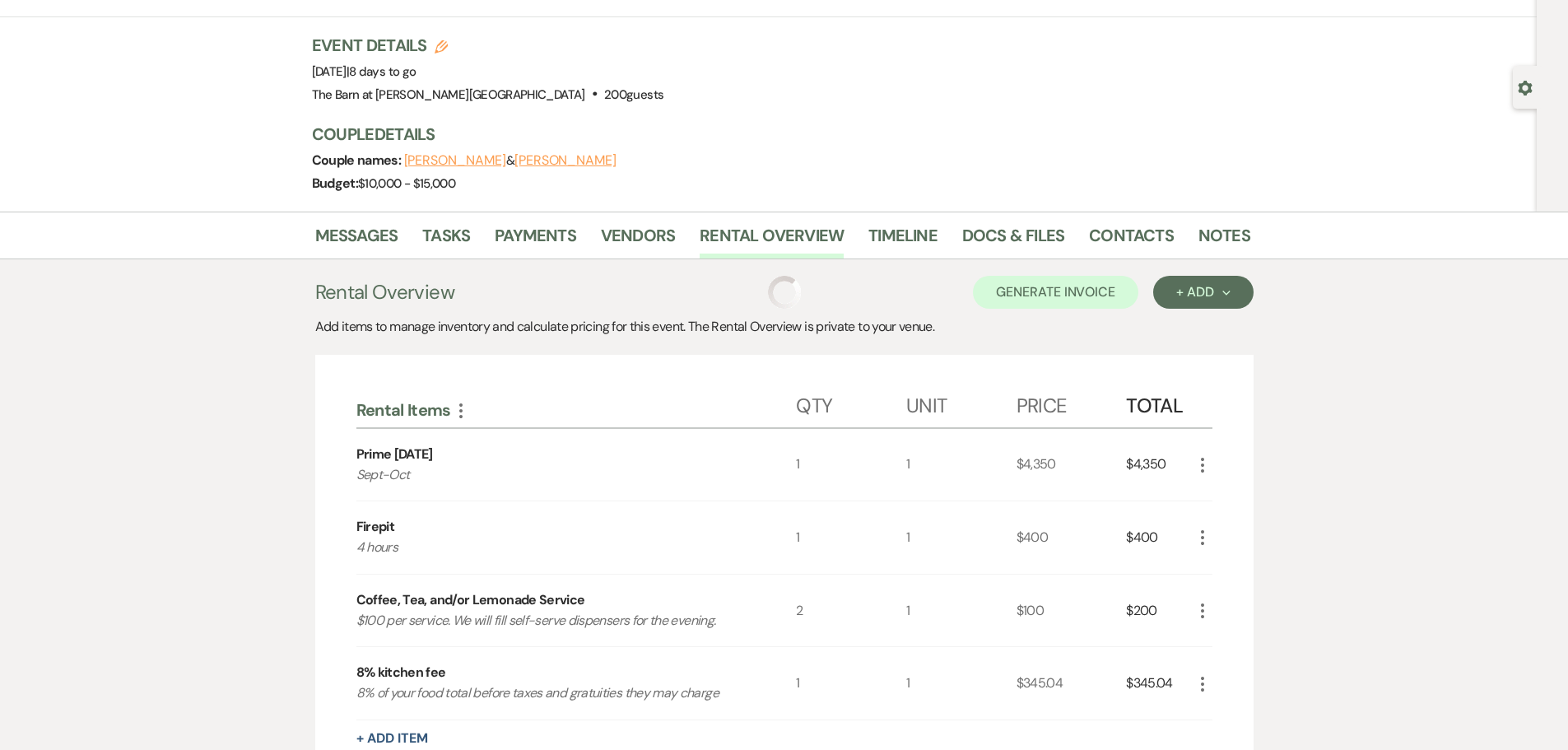
scroll to position [58, 0]
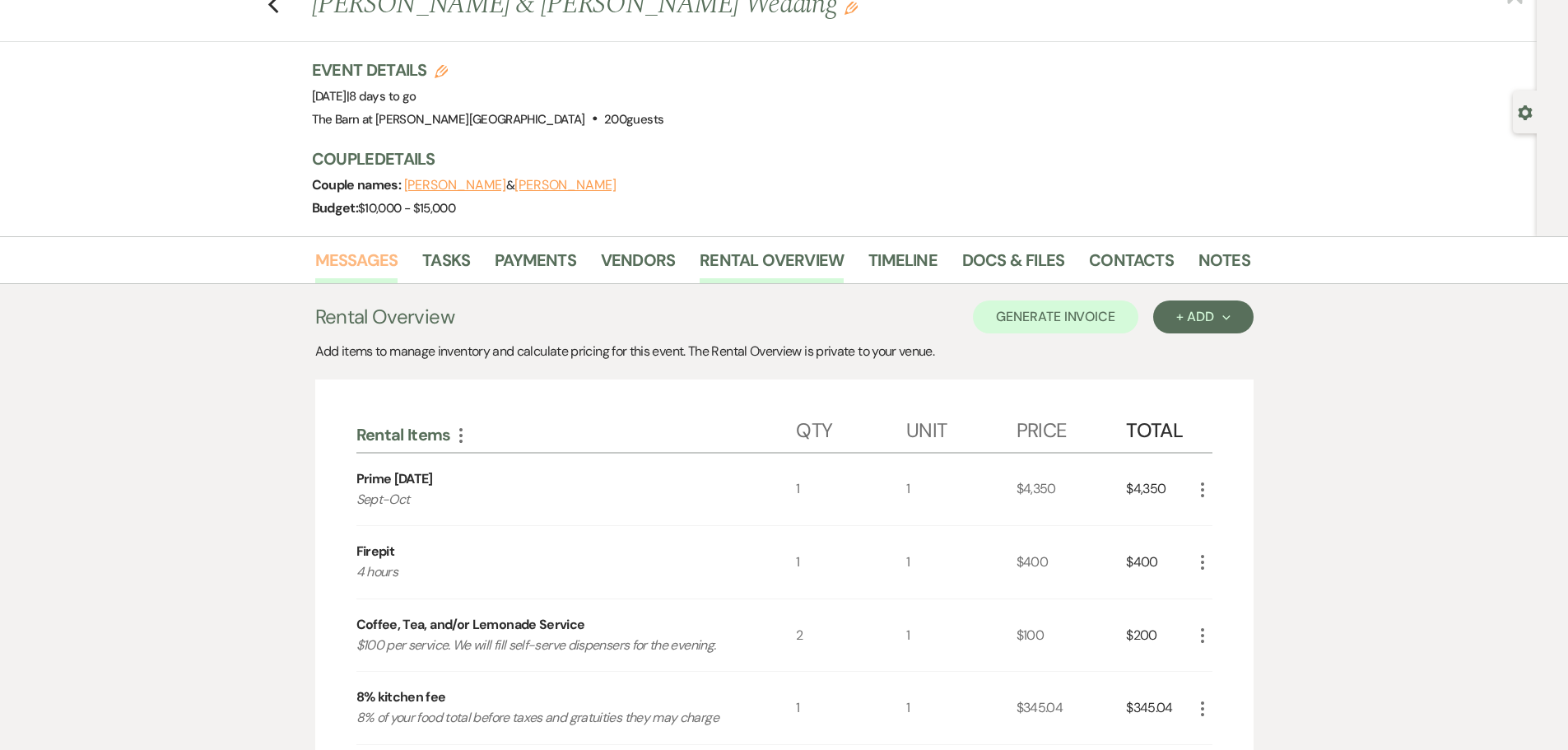
click at [352, 261] on link "Messages" at bounding box center [357, 265] width 83 height 36
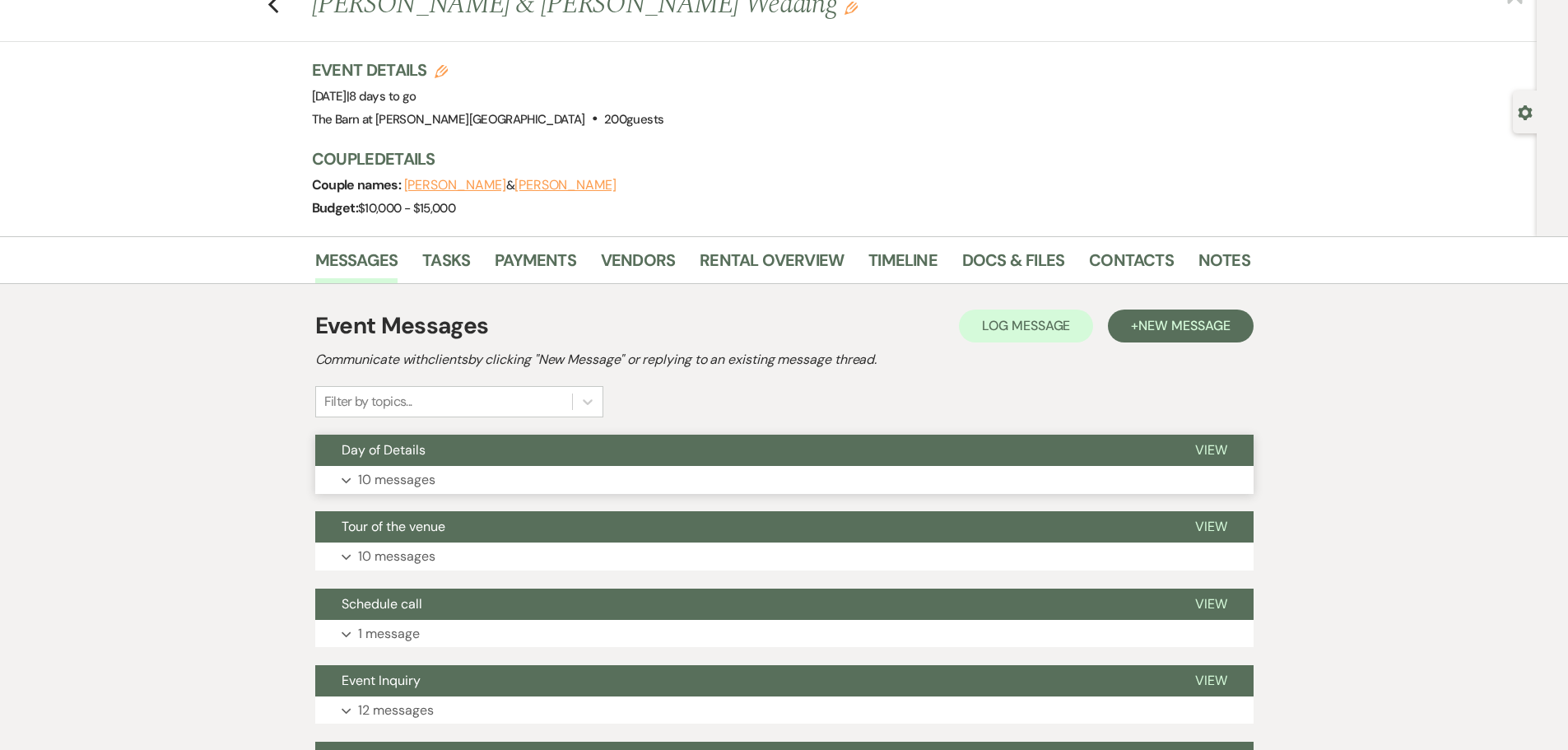
click at [420, 475] on p "10 messages" at bounding box center [397, 480] width 77 height 22
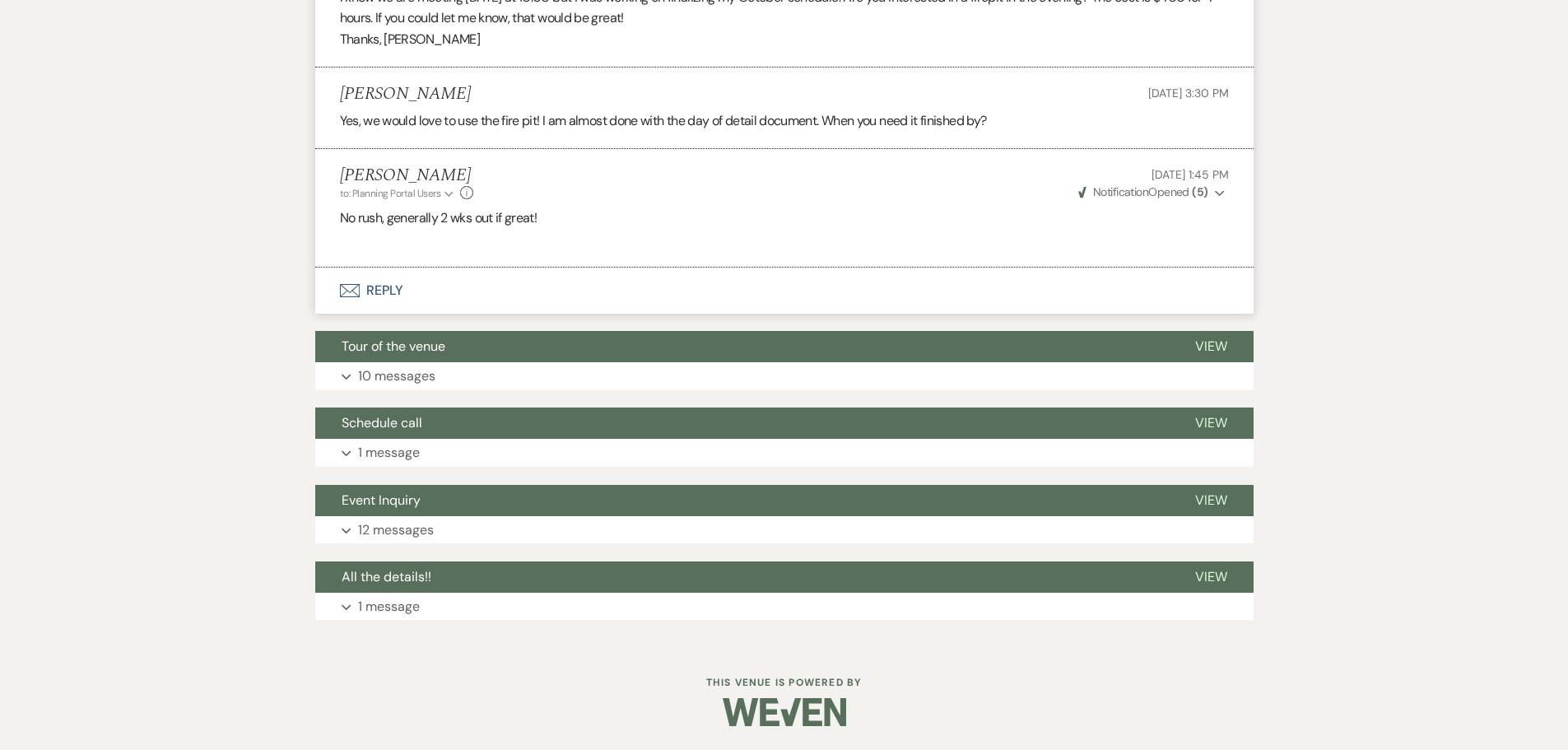
scroll to position [2094, 0]
click at [376, 285] on button "Envelope Reply" at bounding box center [784, 289] width 938 height 46
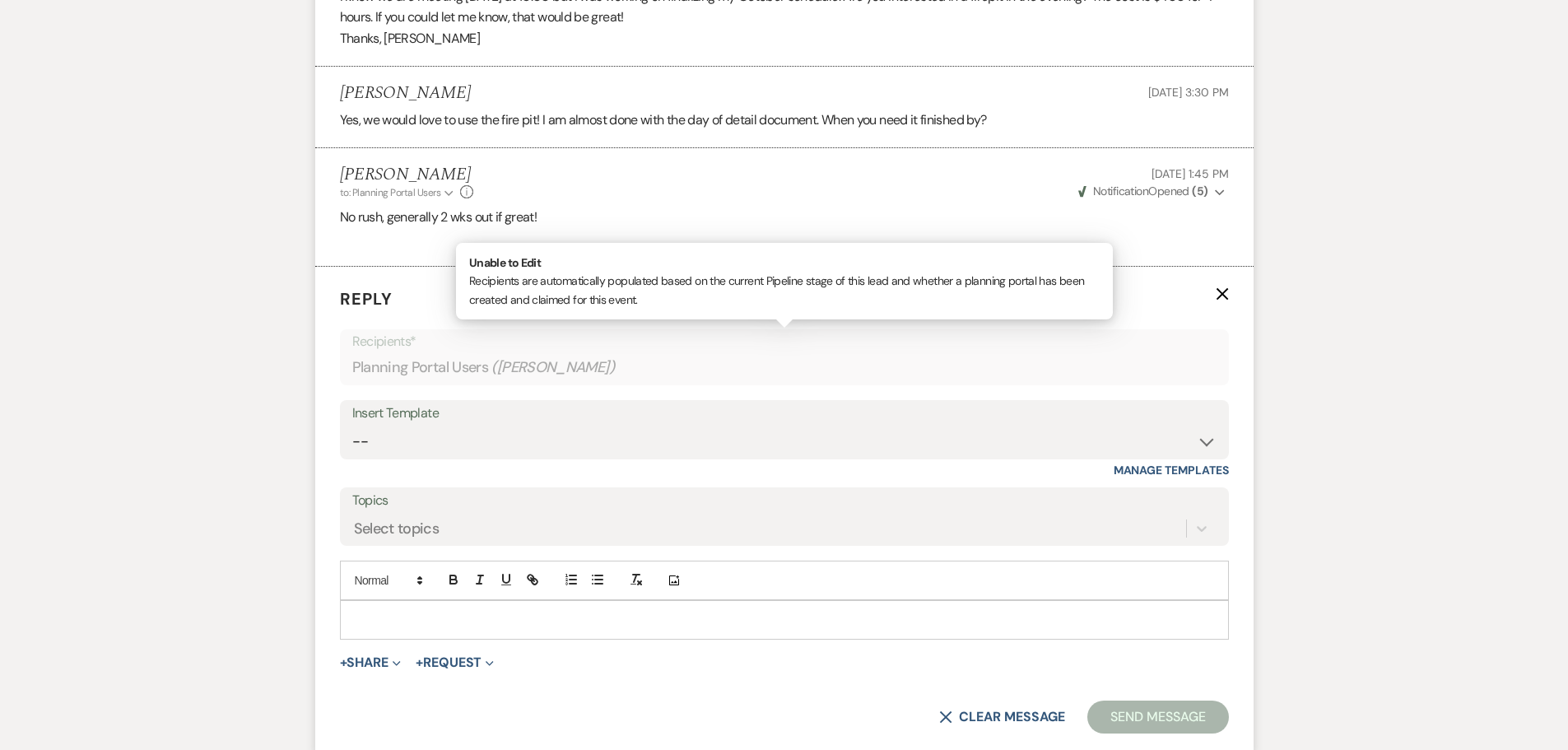
scroll to position [2230, 0]
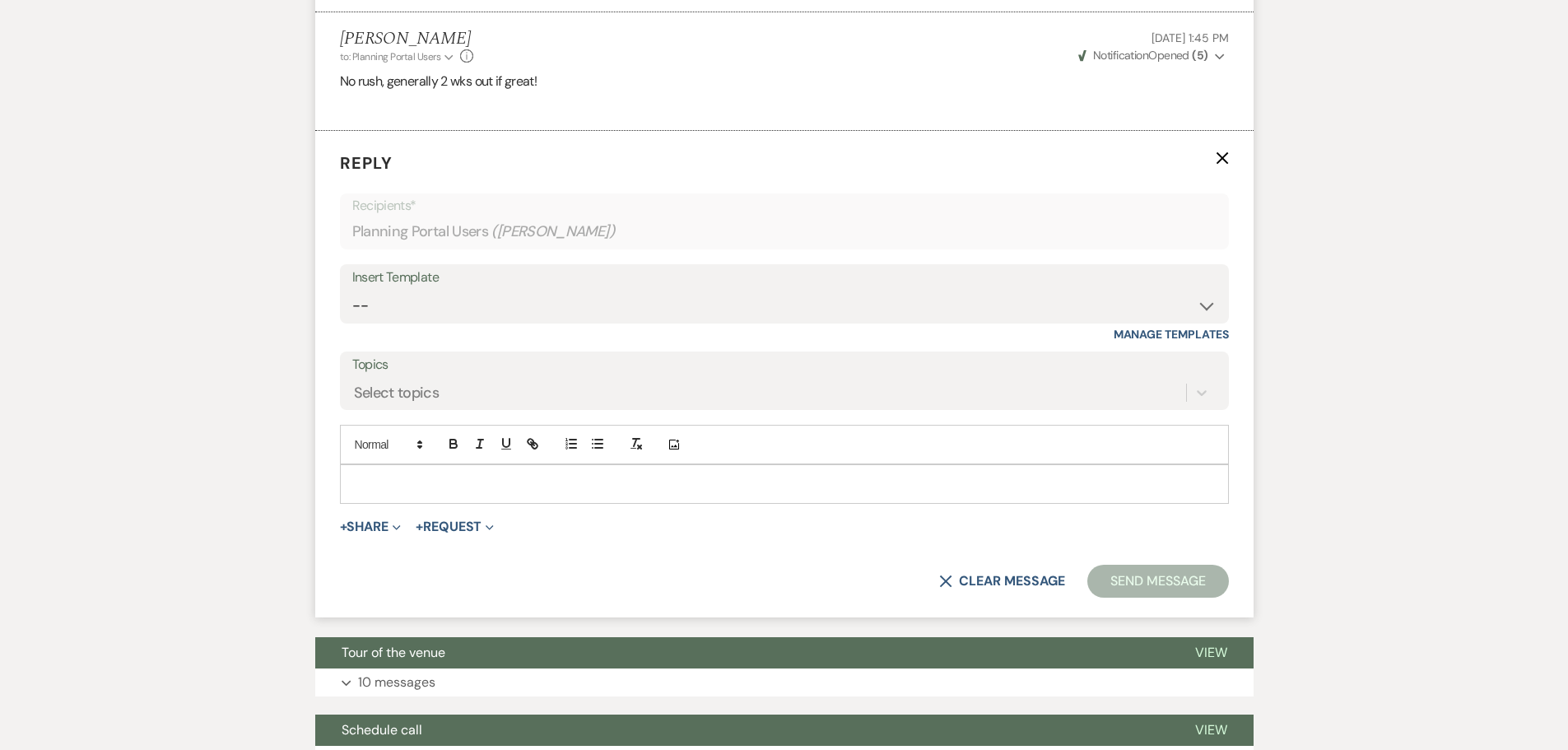
click at [402, 473] on div at bounding box center [784, 484] width 887 height 38
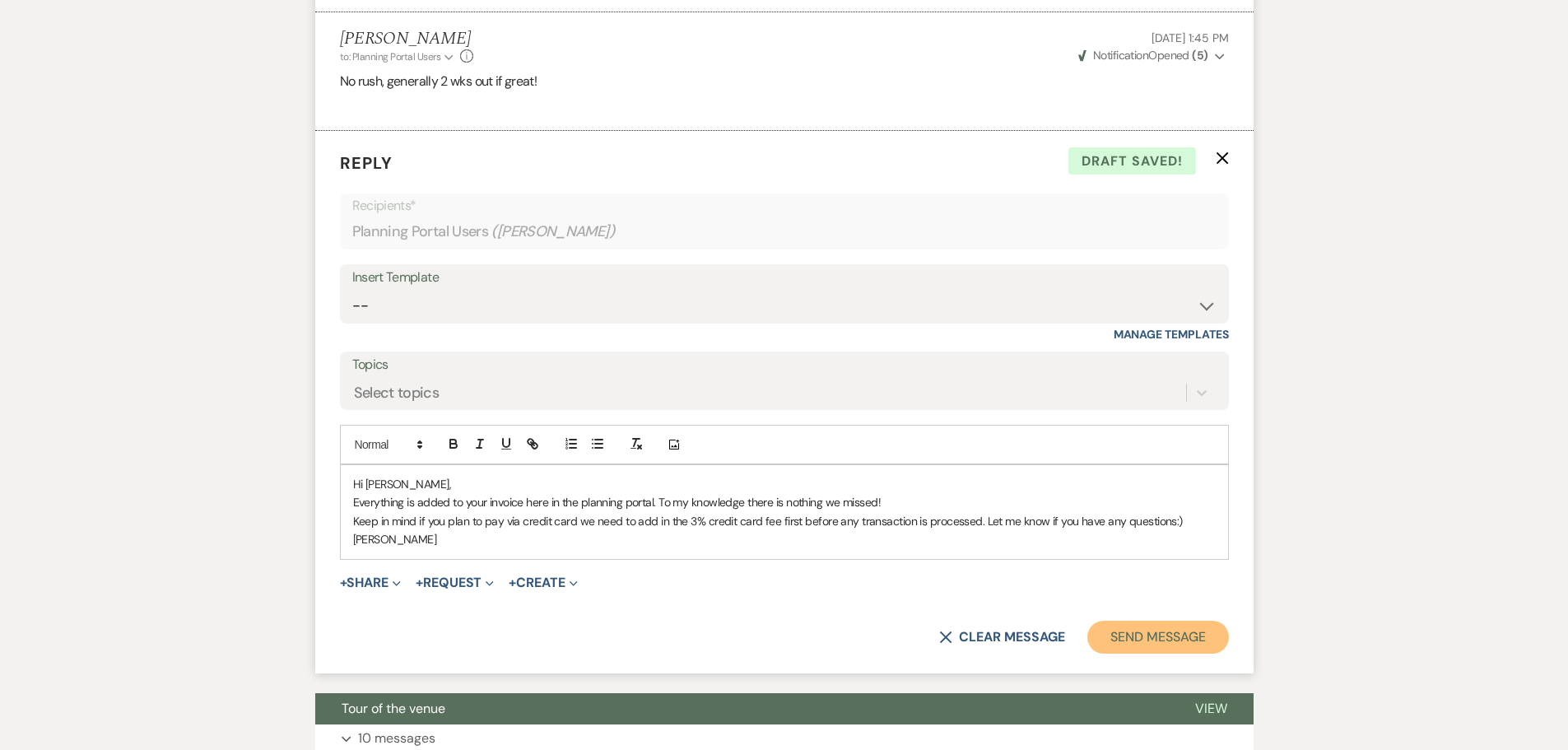
click at [1140, 637] on button "Send Message" at bounding box center [1157, 637] width 141 height 33
